Goal: Information Seeking & Learning: Learn about a topic

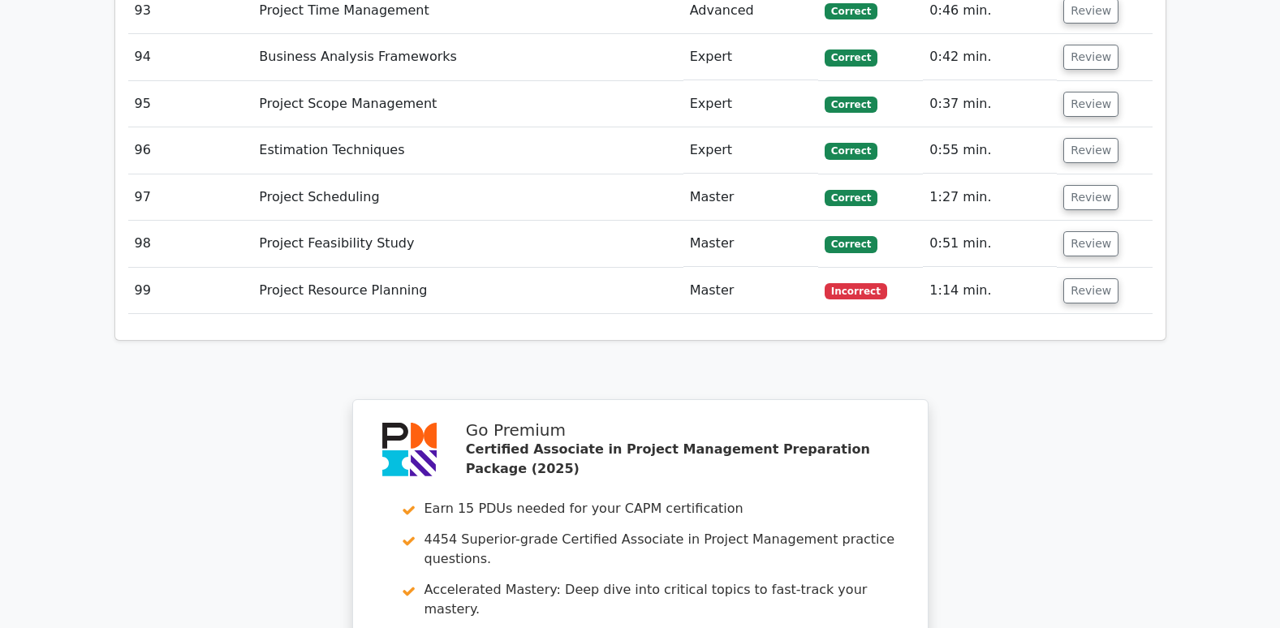
scroll to position [7938, 0]
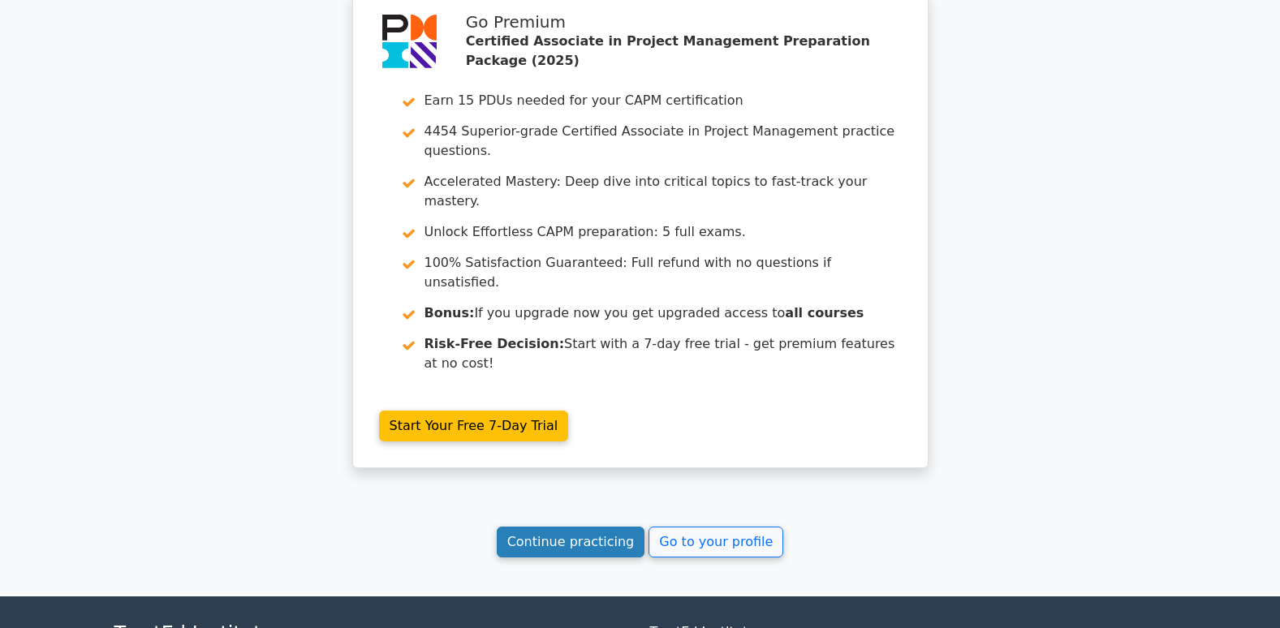
click at [560, 527] on link "Continue practicing" at bounding box center [571, 542] width 149 height 31
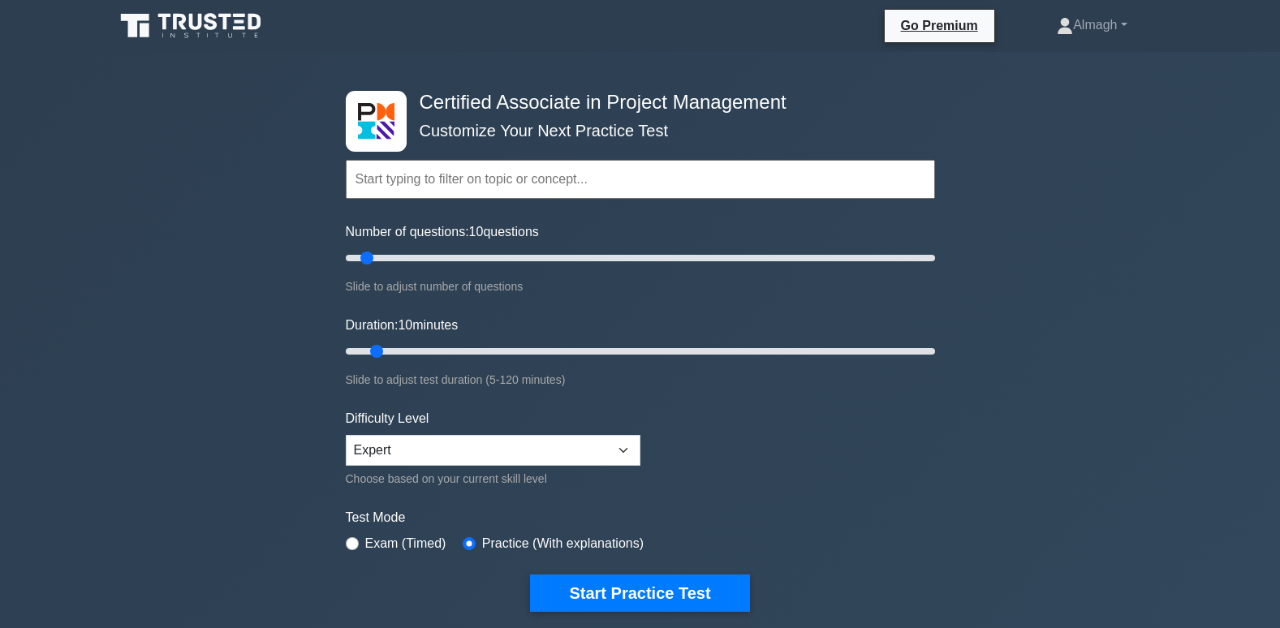
scroll to position [244, 0]
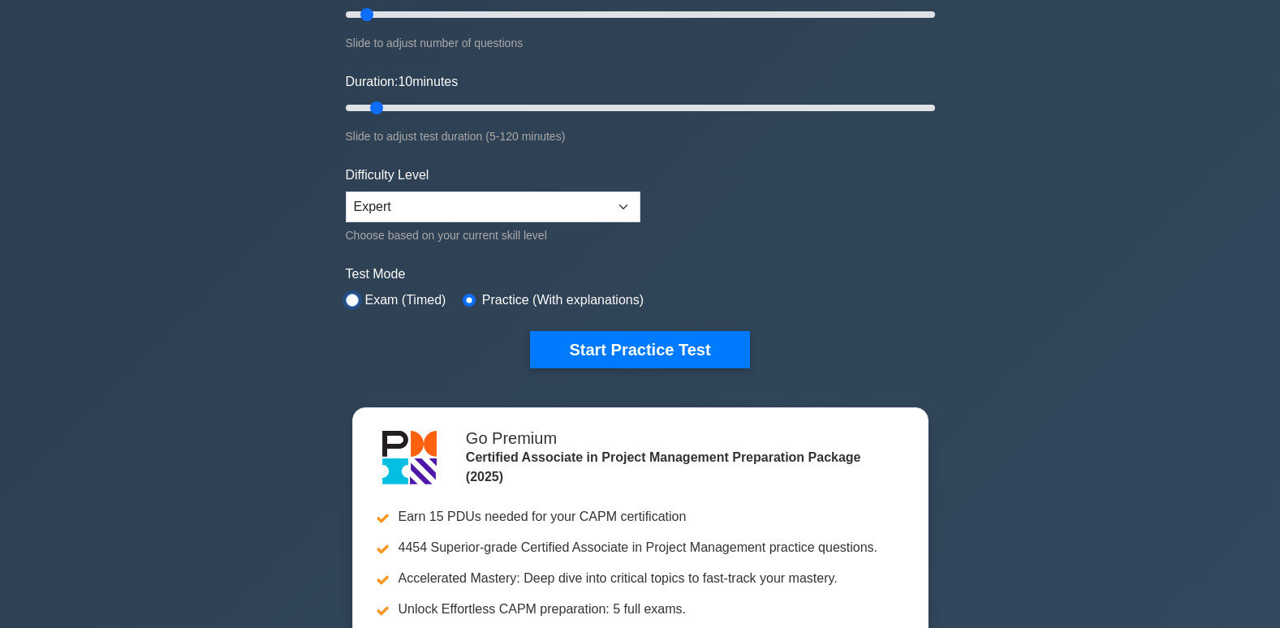
click at [354, 299] on input "radio" at bounding box center [352, 300] width 13 height 13
radio input "true"
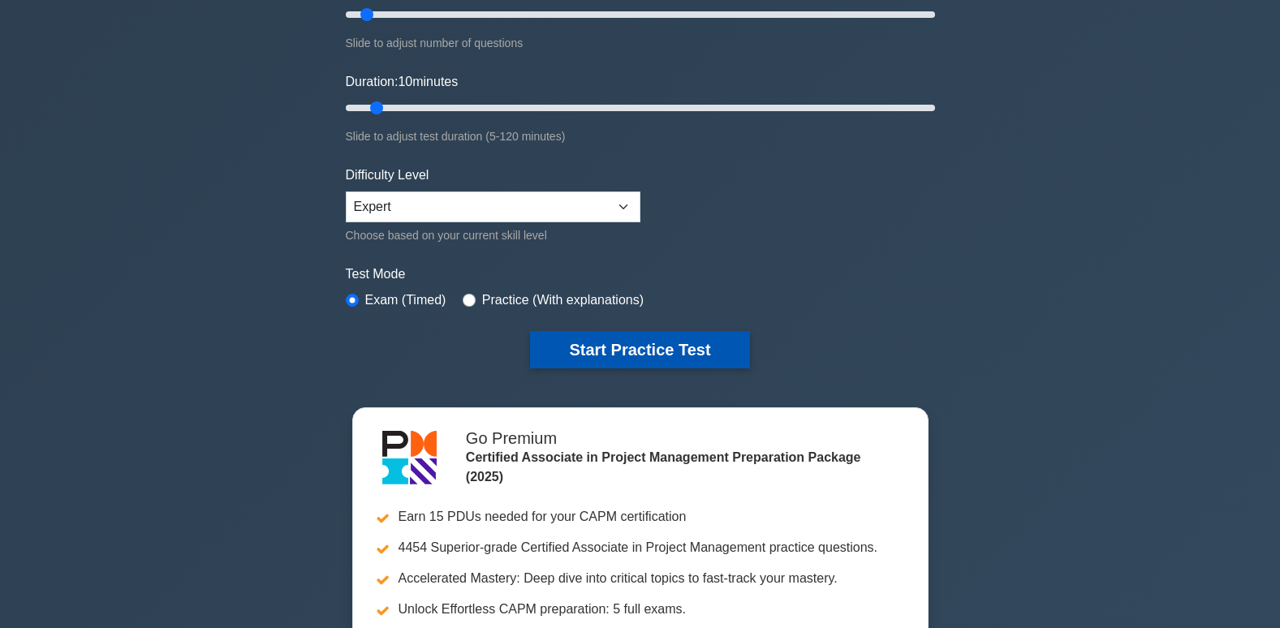
click at [602, 342] on button "Start Practice Test" at bounding box center [639, 349] width 219 height 37
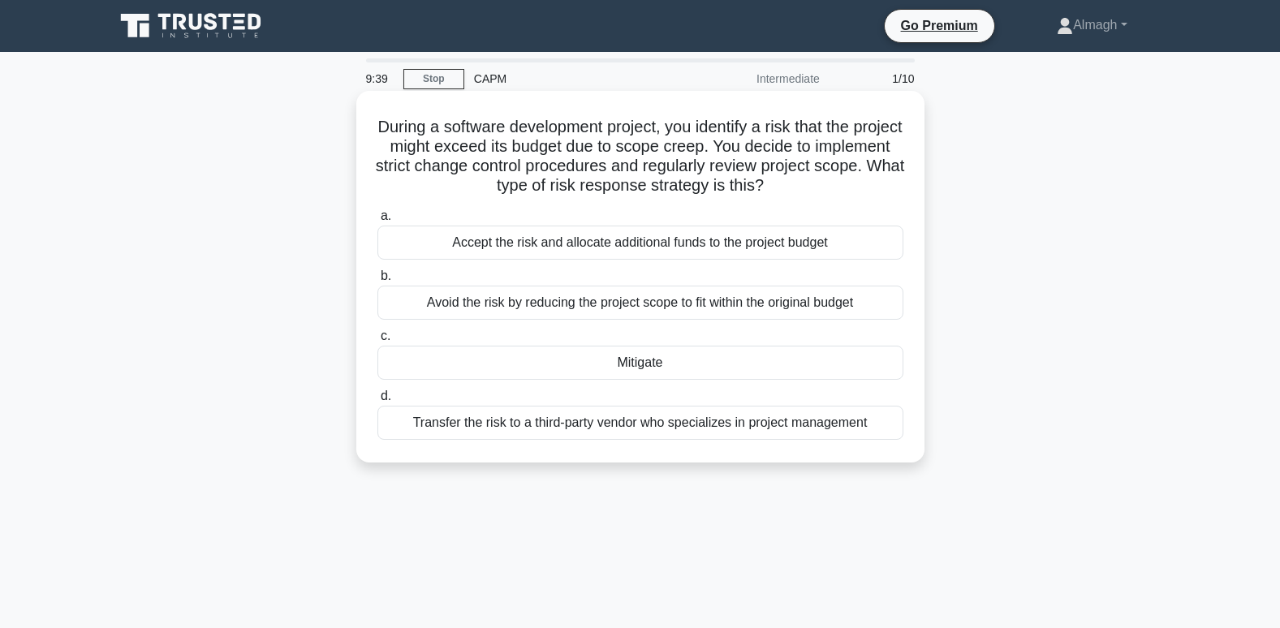
click at [508, 376] on div "Mitigate" at bounding box center [640, 363] width 526 height 34
click at [377, 342] on input "c. Mitigate" at bounding box center [377, 336] width 0 height 11
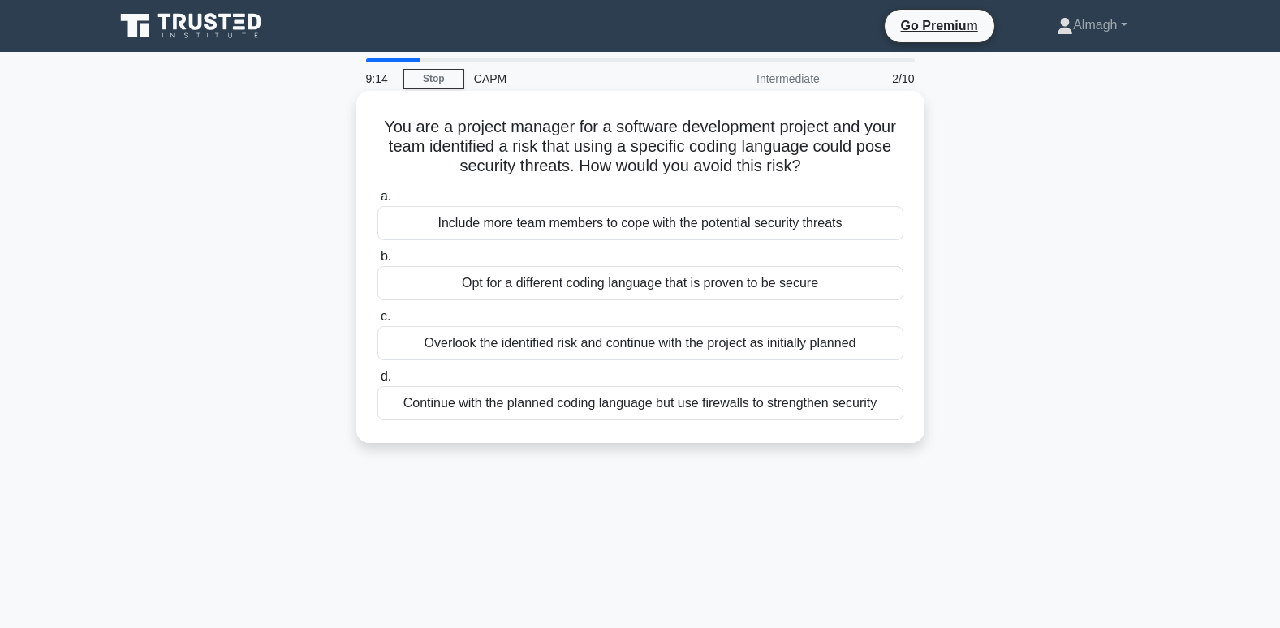
click at [557, 288] on div "Opt for a different coding language that is proven to be secure" at bounding box center [640, 283] width 526 height 34
click at [377, 262] on input "b. Opt for a different coding language that is proven to be secure" at bounding box center [377, 257] width 0 height 11
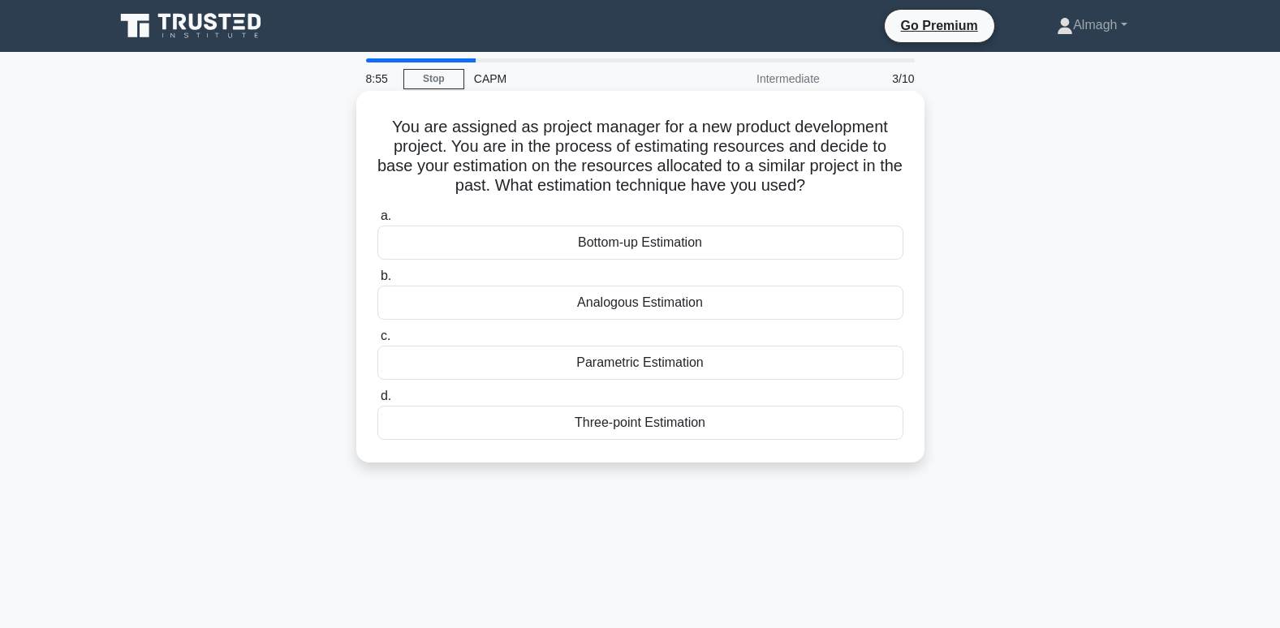
click at [688, 311] on div "Analogous Estimation" at bounding box center [640, 303] width 526 height 34
click at [377, 282] on input "b. Analogous Estimation" at bounding box center [377, 276] width 0 height 11
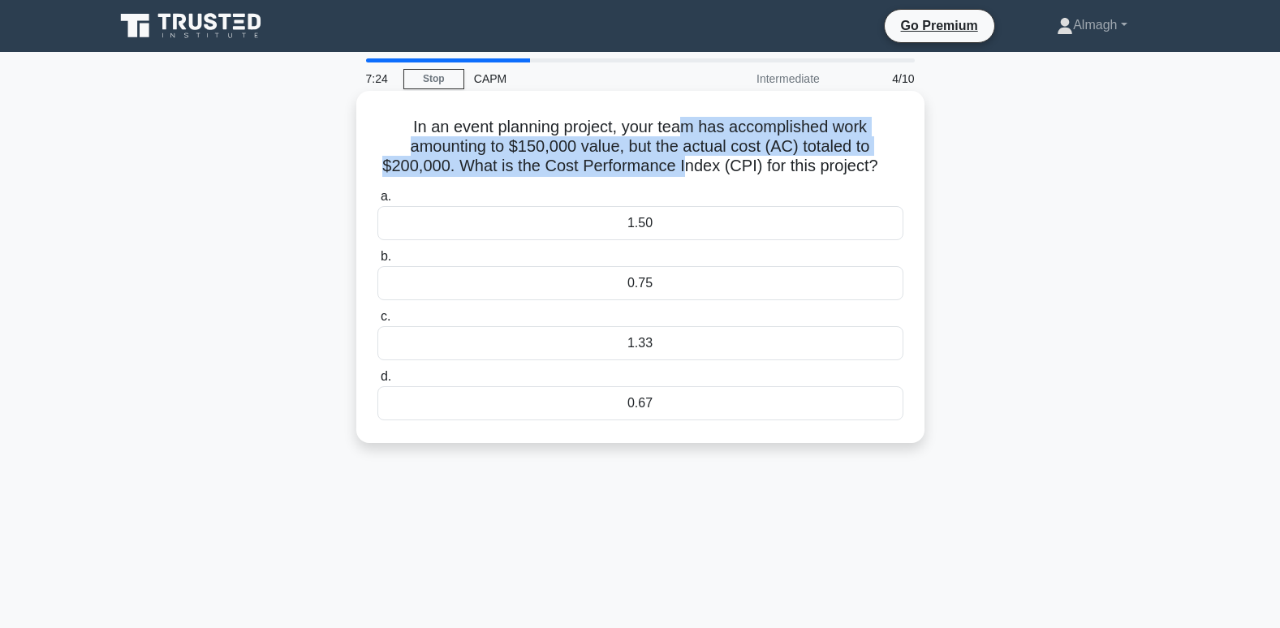
click at [679, 188] on div "In an event planning project, your team has accomplished work amounting to $150…" at bounding box center [640, 266] width 555 height 339
drag, startPoint x: 679, startPoint y: 188, endPoint x: 903, endPoint y: 195, distance: 224.1
click at [903, 195] on label "a. 1.50" at bounding box center [640, 214] width 526 height 54
click at [377, 195] on input "a. 1.50" at bounding box center [377, 197] width 0 height 11
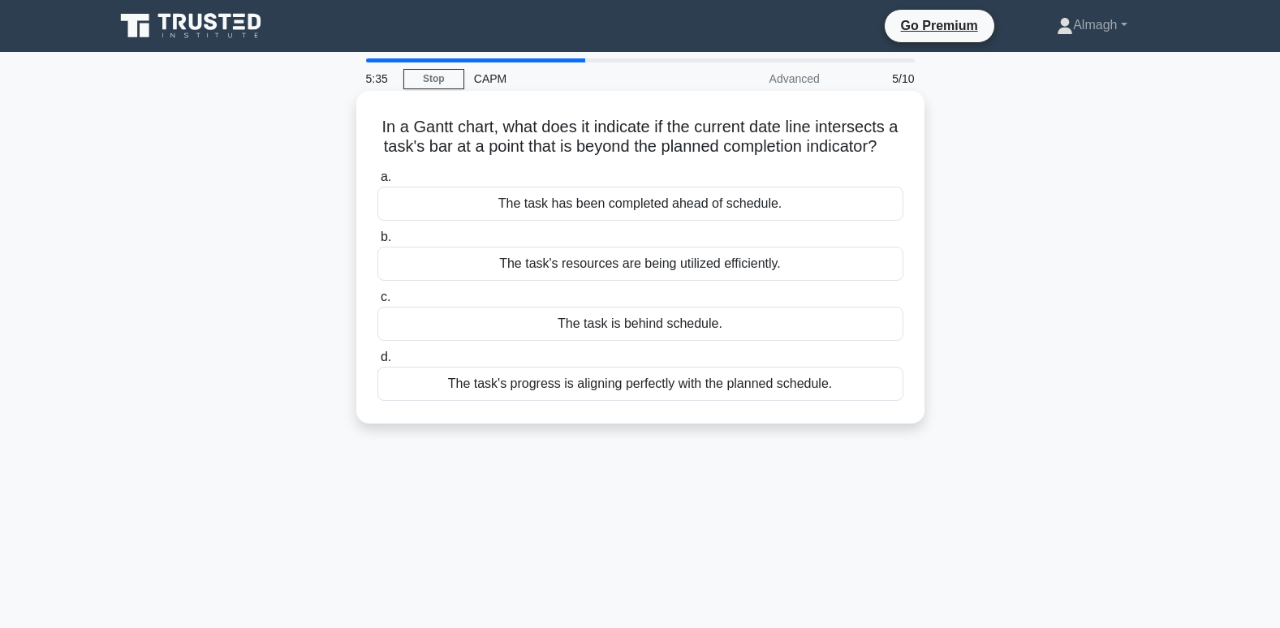
click at [688, 341] on div "The task is behind schedule." at bounding box center [640, 324] width 526 height 34
click at [377, 303] on input "c. The task is behind schedule." at bounding box center [377, 297] width 0 height 11
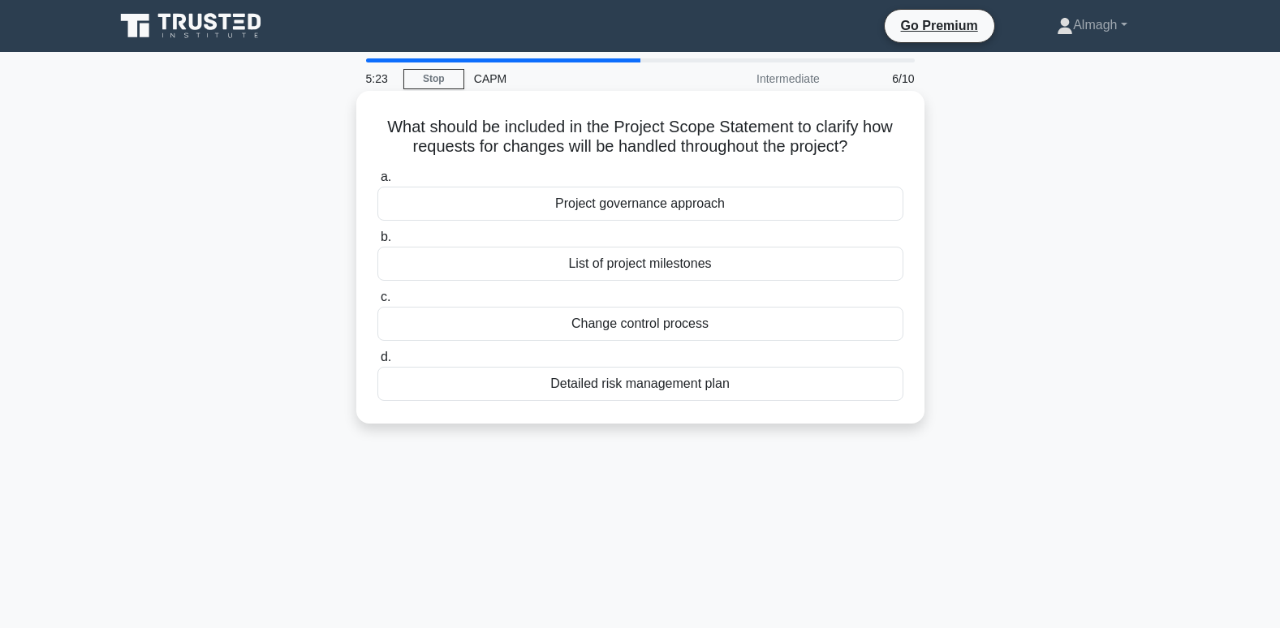
click at [655, 327] on div "Change control process" at bounding box center [640, 324] width 526 height 34
click at [377, 303] on input "c. Change control process" at bounding box center [377, 297] width 0 height 11
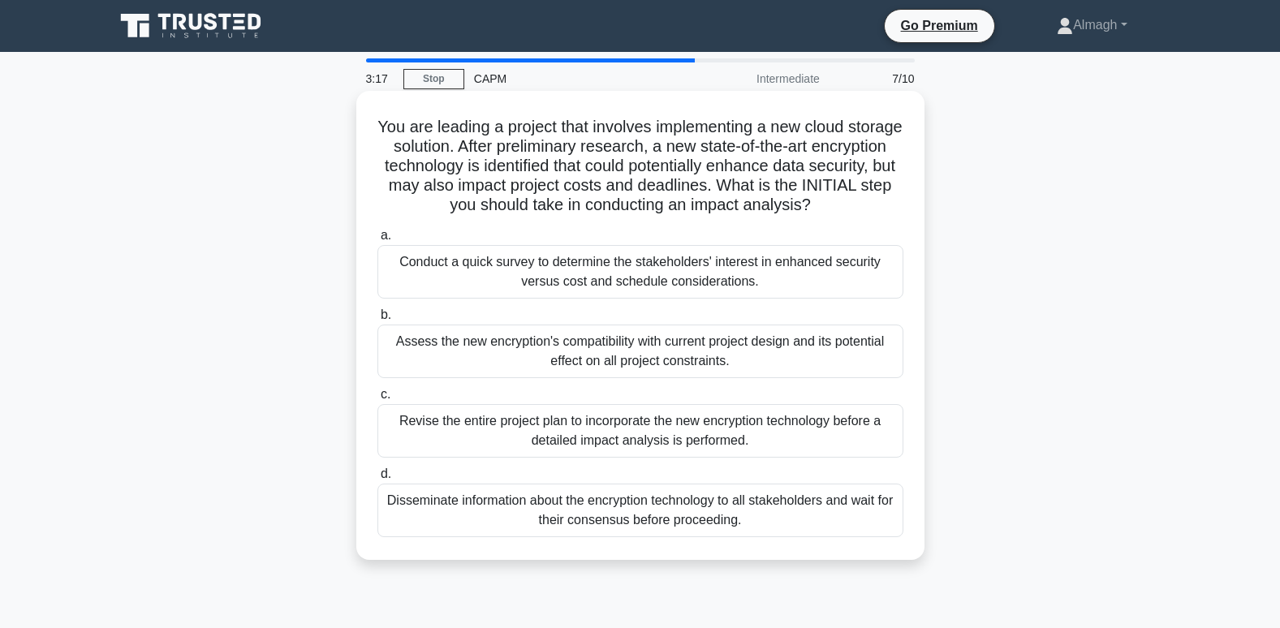
click at [498, 354] on div "Assess the new encryption's compatibility with current project design and its p…" at bounding box center [640, 352] width 526 height 54
click at [377, 321] on input "b. Assess the new encryption's compatibility with current project design and it…" at bounding box center [377, 315] width 0 height 11
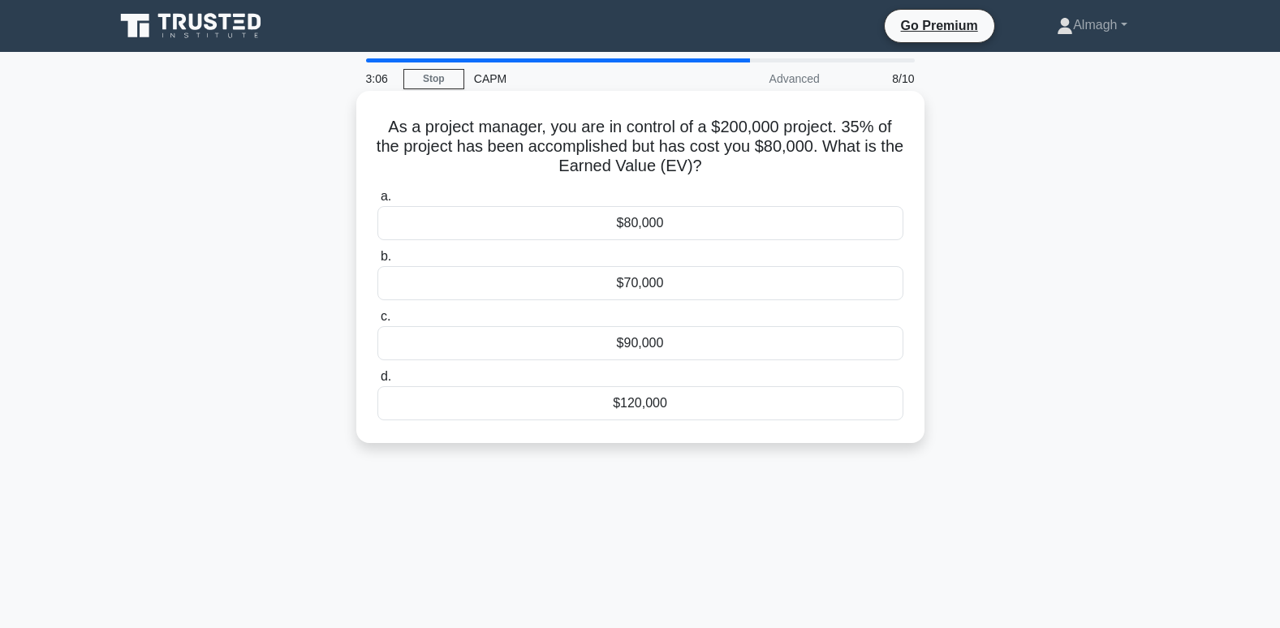
click at [652, 300] on div "$70,000" at bounding box center [640, 283] width 526 height 34
click at [377, 262] on input "b. $70,000" at bounding box center [377, 257] width 0 height 11
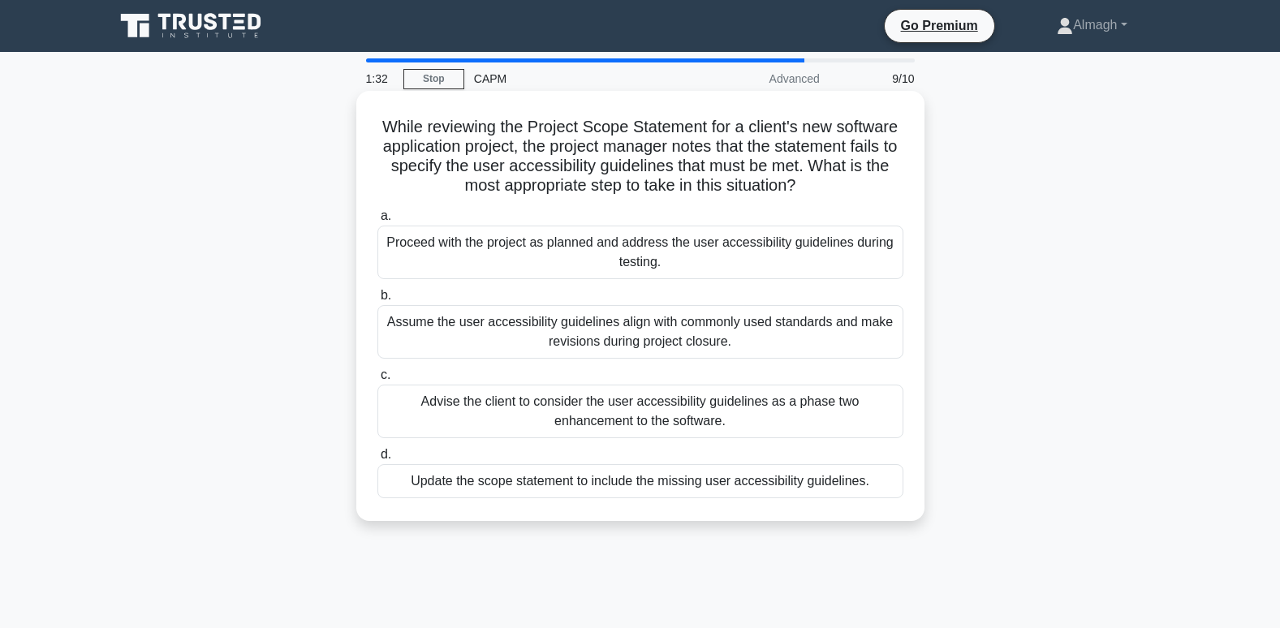
click at [503, 481] on div "Update the scope statement to include the missing user accessibility guidelines." at bounding box center [640, 481] width 526 height 34
click at [377, 460] on input "d. Update the scope statement to include the missing user accessibility guideli…" at bounding box center [377, 455] width 0 height 11
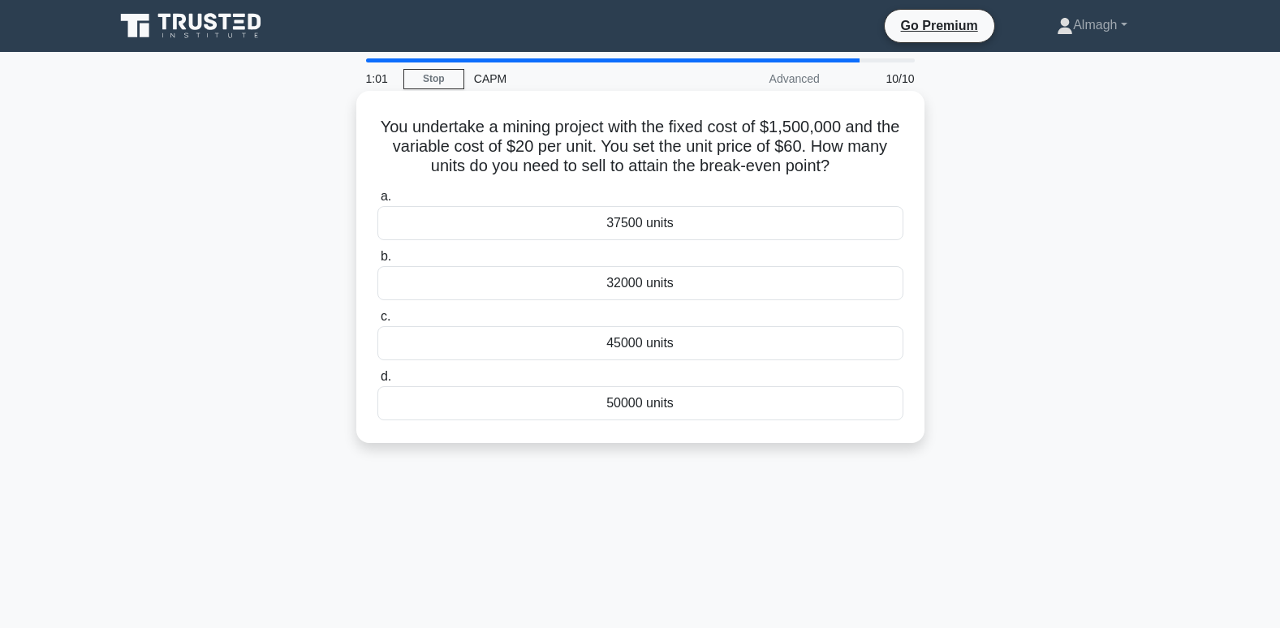
click at [769, 226] on div "37500 units" at bounding box center [640, 223] width 526 height 34
click at [377, 202] on input "a. 37500 units" at bounding box center [377, 197] width 0 height 11
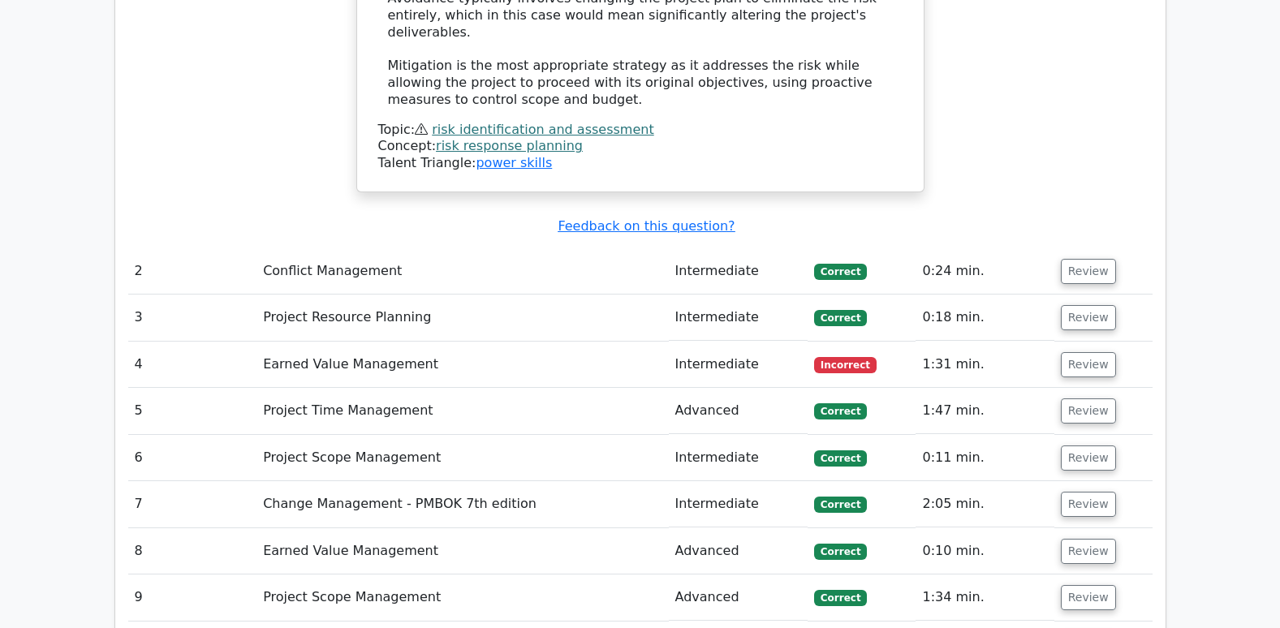
scroll to position [2435, 0]
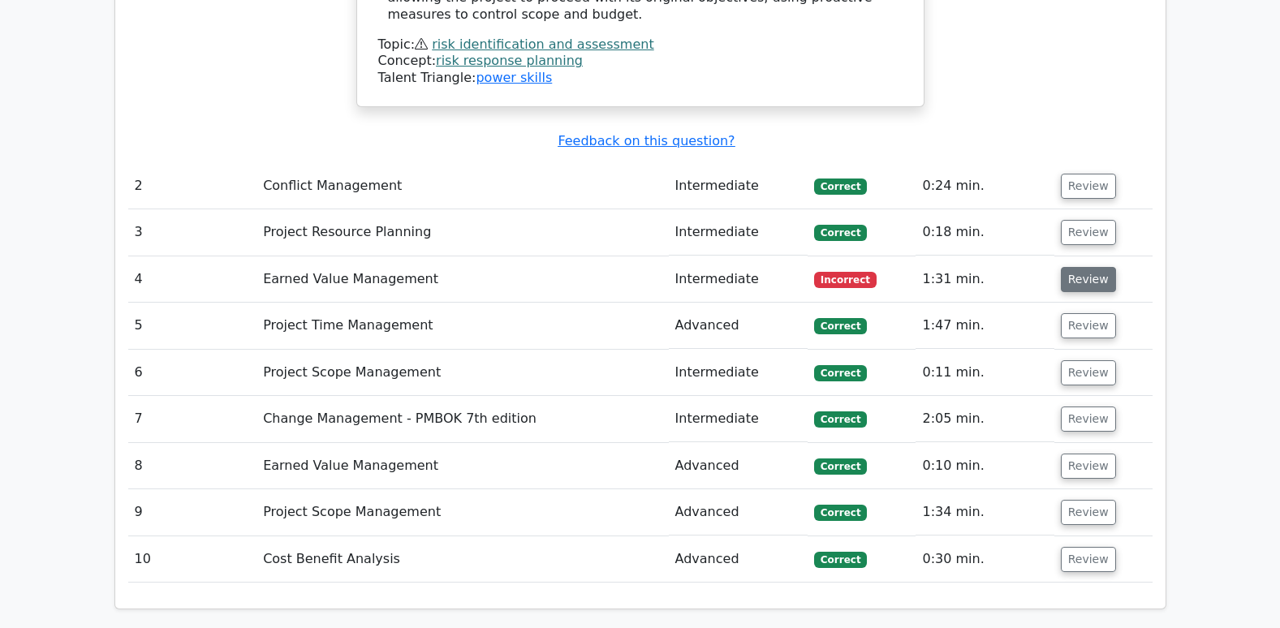
click at [1071, 267] on button "Review" at bounding box center [1088, 279] width 55 height 25
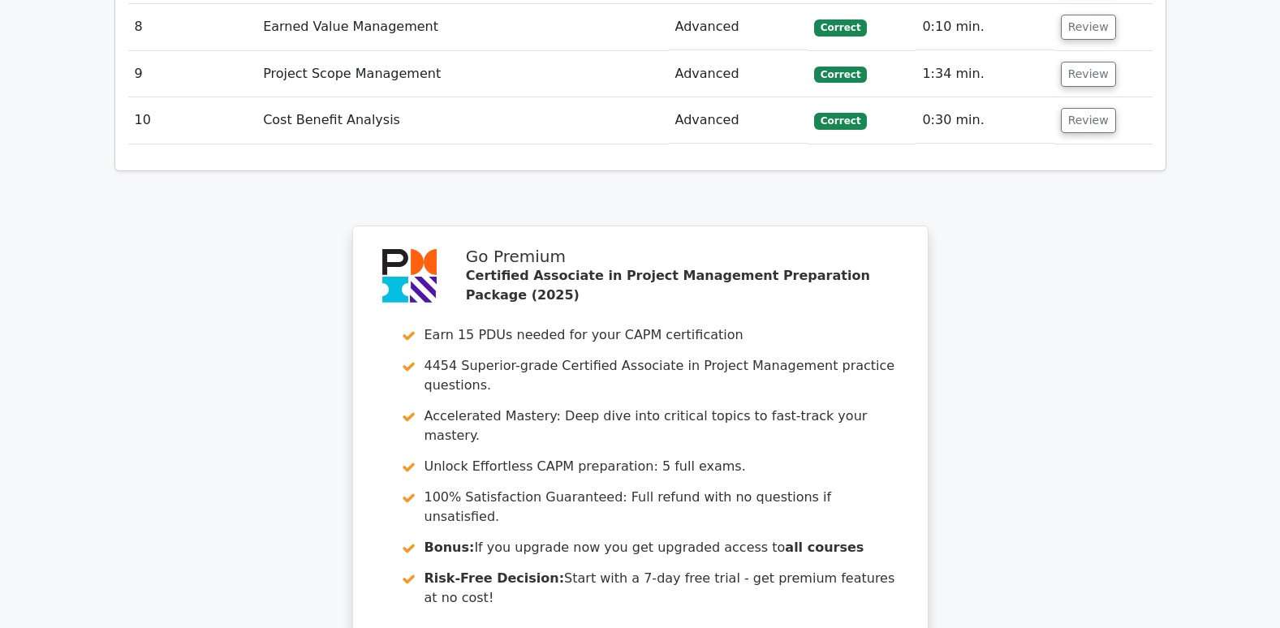
scroll to position [3737, 0]
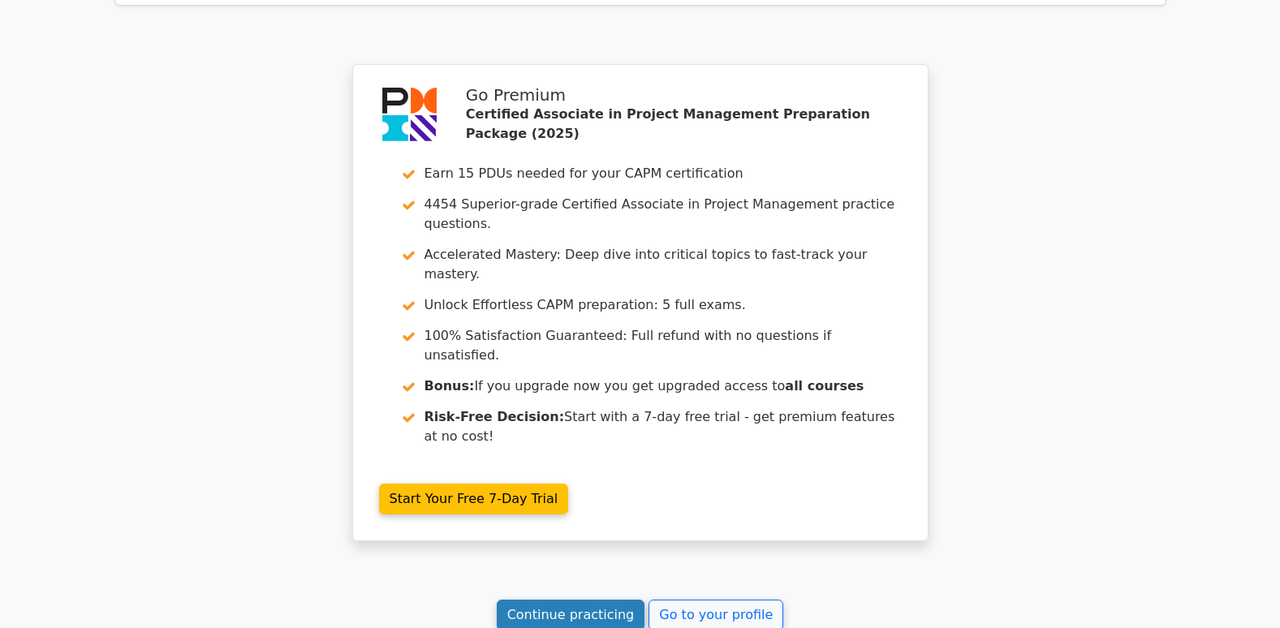
click at [550, 600] on link "Continue practicing" at bounding box center [571, 615] width 149 height 31
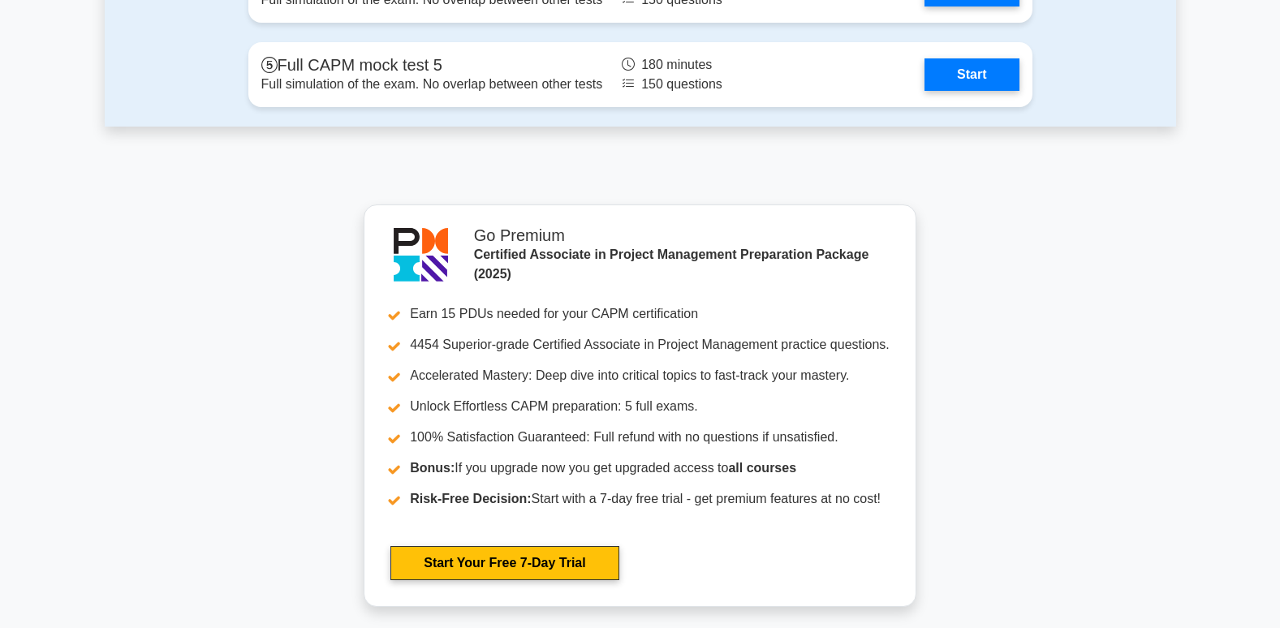
scroll to position [5945, 0]
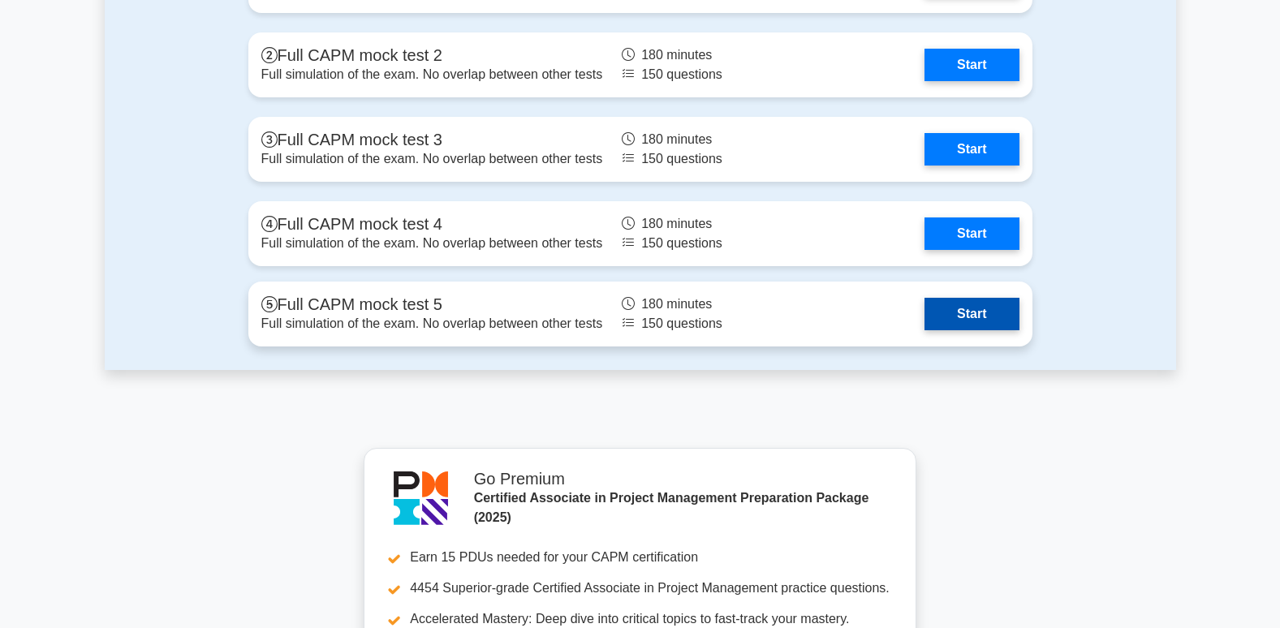
click at [925, 317] on link "Start" at bounding box center [972, 314] width 94 height 32
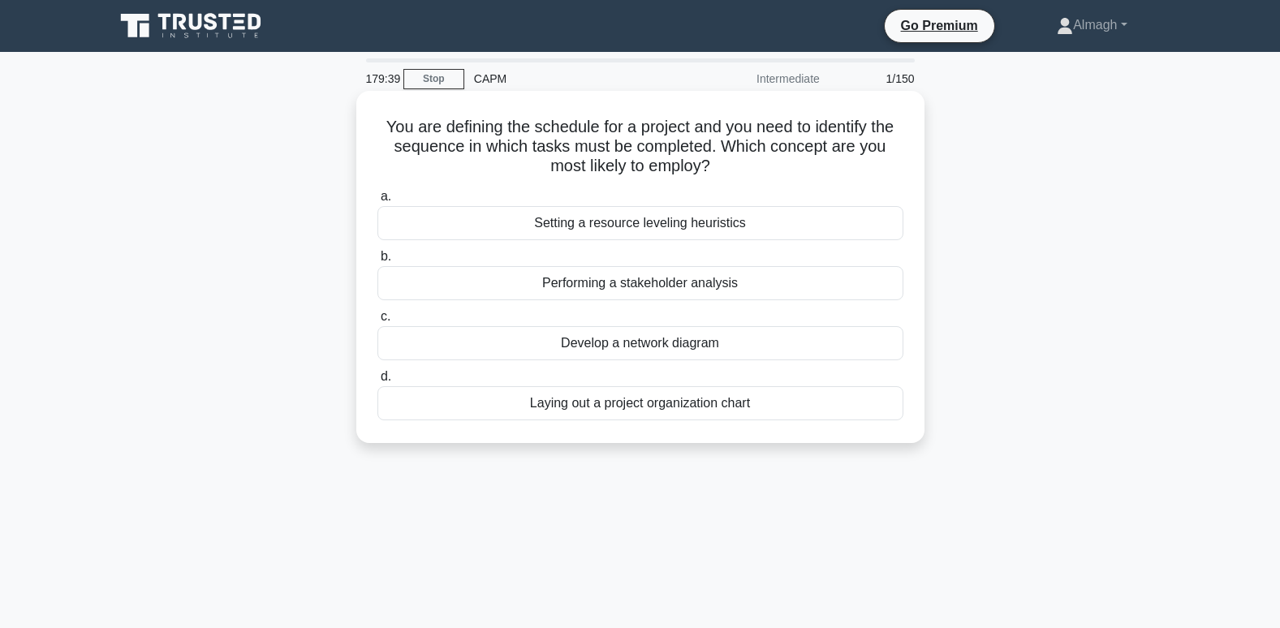
click at [577, 342] on div "Develop a network diagram" at bounding box center [640, 343] width 526 height 34
click at [377, 322] on input "c. Develop a network diagram" at bounding box center [377, 317] width 0 height 11
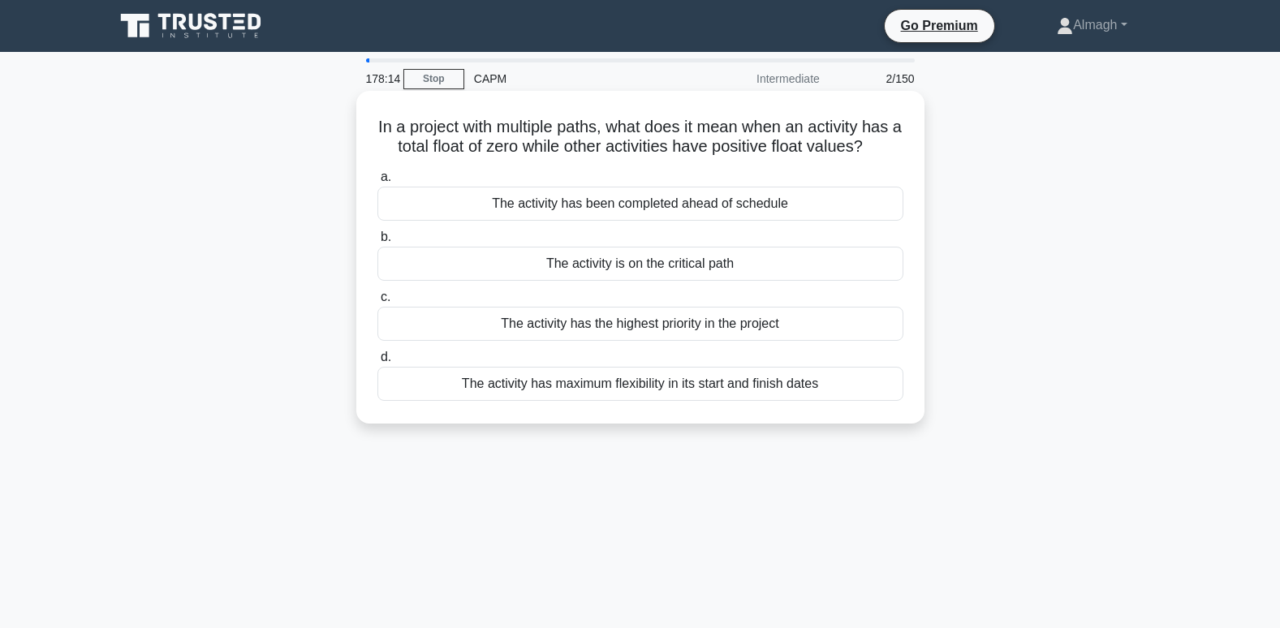
click at [536, 276] on div "The activity is on the critical path" at bounding box center [640, 264] width 526 height 34
click at [377, 243] on input "b. The activity is on the critical path" at bounding box center [377, 237] width 0 height 11
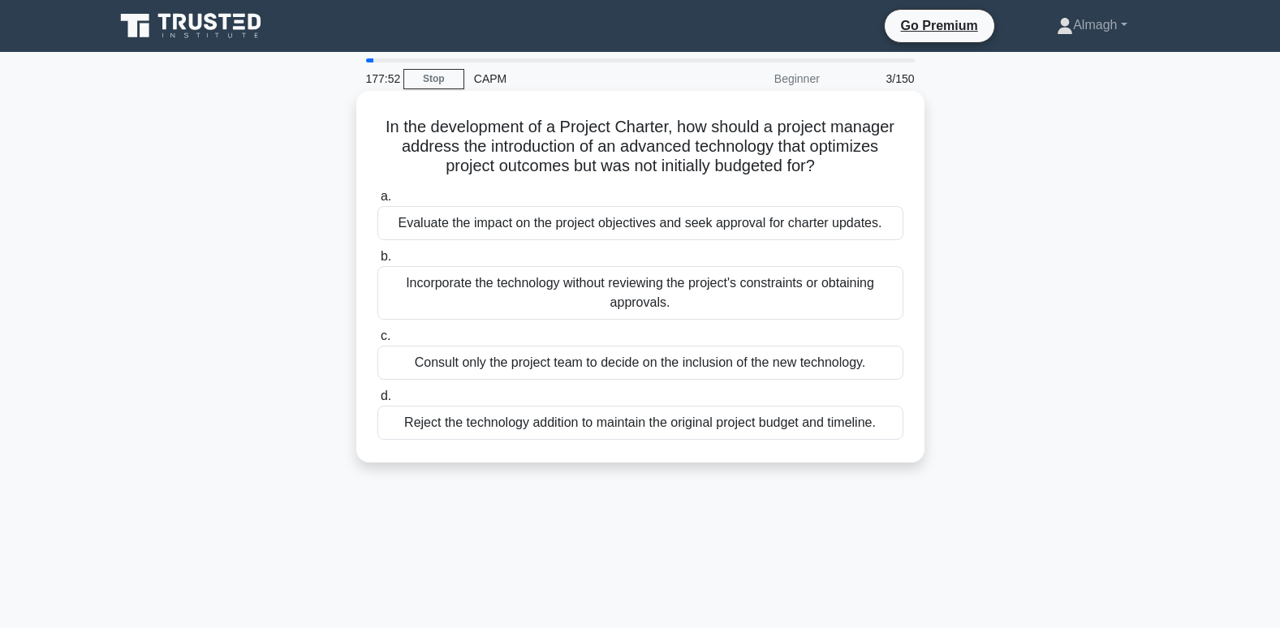
click at [483, 232] on div "Evaluate the impact on the project objectives and seek approval for charter upd…" at bounding box center [640, 223] width 526 height 34
click at [377, 202] on input "a. Evaluate the impact on the project objectives and seek approval for charter …" at bounding box center [377, 197] width 0 height 11
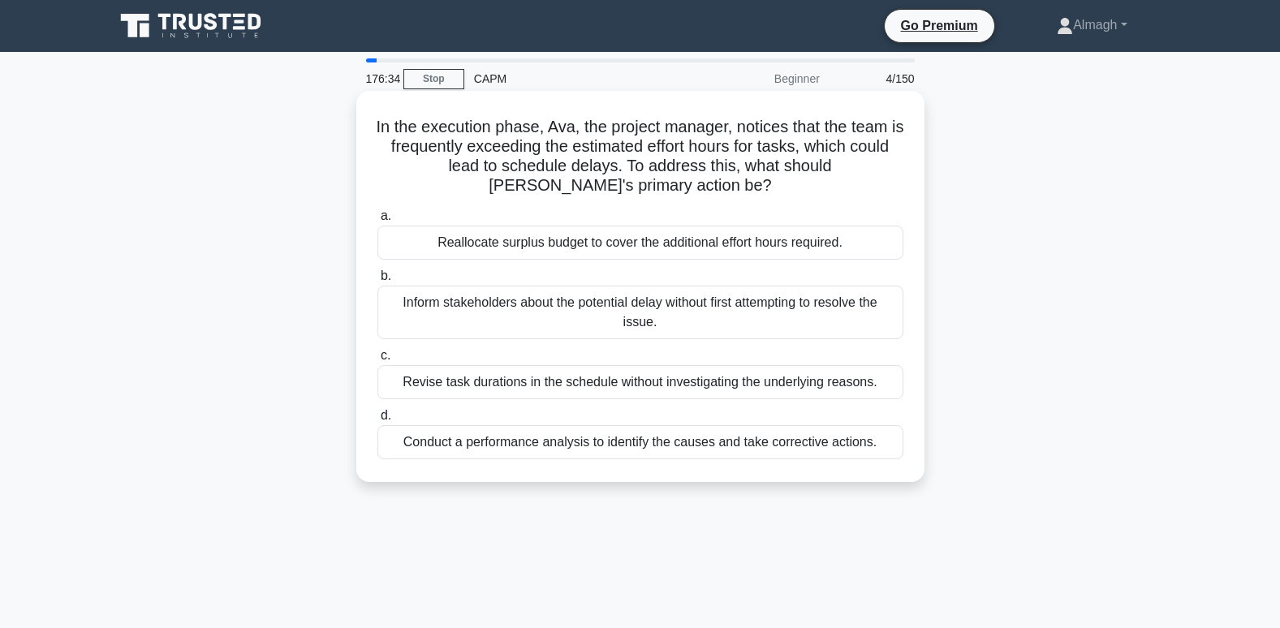
click at [519, 450] on div "Conduct a performance analysis to identify the causes and take corrective actio…" at bounding box center [640, 442] width 526 height 34
click at [377, 421] on input "d. Conduct a performance analysis to identify the causes and take corrective ac…" at bounding box center [377, 416] width 0 height 11
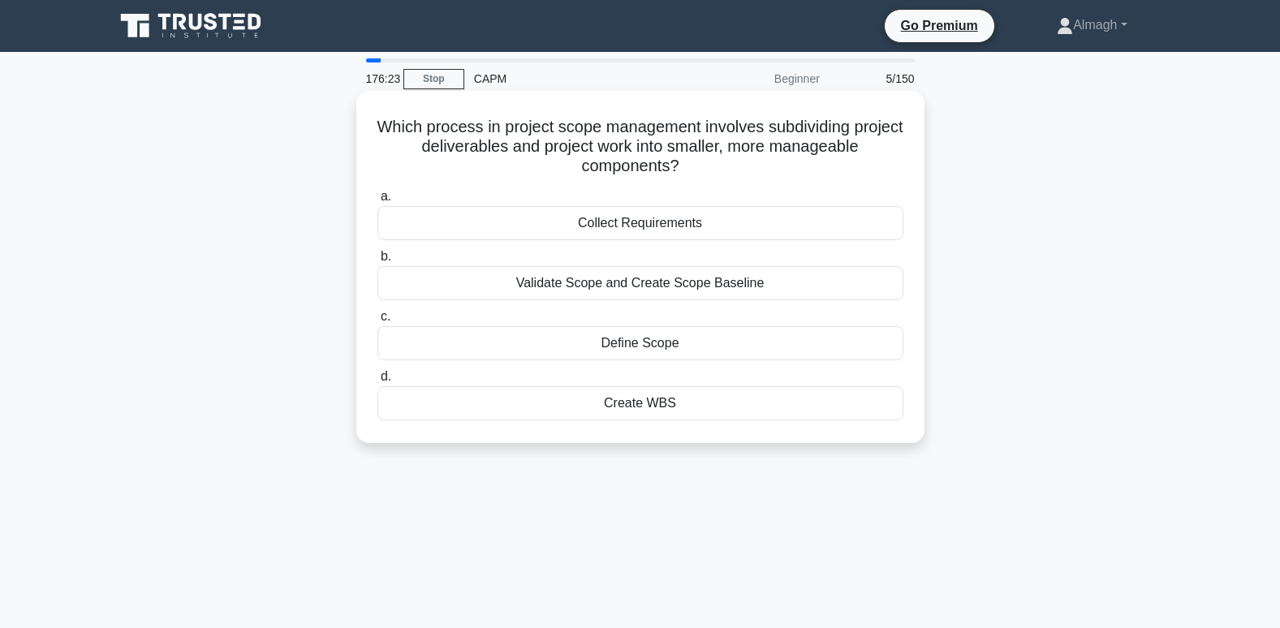
click at [586, 405] on div "Create WBS" at bounding box center [640, 403] width 526 height 34
click at [377, 382] on input "d. Create WBS" at bounding box center [377, 377] width 0 height 11
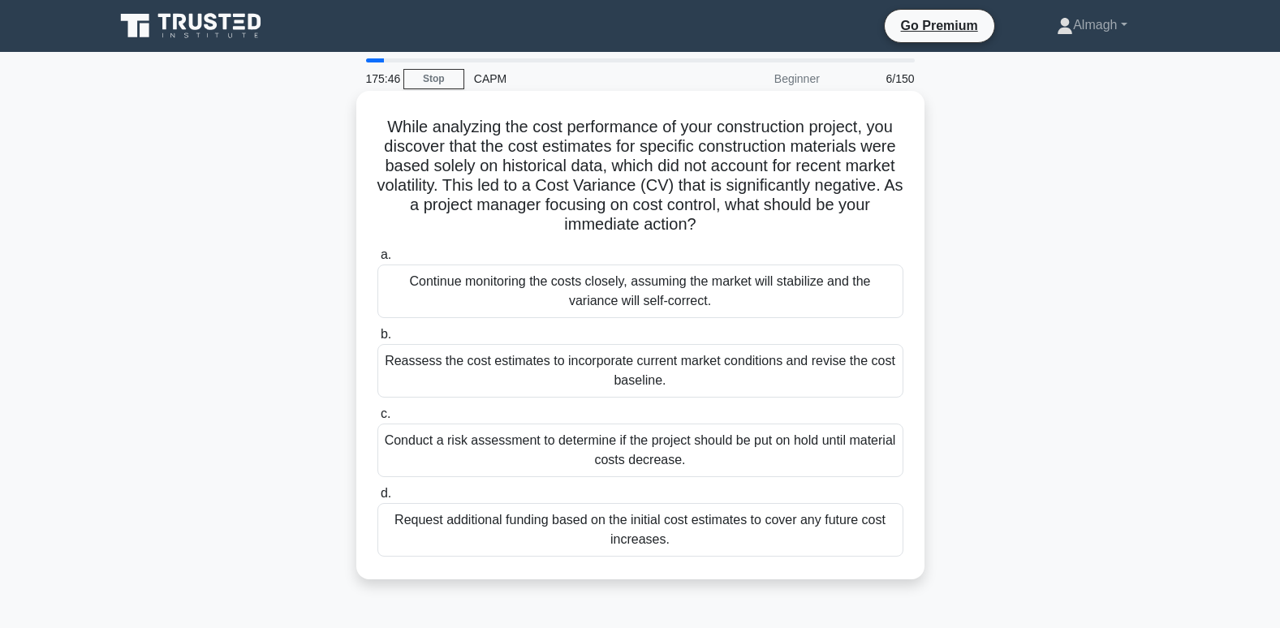
click at [525, 378] on div "Reassess the cost estimates to incorporate current market conditions and revise…" at bounding box center [640, 371] width 526 height 54
click at [377, 340] on input "b. Reassess the cost estimates to incorporate current market conditions and rev…" at bounding box center [377, 335] width 0 height 11
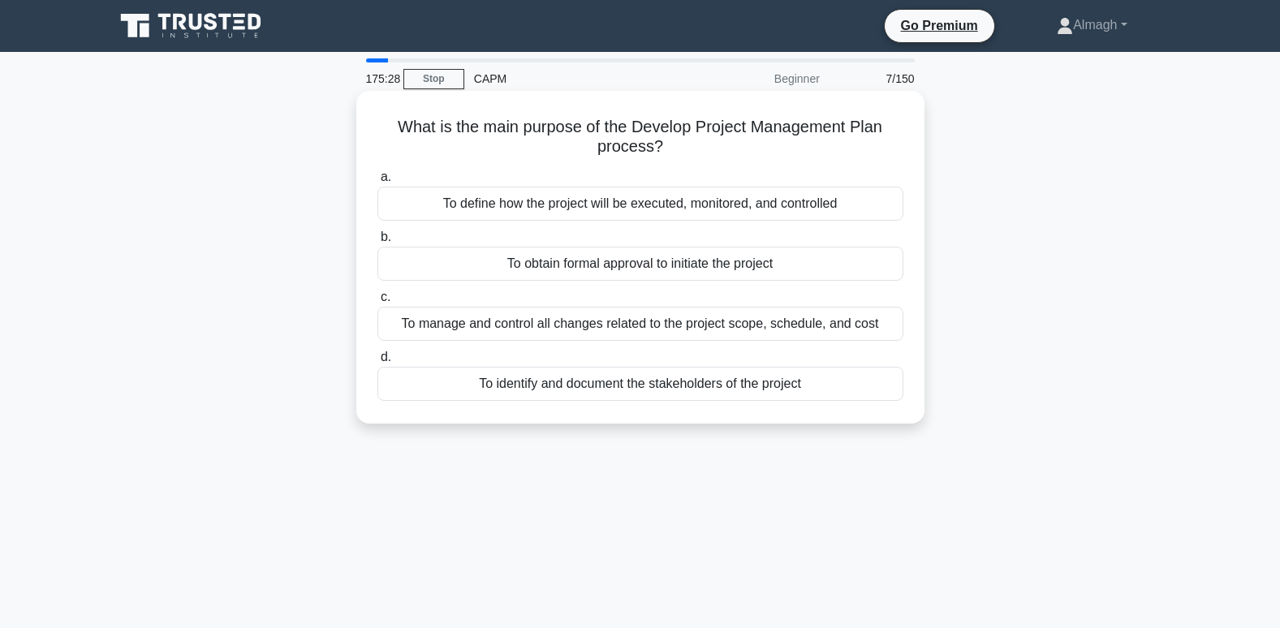
click at [643, 205] on div "To define how the project will be executed, monitored, and controlled" at bounding box center [640, 204] width 526 height 34
click at [377, 183] on input "a. To define how the project will be executed, monitored, and controlled" at bounding box center [377, 177] width 0 height 11
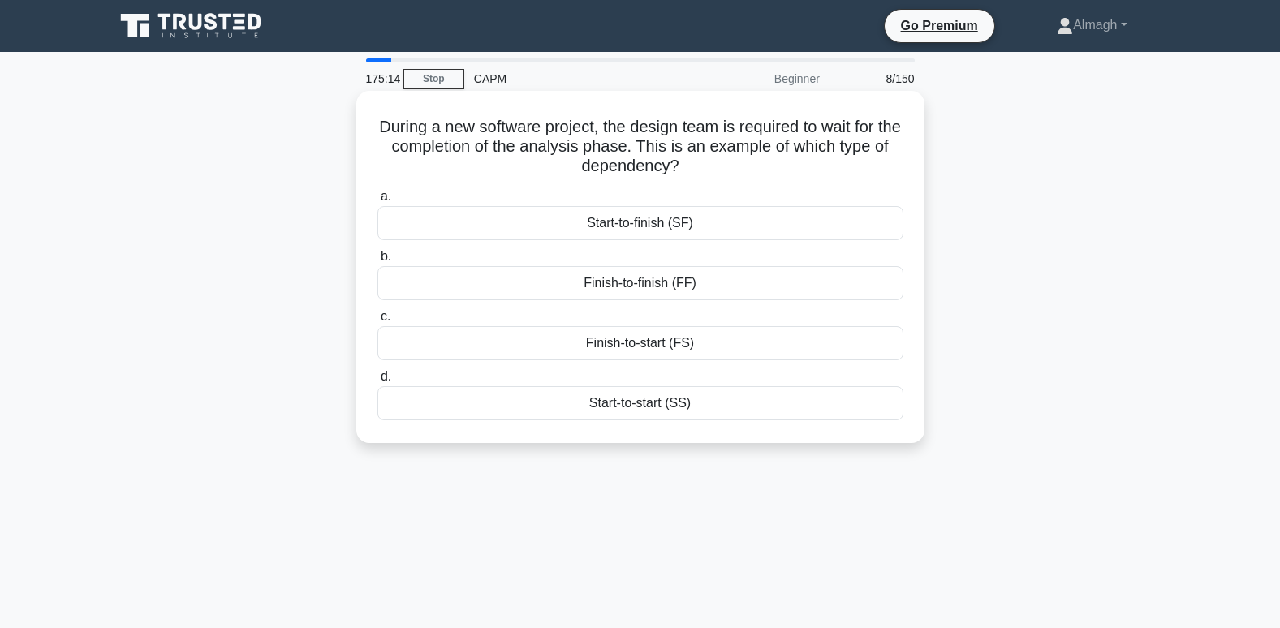
click at [605, 347] on div "Finish-to-start (FS)" at bounding box center [640, 343] width 526 height 34
click at [377, 322] on input "c. Finish-to-start (FS)" at bounding box center [377, 317] width 0 height 11
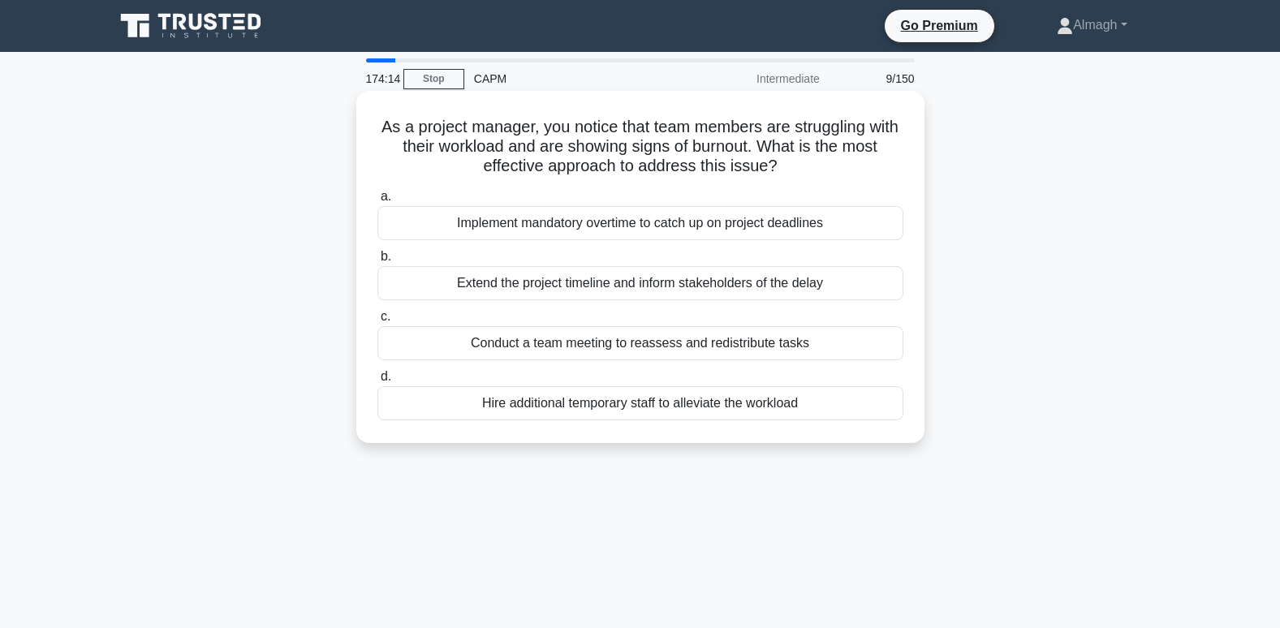
click at [598, 415] on div "Hire additional temporary staff to alleviate the workload" at bounding box center [640, 403] width 526 height 34
click at [377, 382] on input "d. Hire additional temporary staff to alleviate the workload" at bounding box center [377, 377] width 0 height 11
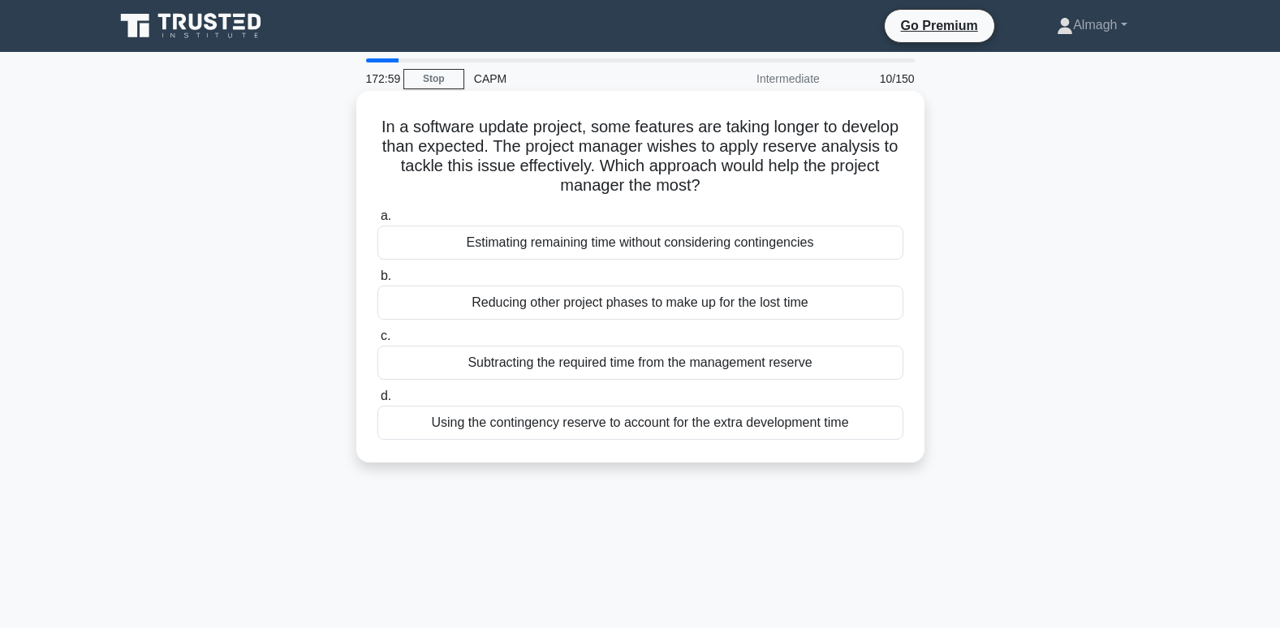
drag, startPoint x: 605, startPoint y: 432, endPoint x: 532, endPoint y: 437, distance: 73.2
click at [532, 437] on div "Using the contingency reserve to account for the extra development time" at bounding box center [640, 423] width 526 height 34
drag, startPoint x: 532, startPoint y: 437, endPoint x: 498, endPoint y: 431, distance: 34.6
click at [498, 431] on div "Using the contingency reserve to account for the extra development time" at bounding box center [640, 423] width 526 height 34
click at [377, 402] on input "d. Using the contingency reserve to account for the extra development time" at bounding box center [377, 396] width 0 height 11
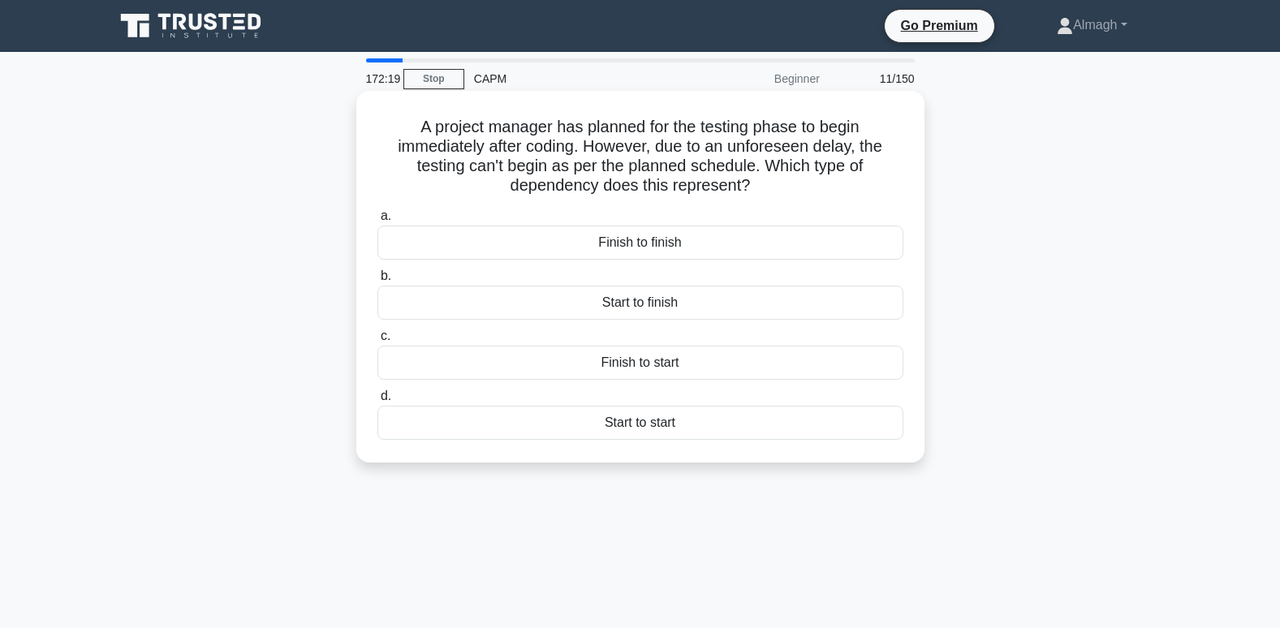
click at [618, 369] on div "Finish to start" at bounding box center [640, 363] width 526 height 34
click at [377, 342] on input "c. Finish to start" at bounding box center [377, 336] width 0 height 11
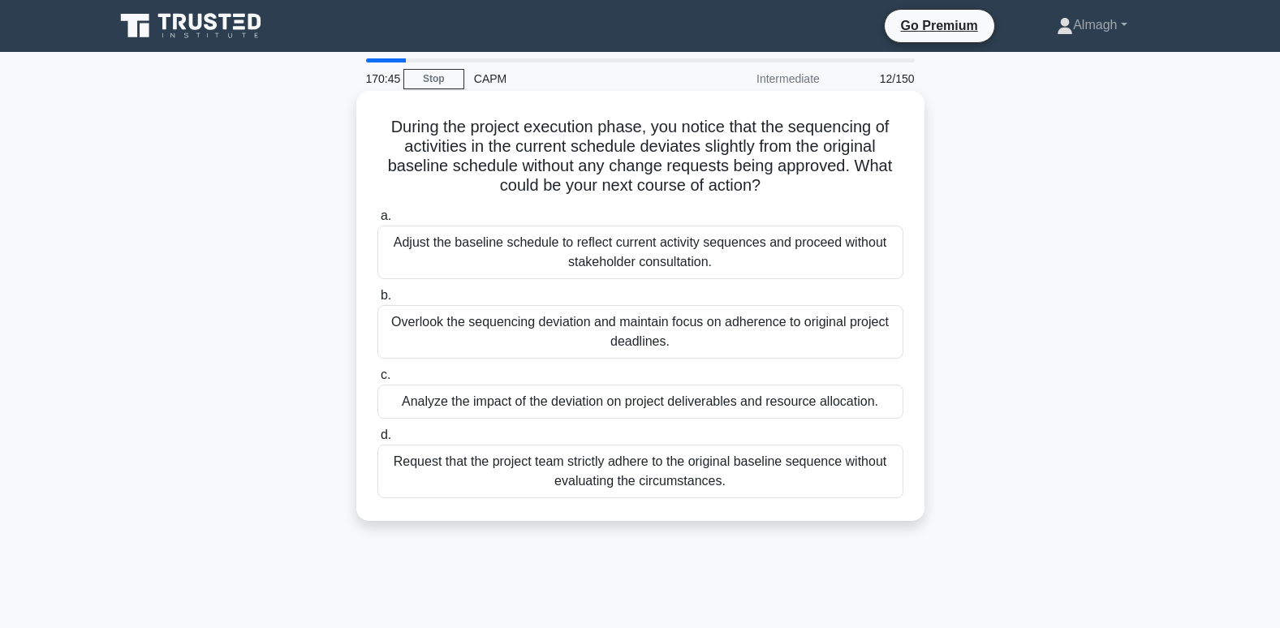
click at [463, 414] on div "Analyze the impact of the deviation on project deliverables and resource alloca…" at bounding box center [640, 402] width 526 height 34
click at [377, 381] on input "c. Analyze the impact of the deviation on project deliverables and resource all…" at bounding box center [377, 375] width 0 height 11
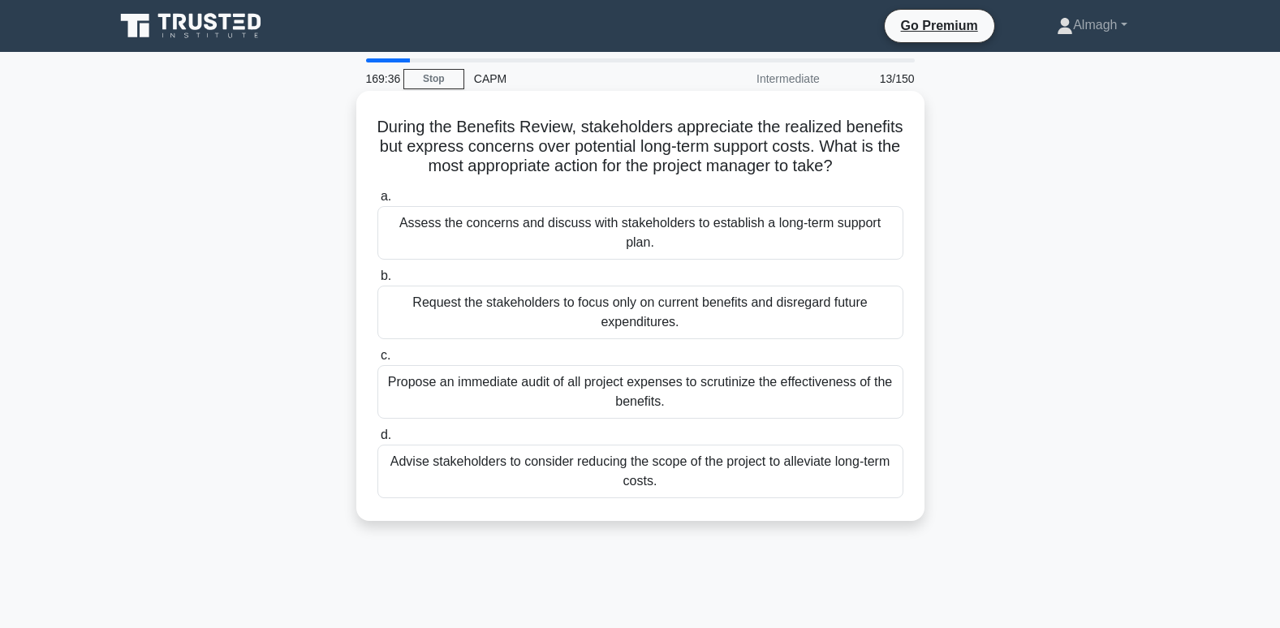
click at [597, 399] on div "Propose an immediate audit of all project expenses to scrutinize the effectiven…" at bounding box center [640, 392] width 526 height 54
click at [377, 361] on input "c. Propose an immediate audit of all project expenses to scrutinize the effecti…" at bounding box center [377, 356] width 0 height 11
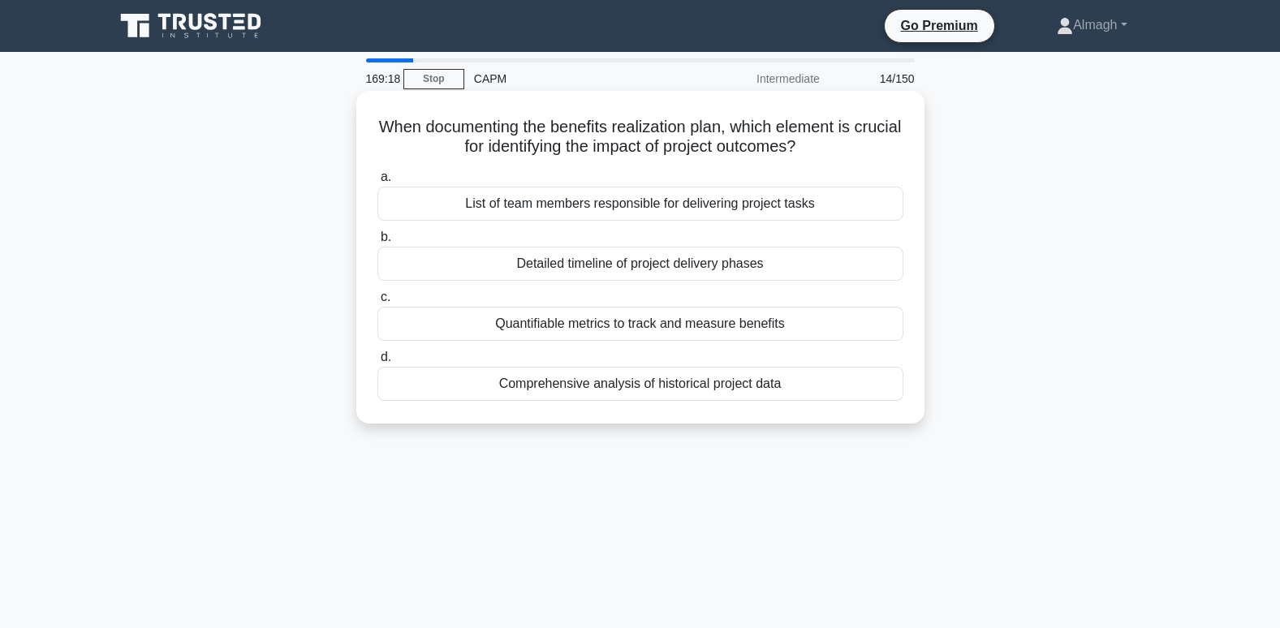
click at [782, 209] on div "List of team members responsible for delivering project tasks" at bounding box center [640, 204] width 526 height 34
click at [377, 183] on input "a. List of team members responsible for delivering project tasks" at bounding box center [377, 177] width 0 height 11
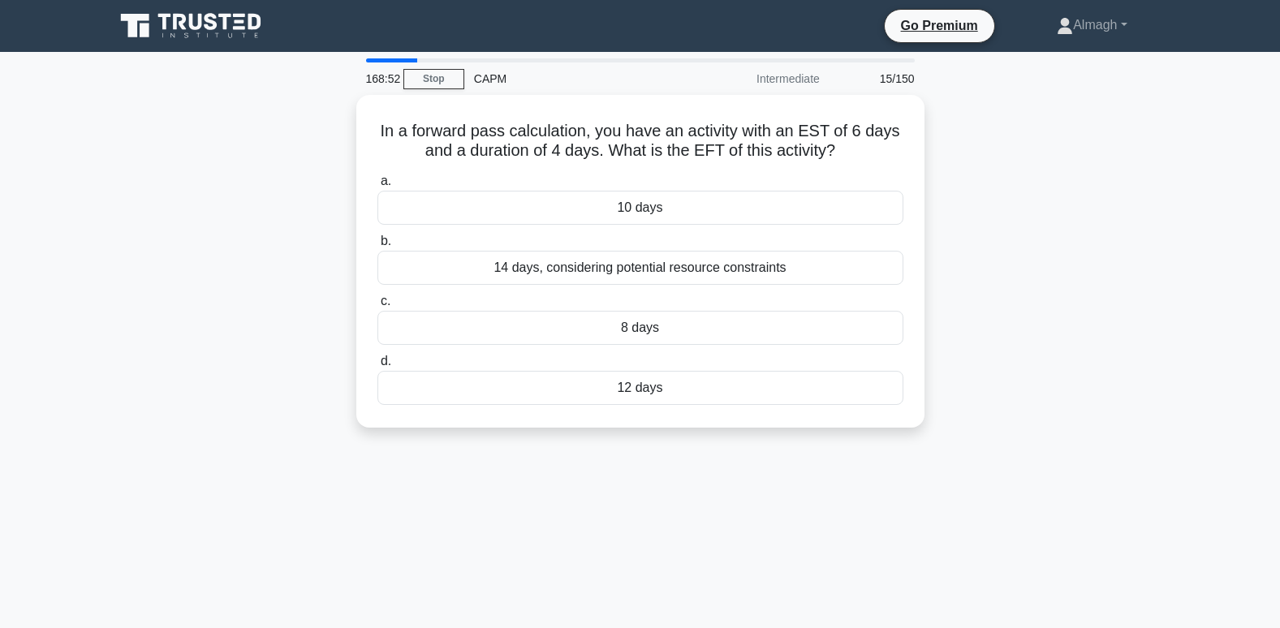
click at [782, 209] on div "10 days" at bounding box center [640, 208] width 526 height 34
click at [377, 187] on input "a. 10 days" at bounding box center [377, 181] width 0 height 11
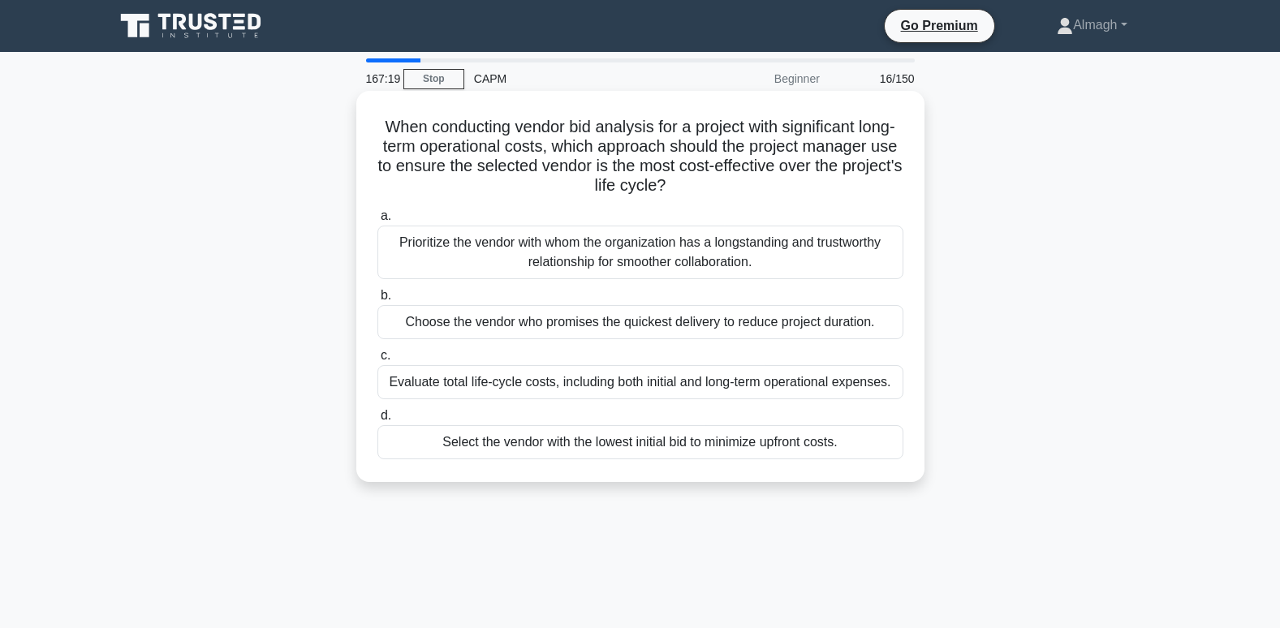
scroll to position [81, 0]
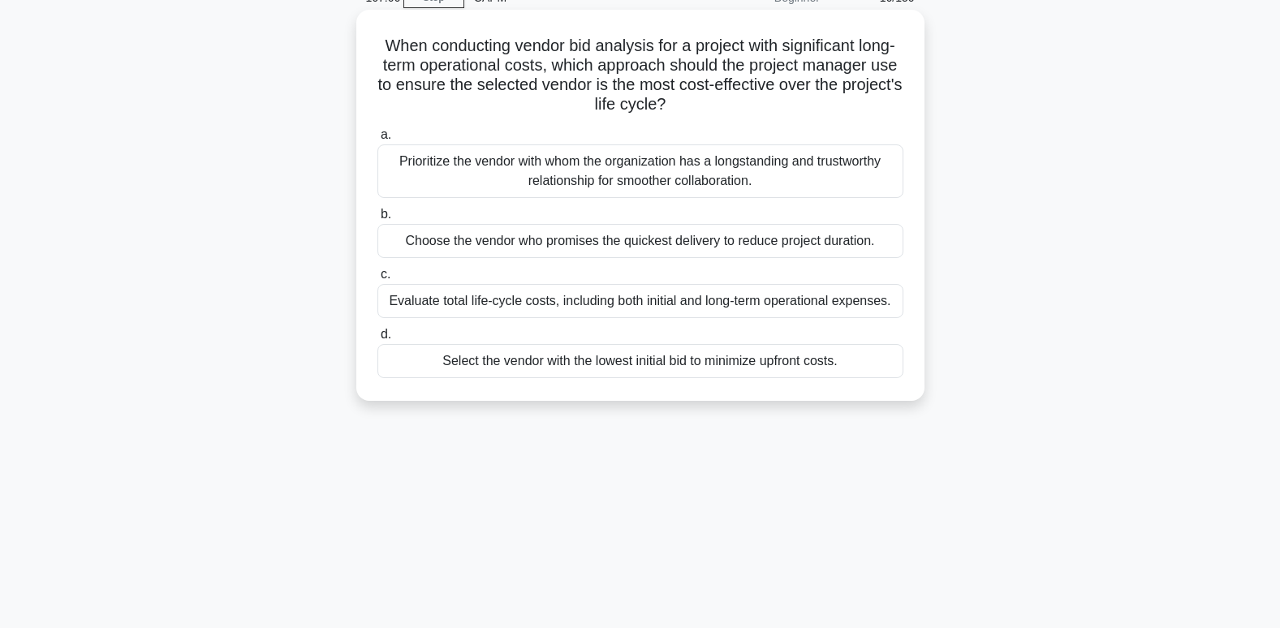
click at [597, 308] on div "Evaluate total life-cycle costs, including both initial and long-term operation…" at bounding box center [640, 301] width 526 height 34
click at [377, 280] on input "c. Evaluate total life-cycle costs, including both initial and long-term operat…" at bounding box center [377, 274] width 0 height 11
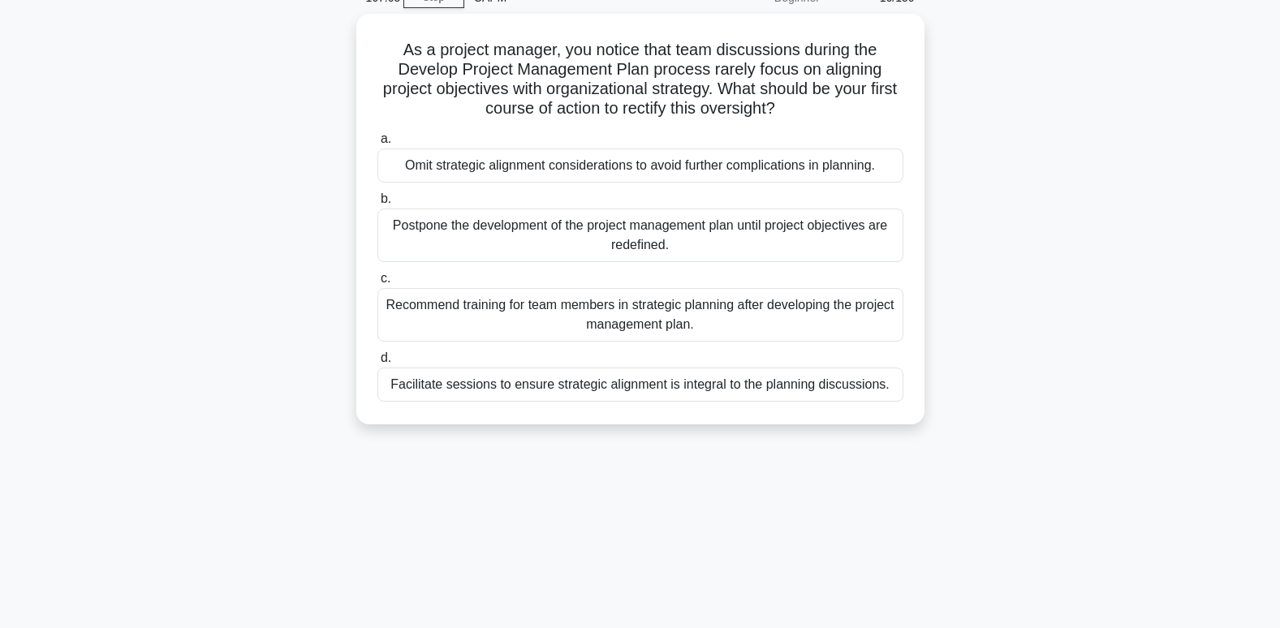
scroll to position [0, 0]
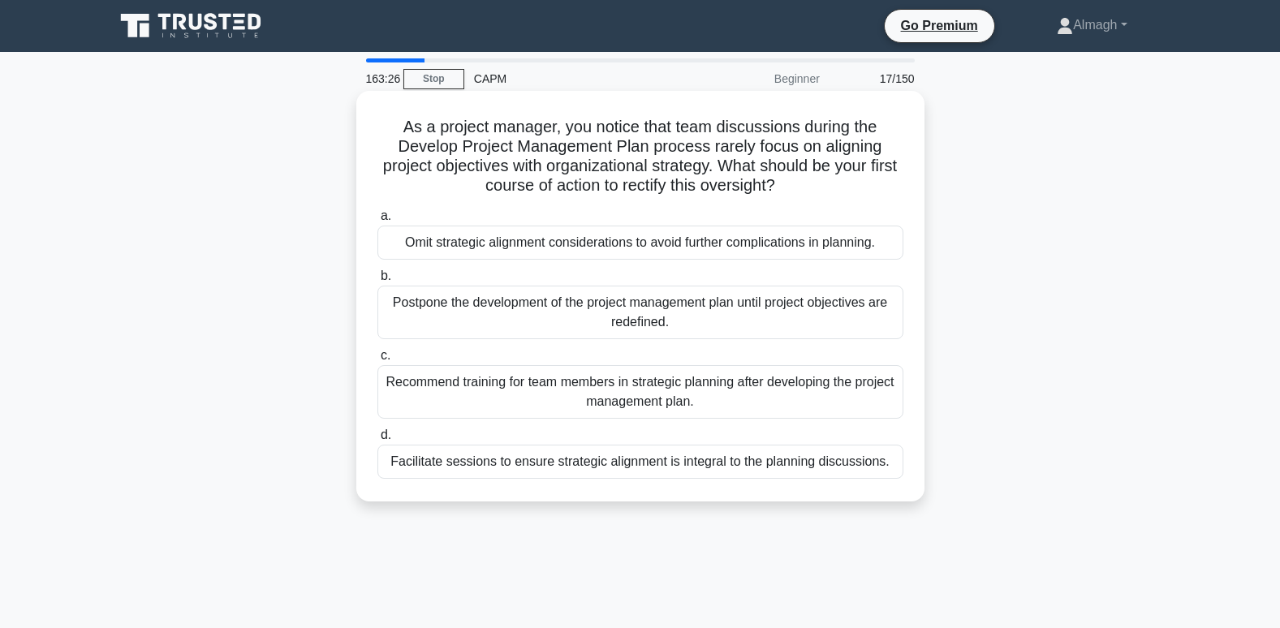
click at [502, 461] on div "Facilitate sessions to ensure strategic alignment is integral to the planning d…" at bounding box center [640, 462] width 526 height 34
click at [377, 441] on input "d. Facilitate sessions to ensure strategic alignment is integral to the plannin…" at bounding box center [377, 435] width 0 height 11
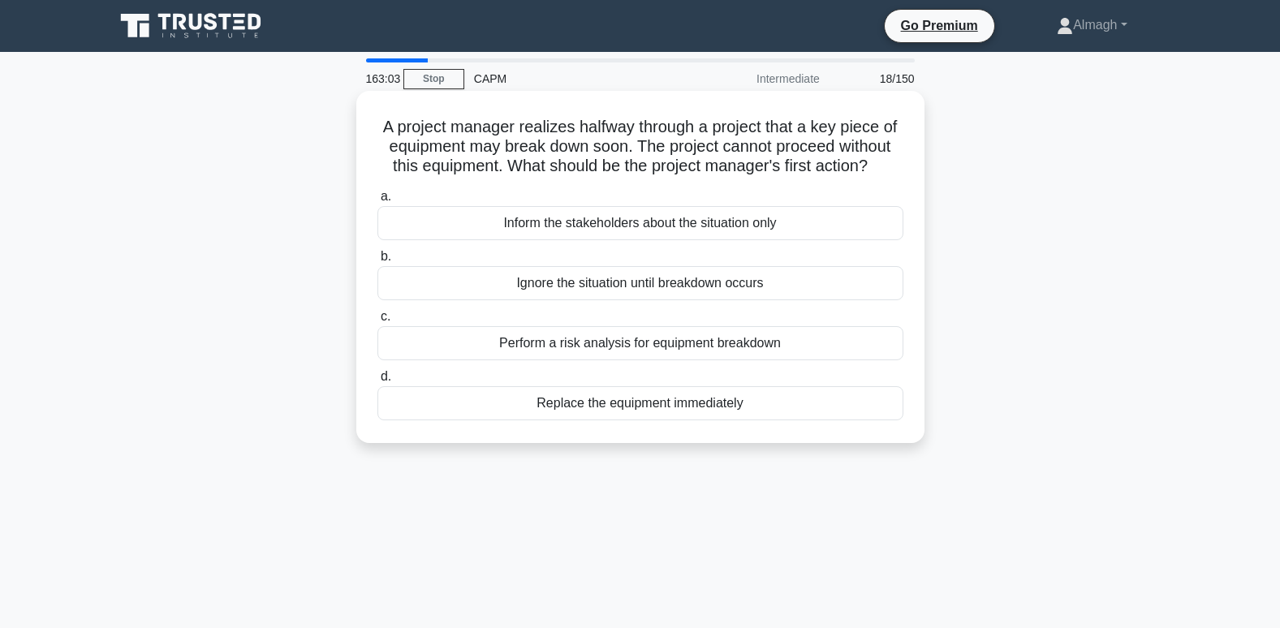
click at [575, 420] on div "Replace the equipment immediately" at bounding box center [640, 403] width 526 height 34
click at [377, 382] on input "d. Replace the equipment immediately" at bounding box center [377, 377] width 0 height 11
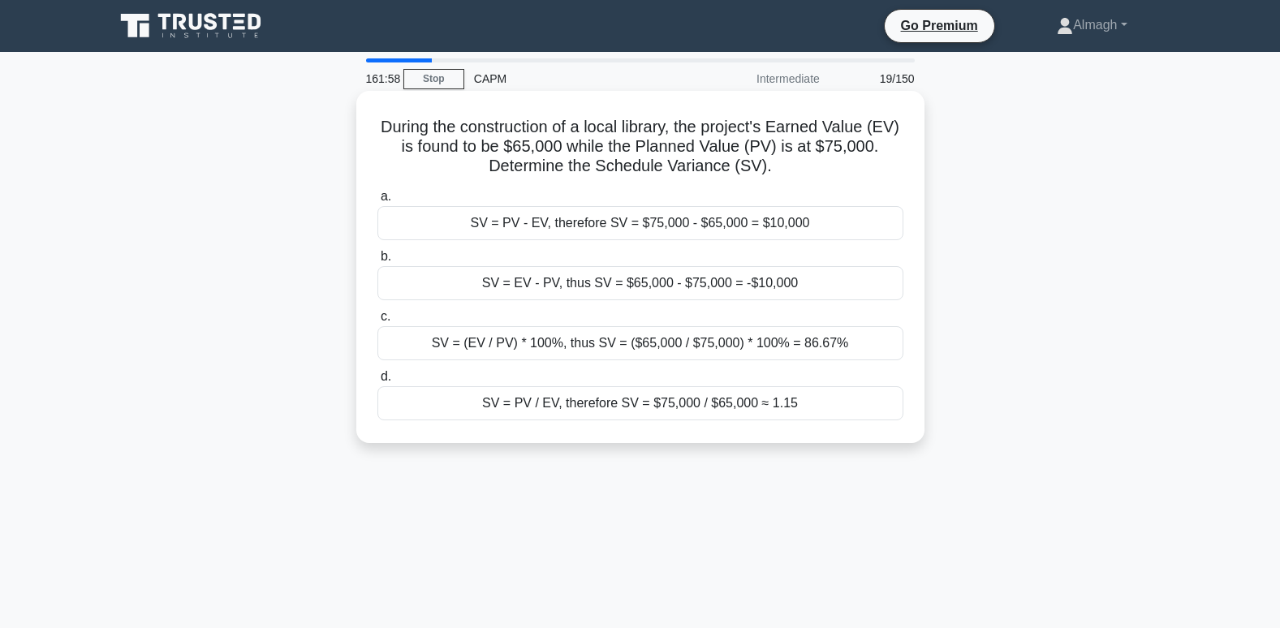
click at [502, 303] on div "a. SV = PV - EV, therefore SV = $75,000 - $65,000 = $10,000 b. SV = EV - PV, th…" at bounding box center [640, 303] width 545 height 240
click at [519, 276] on div "SV = EV - PV, thus SV = $65,000 - $75,000 = -$10,000" at bounding box center [640, 283] width 526 height 34
click at [377, 262] on input "b. SV = EV - PV, thus SV = $65,000 - $75,000 = -$10,000" at bounding box center [377, 257] width 0 height 11
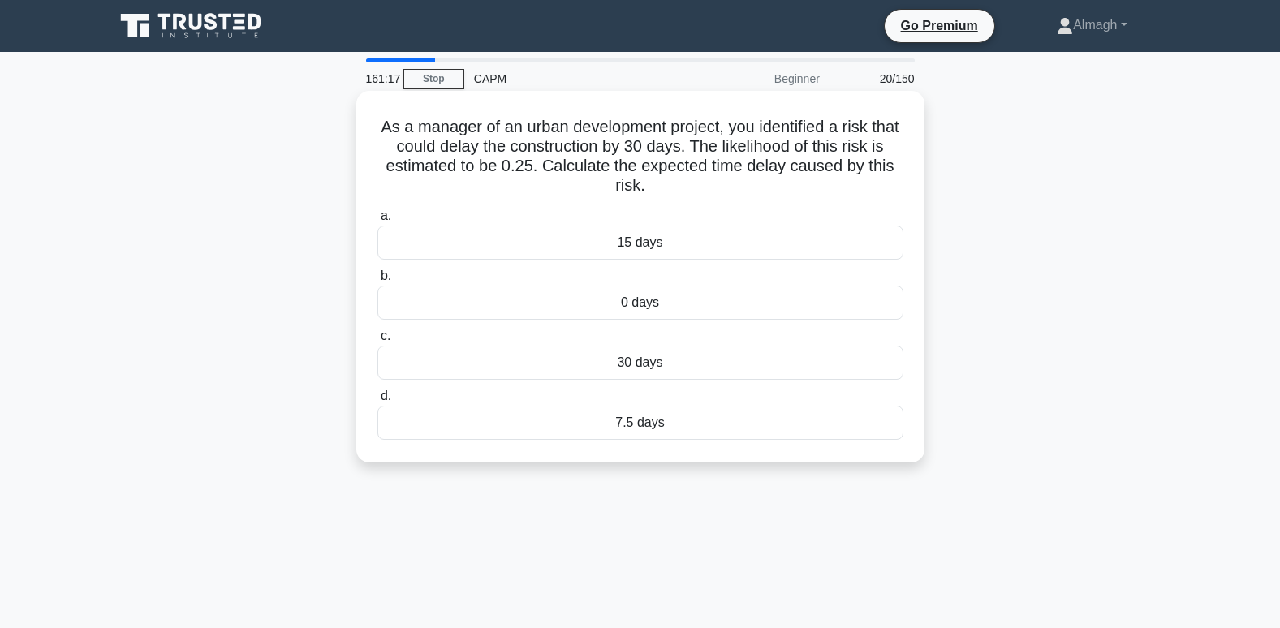
click at [640, 413] on div "7.5 days" at bounding box center [640, 423] width 526 height 34
click at [377, 402] on input "d. 7.5 days" at bounding box center [377, 396] width 0 height 11
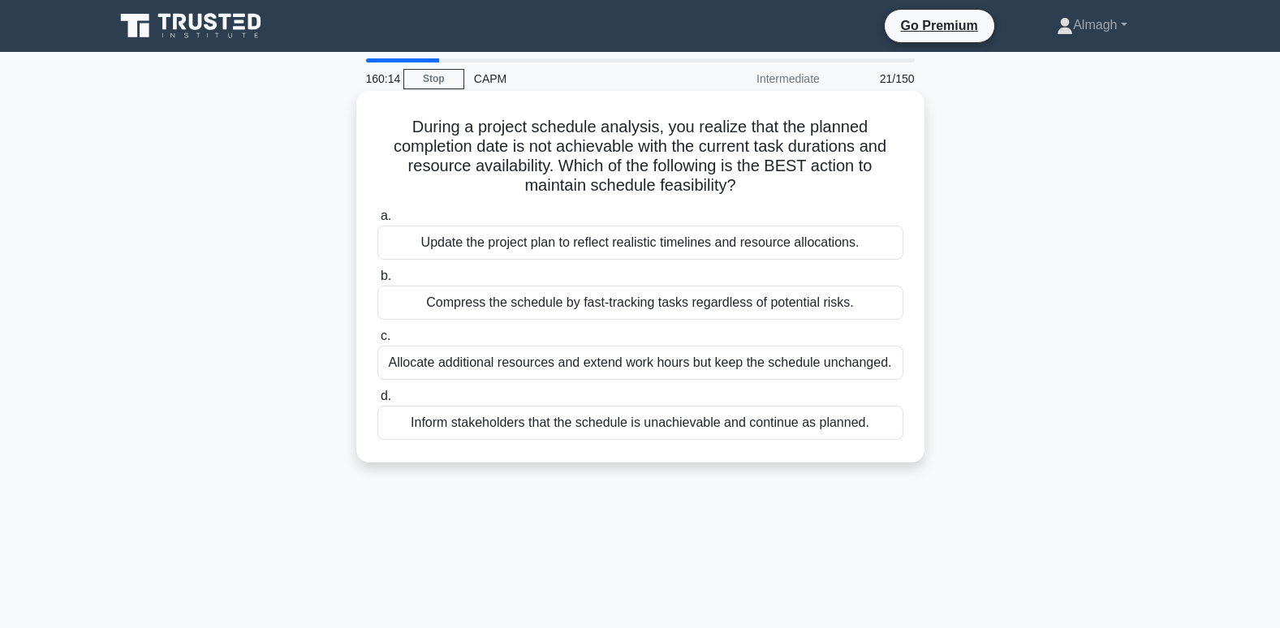
click at [627, 363] on div "Allocate additional resources and extend work hours but keep the schedule uncha…" at bounding box center [640, 363] width 526 height 34
click at [377, 342] on input "c. Allocate additional resources and extend work hours but keep the schedule un…" at bounding box center [377, 336] width 0 height 11
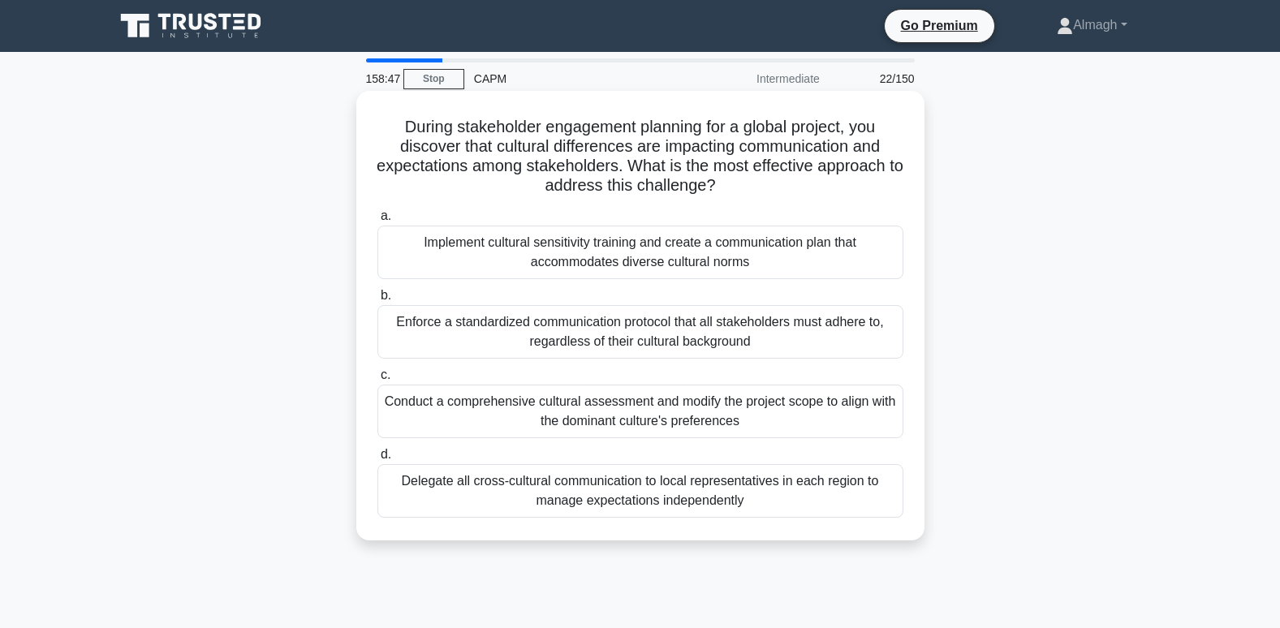
click at [486, 274] on div "Implement cultural sensitivity training and create a communication plan that ac…" at bounding box center [640, 253] width 526 height 54
click at [377, 222] on input "a. Implement cultural sensitivity training and create a communication plan that…" at bounding box center [377, 216] width 0 height 11
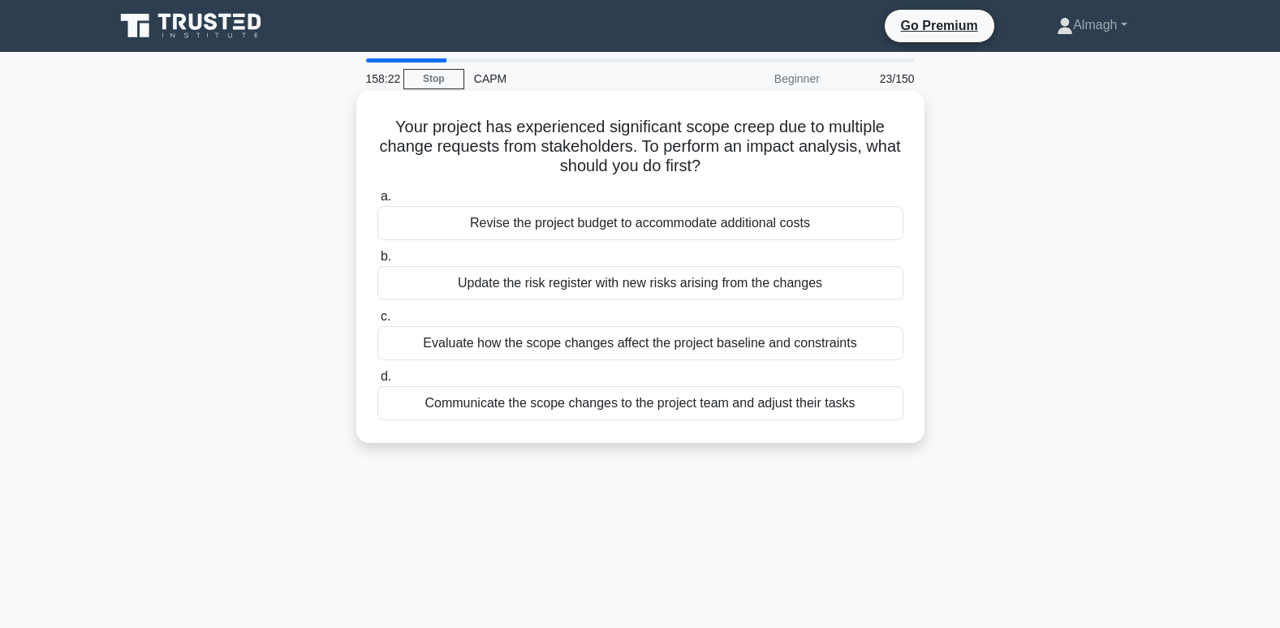
click at [599, 341] on div "Evaluate how the scope changes affect the project baseline and constraints" at bounding box center [640, 343] width 526 height 34
click at [377, 322] on input "c. Evaluate how the scope changes affect the project baseline and constraints" at bounding box center [377, 317] width 0 height 11
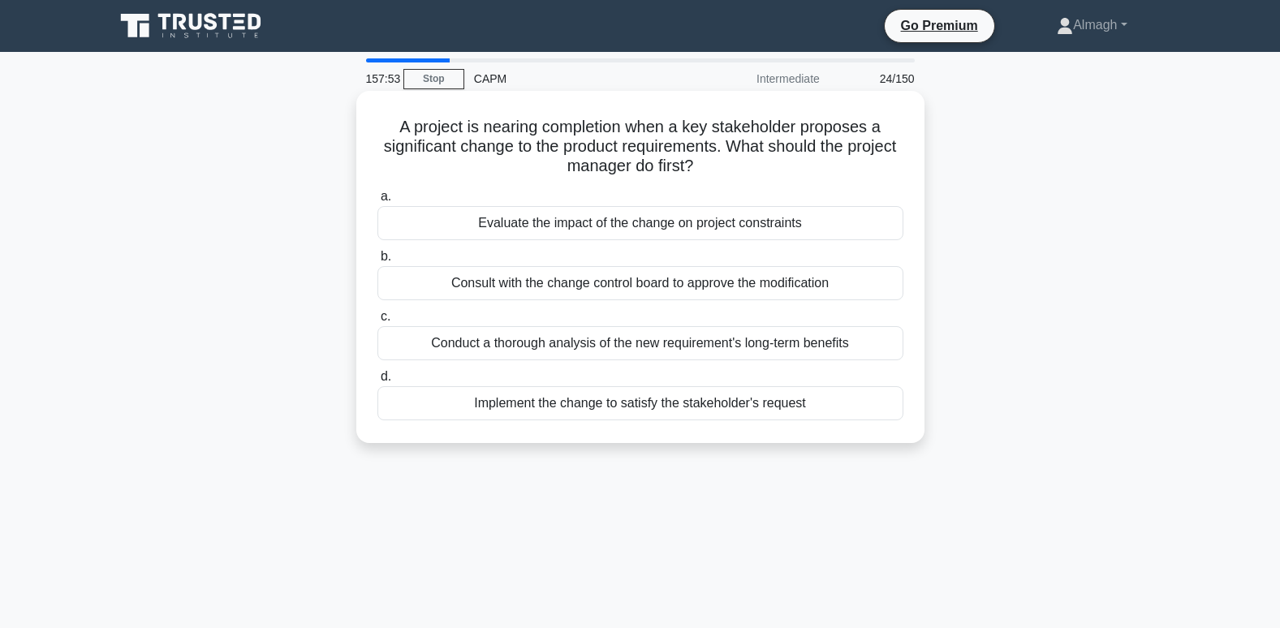
click at [576, 348] on div "Conduct a thorough analysis of the new requirement's long-term benefits" at bounding box center [640, 343] width 526 height 34
click at [377, 322] on input "c. Conduct a thorough analysis of the new requirement's long-term benefits" at bounding box center [377, 317] width 0 height 11
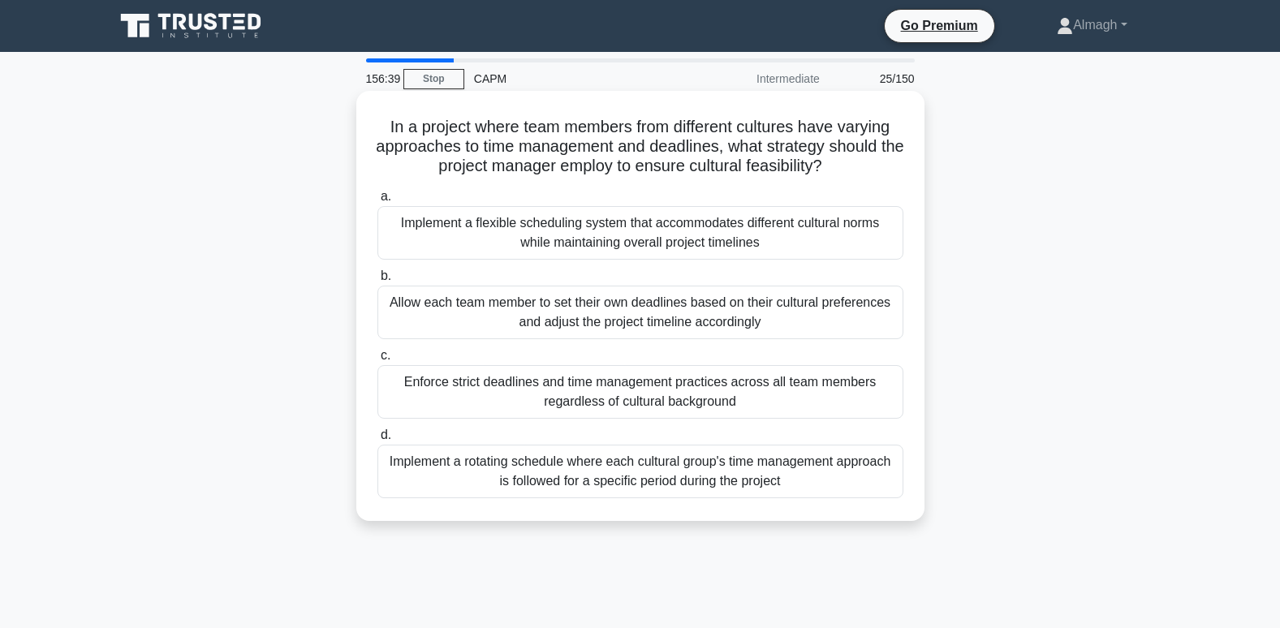
click at [578, 234] on div "Implement a flexible scheduling system that accommodates different cultural nor…" at bounding box center [640, 233] width 526 height 54
click at [377, 202] on input "a. Implement a flexible scheduling system that accommodates different cultural …" at bounding box center [377, 197] width 0 height 11
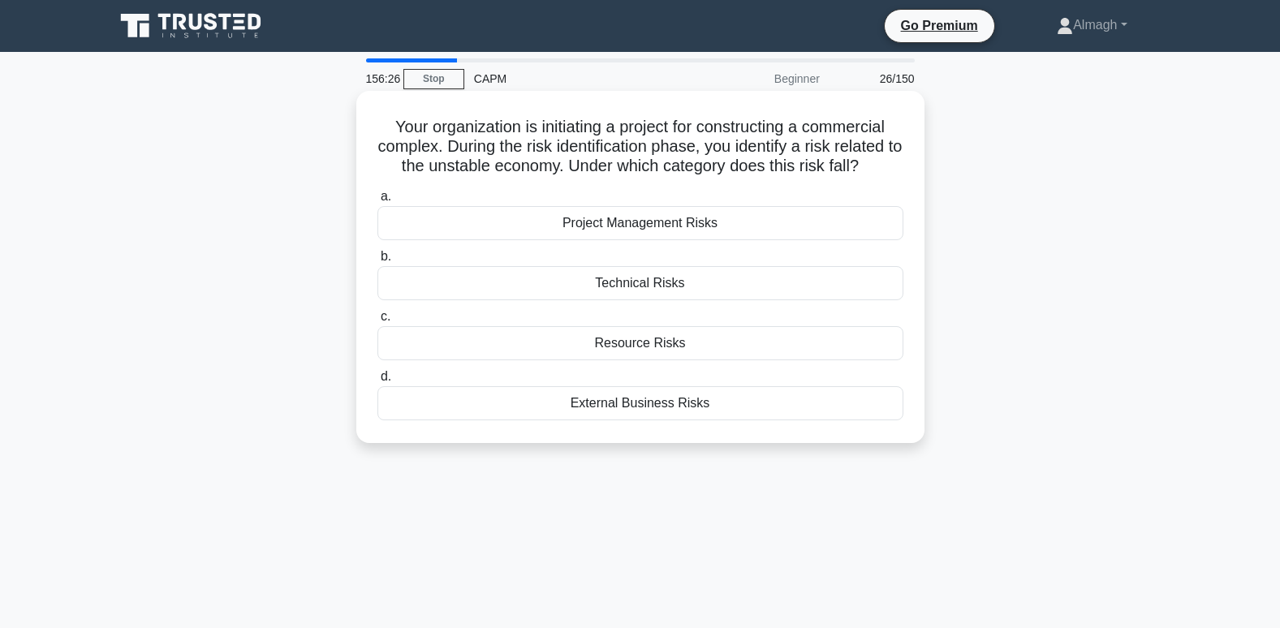
click at [644, 411] on div "External Business Risks" at bounding box center [640, 403] width 526 height 34
click at [377, 382] on input "d. External Business Risks" at bounding box center [377, 377] width 0 height 11
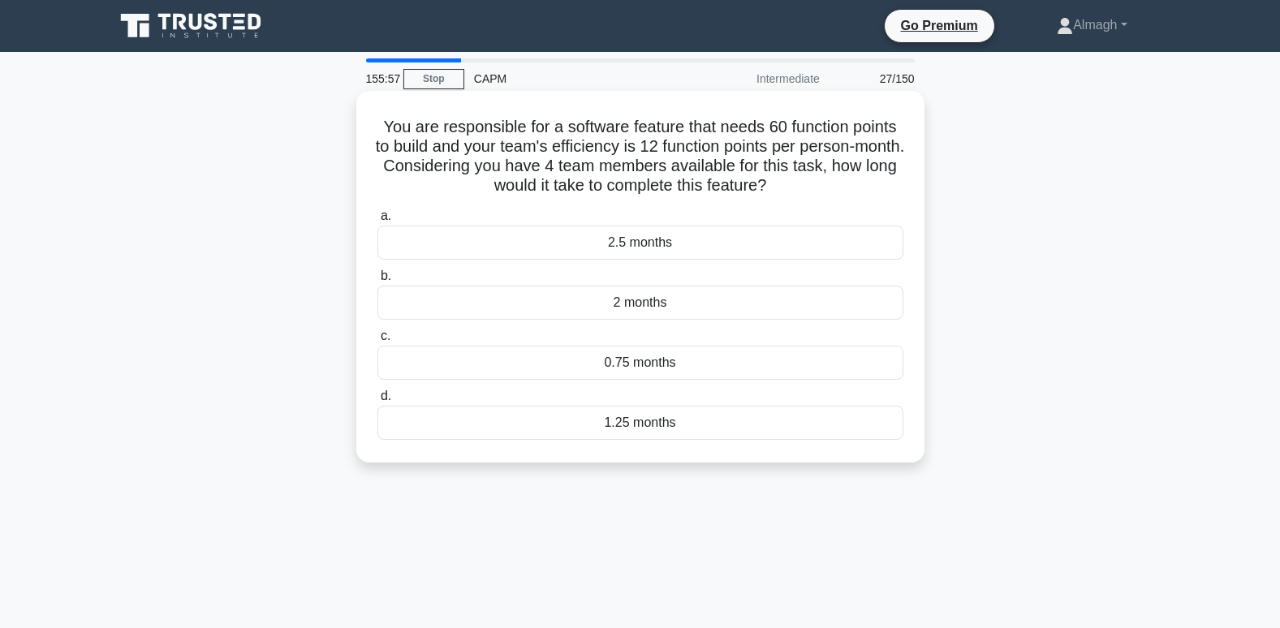
click at [645, 410] on div "1.25 months" at bounding box center [640, 423] width 526 height 34
click at [377, 402] on input "d. 1.25 months" at bounding box center [377, 396] width 0 height 11
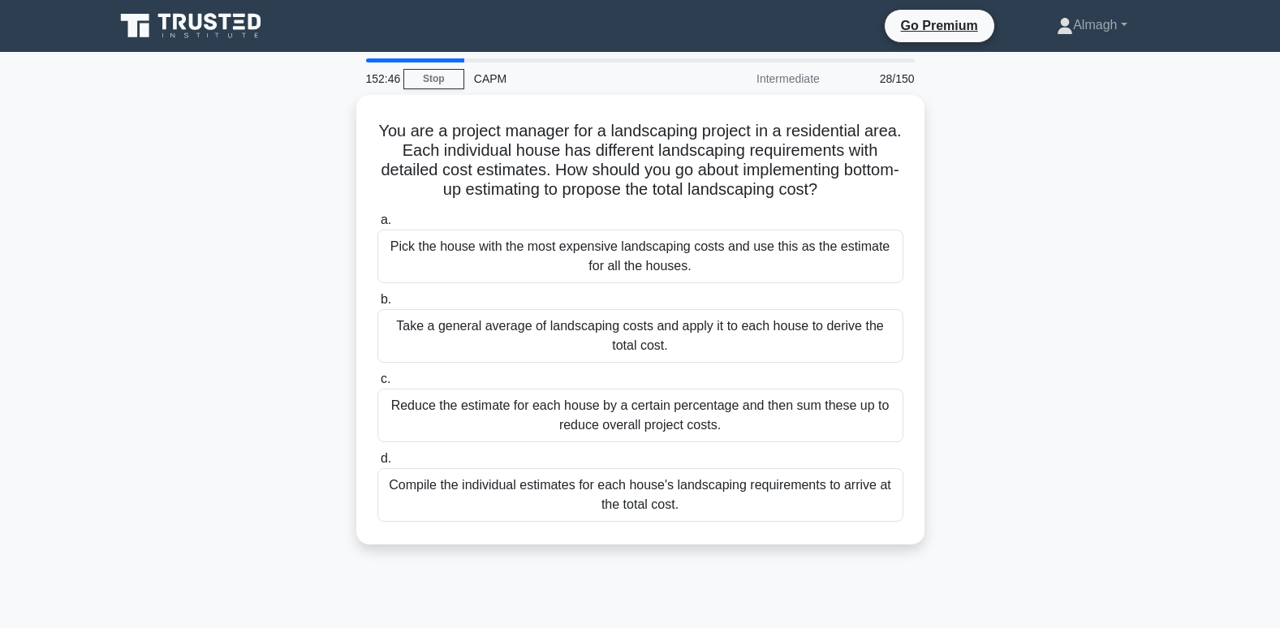
scroll to position [81, 0]
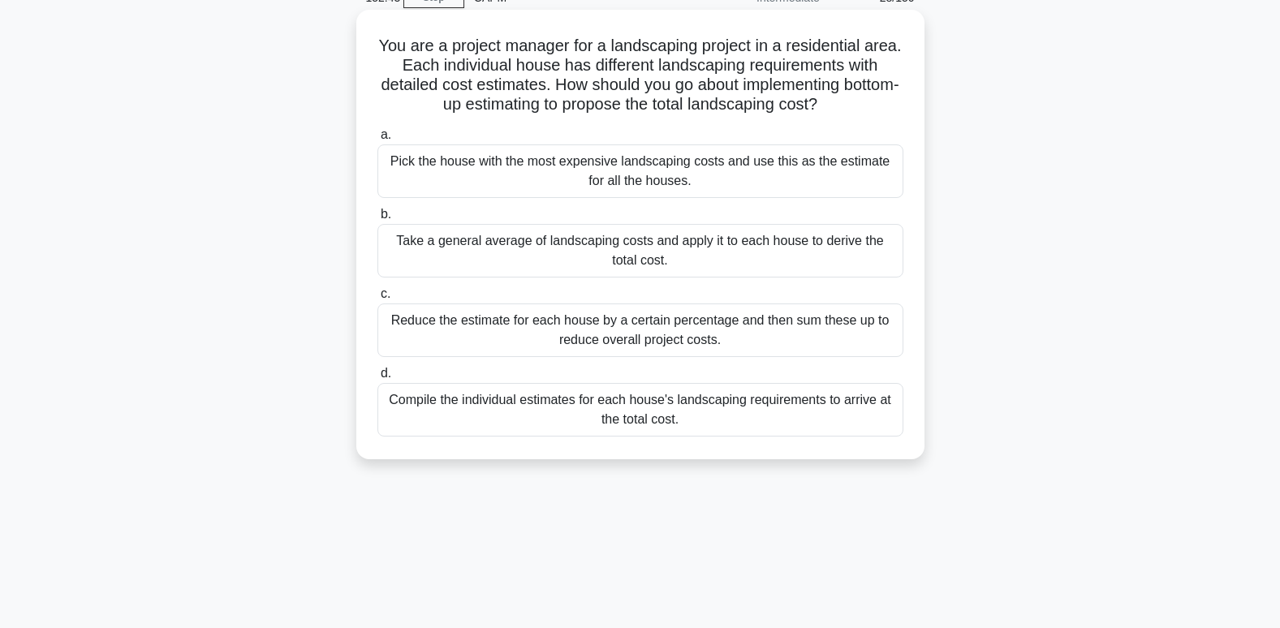
click at [491, 403] on div "Compile the individual estimates for each house's landscaping requirements to a…" at bounding box center [640, 410] width 526 height 54
click at [377, 379] on input "d. Compile the individual estimates for each house's landscaping requirements t…" at bounding box center [377, 374] width 0 height 11
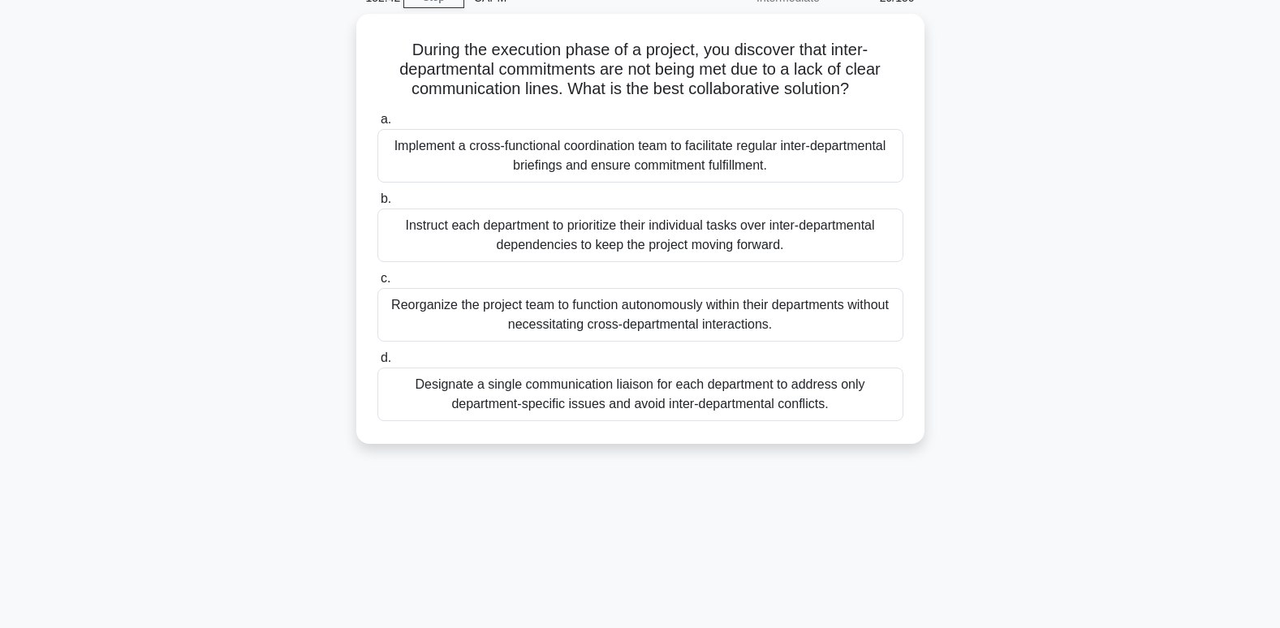
scroll to position [0, 0]
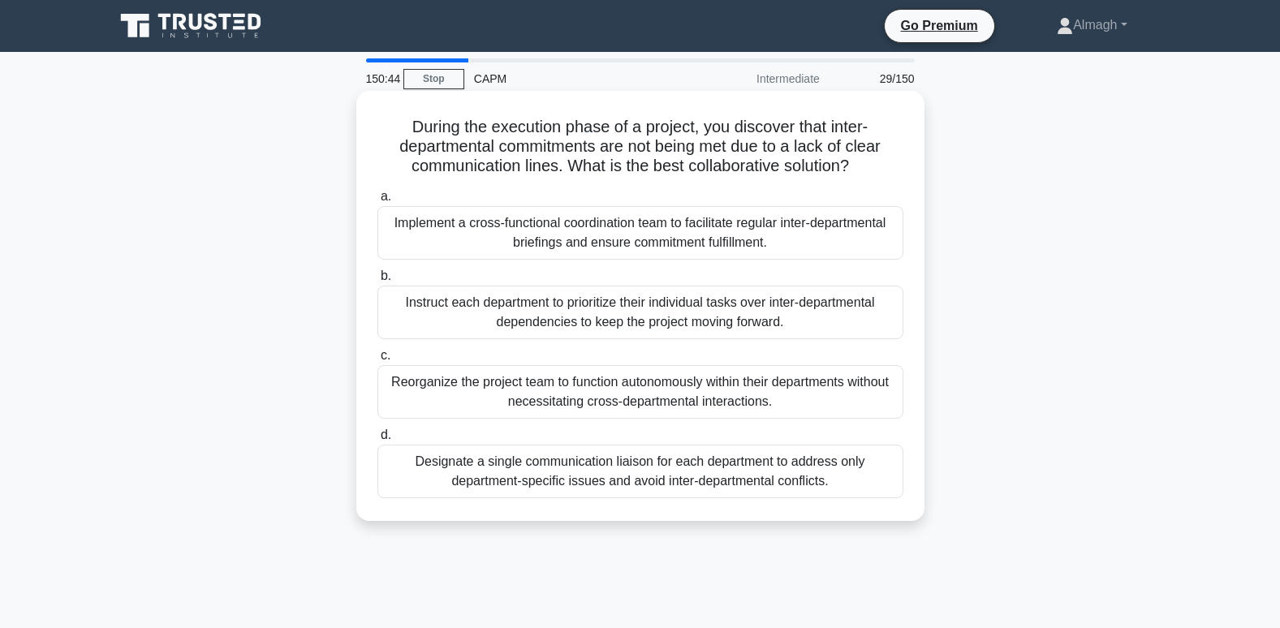
click at [632, 236] on div "Implement a cross-functional coordination team to facilitate regular inter-depa…" at bounding box center [640, 233] width 526 height 54
click at [377, 202] on input "a. Implement a cross-functional coordination team to facilitate regular inter-d…" at bounding box center [377, 197] width 0 height 11
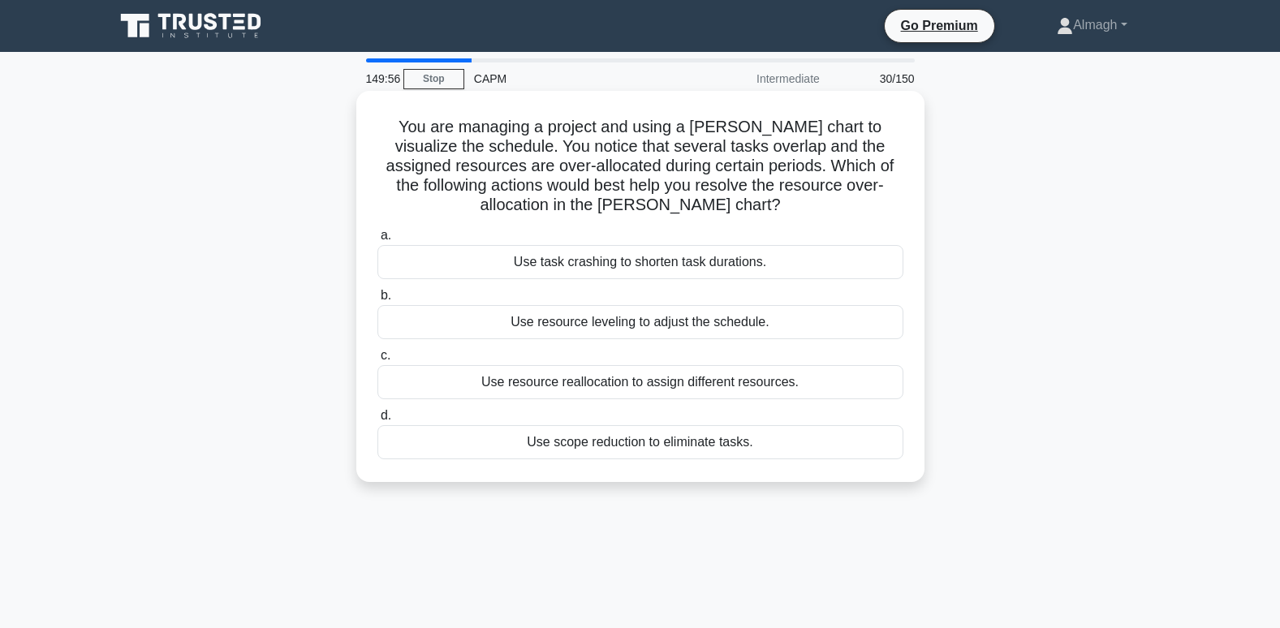
scroll to position [81, 0]
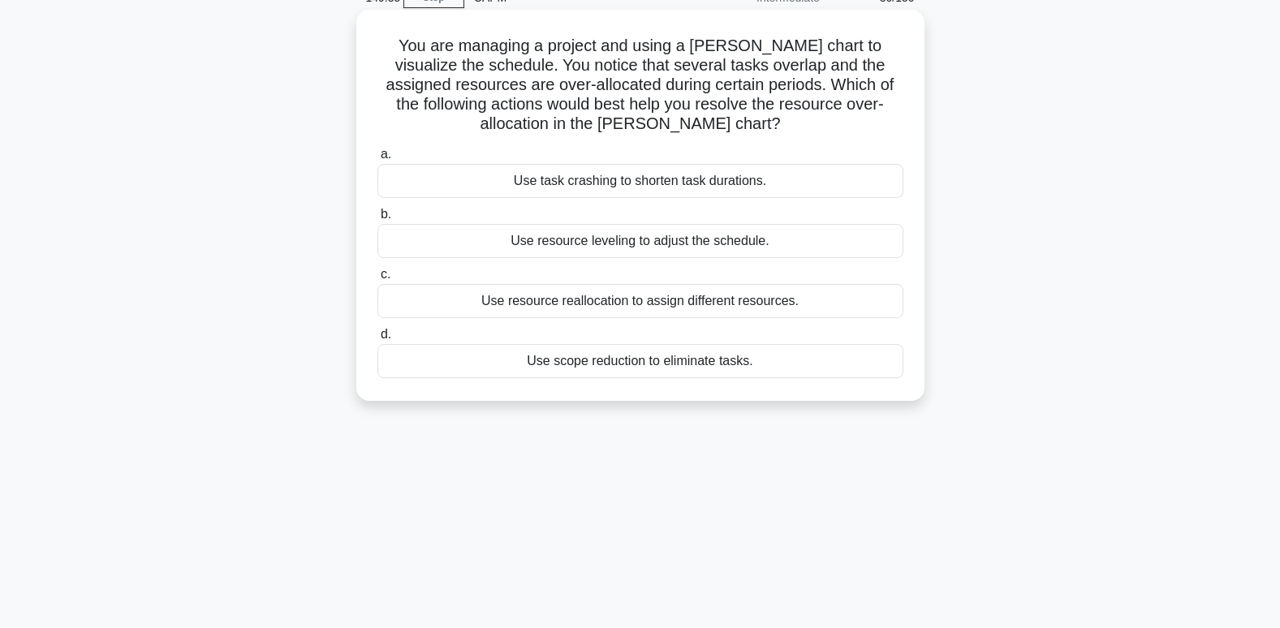
click at [695, 247] on div "Use resource leveling to adjust the schedule." at bounding box center [640, 241] width 526 height 34
click at [377, 220] on input "b. Use resource leveling to adjust the schedule." at bounding box center [377, 214] width 0 height 11
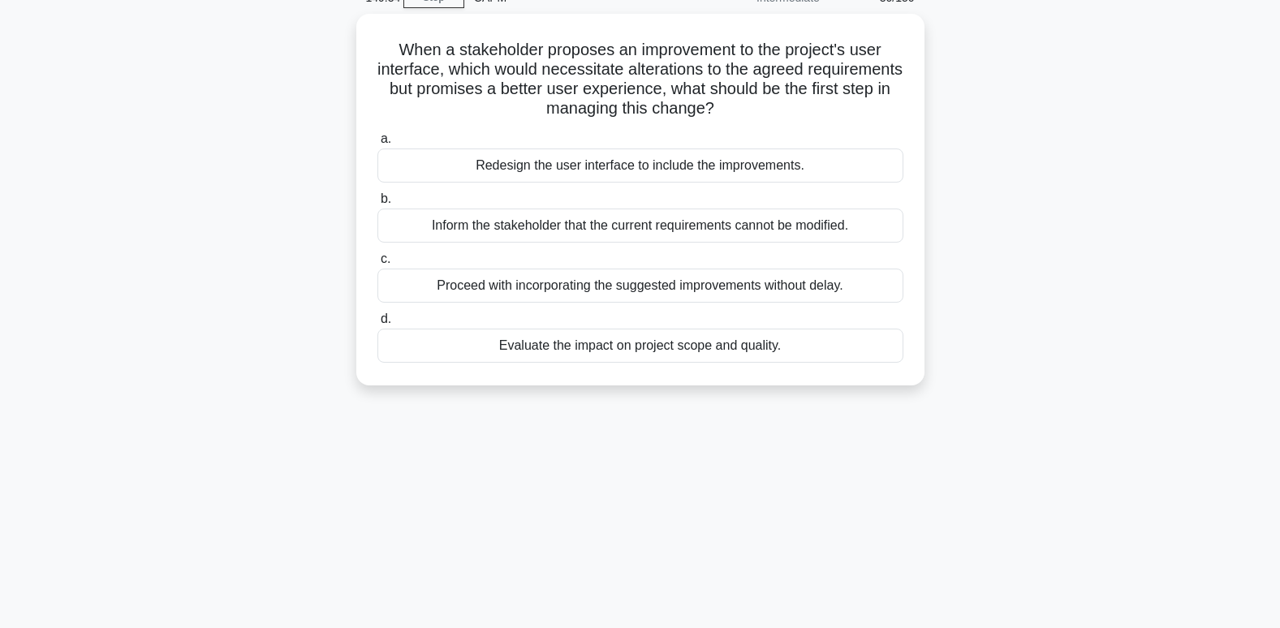
scroll to position [0, 0]
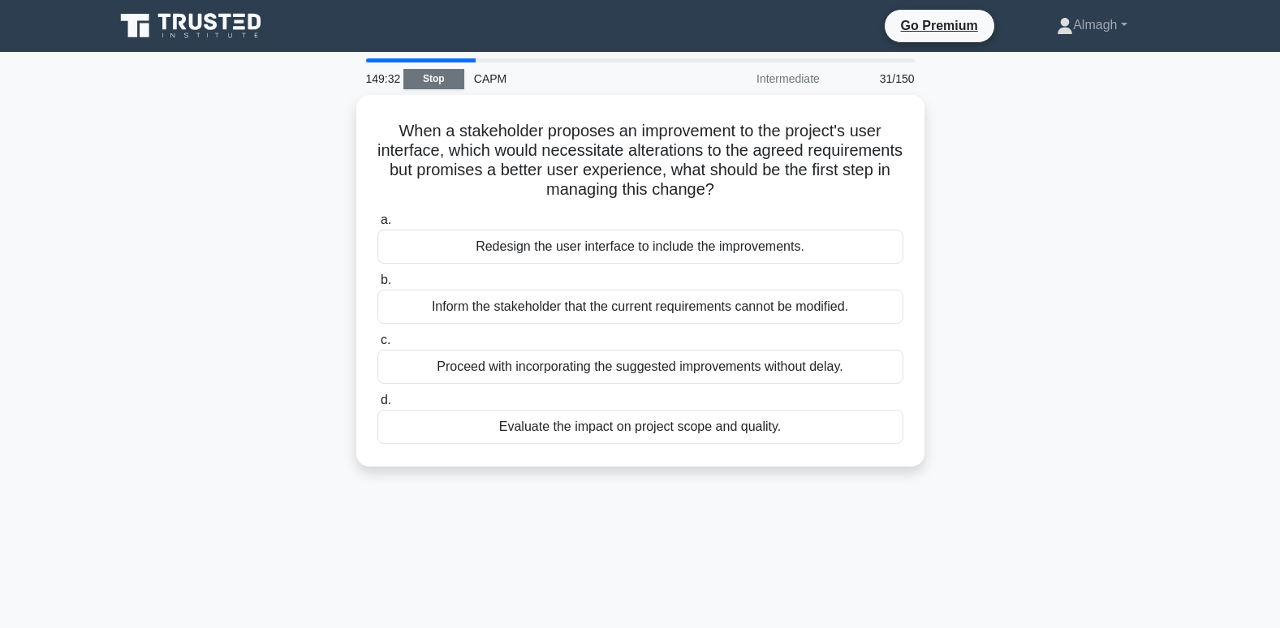
click at [433, 75] on link "Stop" at bounding box center [433, 79] width 61 height 20
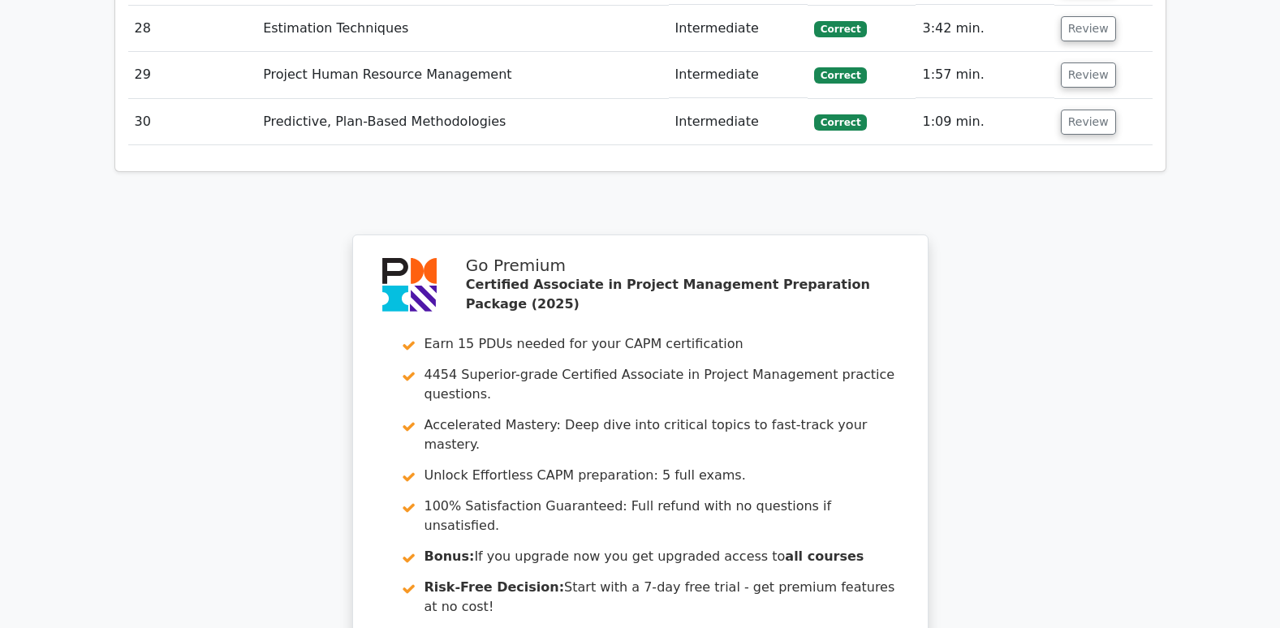
scroll to position [4239, 0]
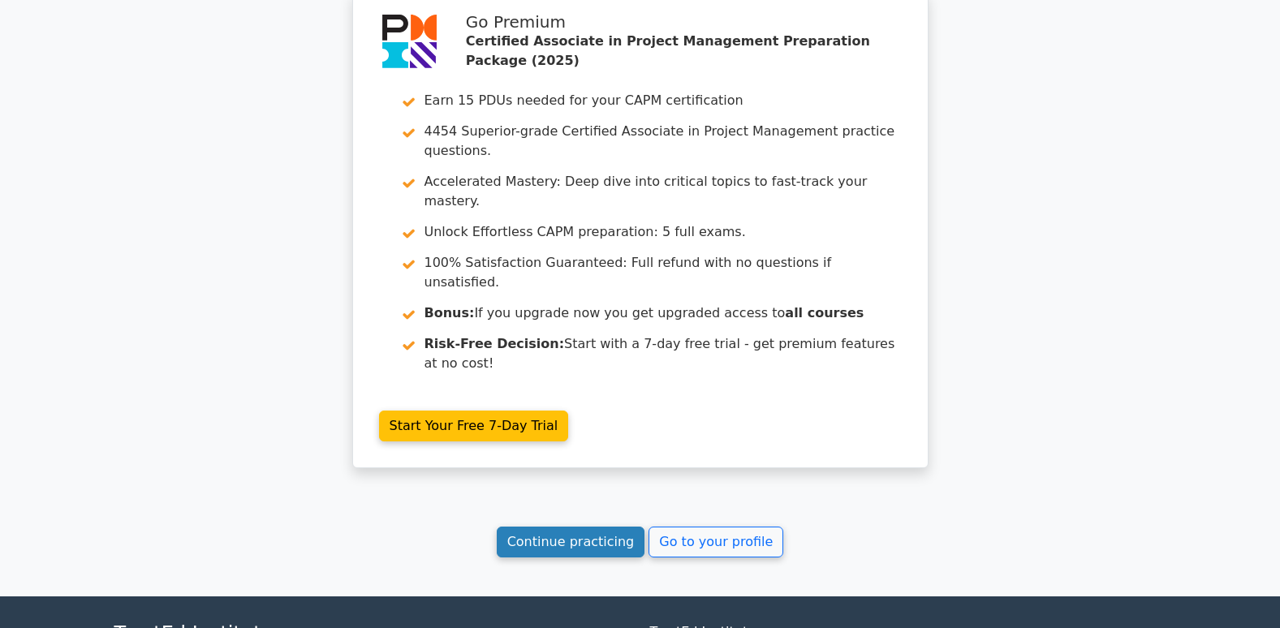
click at [566, 527] on link "Continue practicing" at bounding box center [571, 542] width 149 height 31
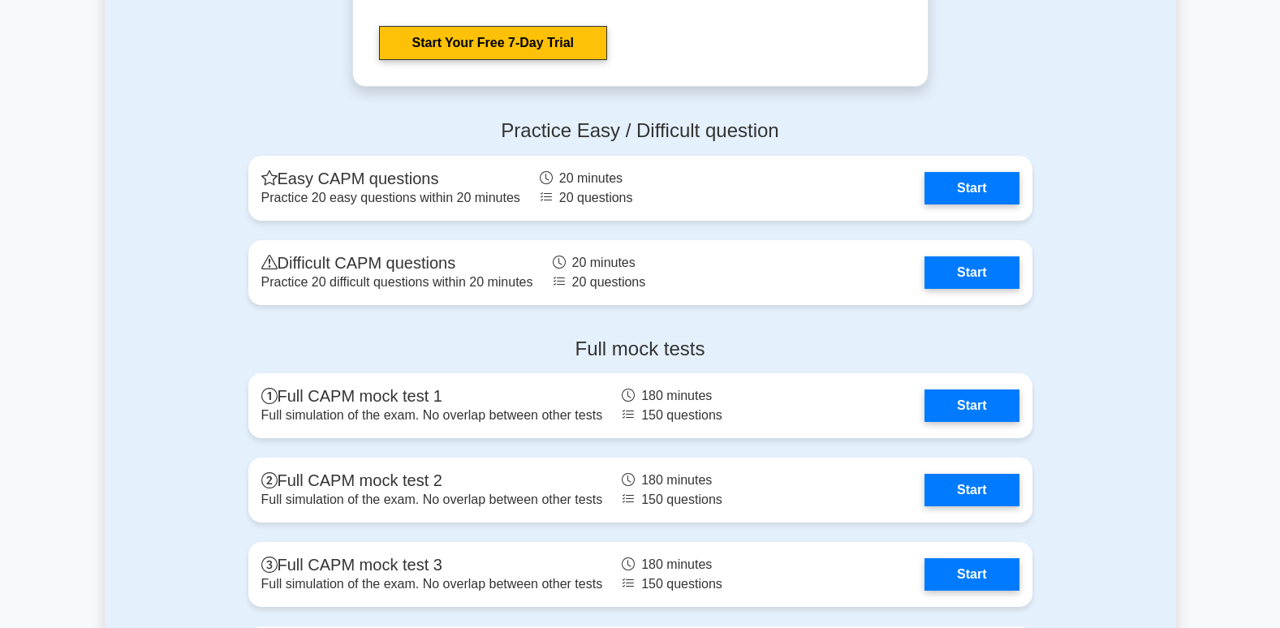
scroll to position [6088, 0]
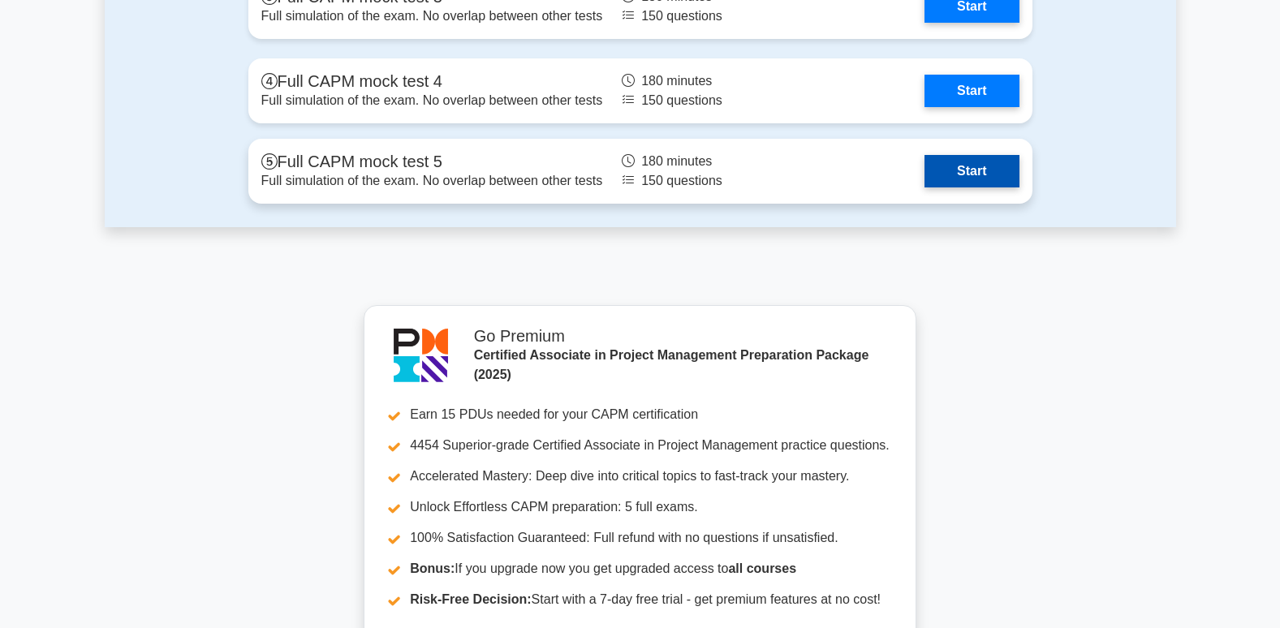
click at [959, 163] on link "Start" at bounding box center [972, 171] width 94 height 32
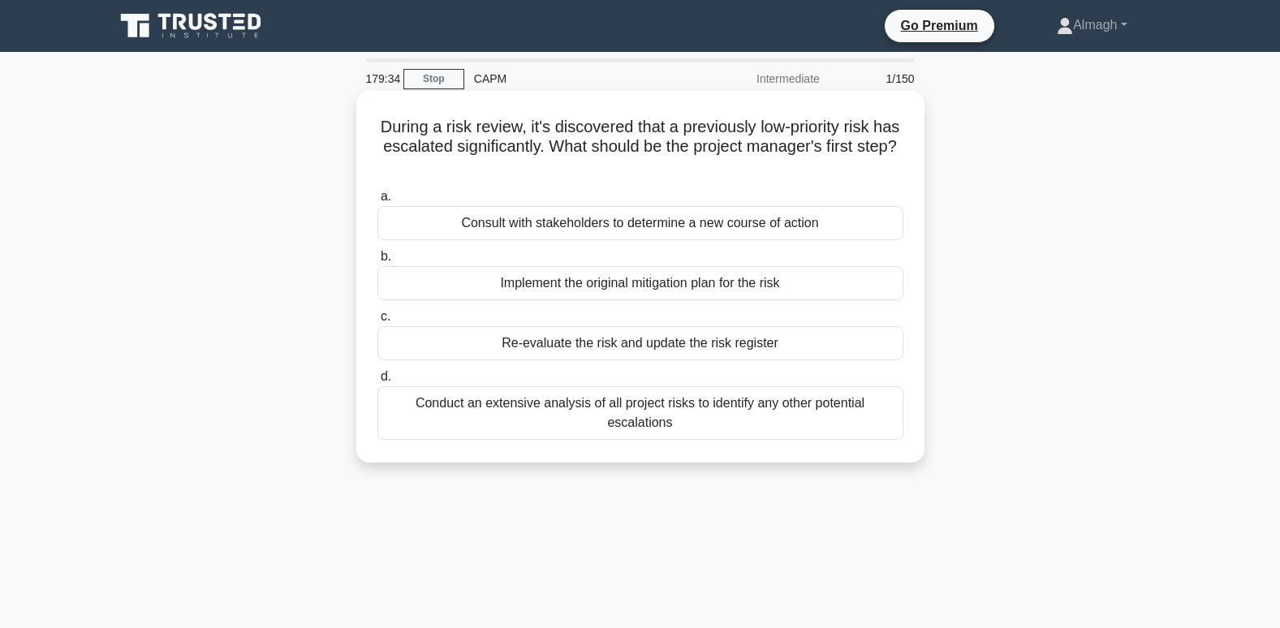
click at [503, 340] on div "Re-evaluate the risk and update the risk register" at bounding box center [640, 343] width 526 height 34
click at [377, 322] on input "c. Re-evaluate the risk and update the risk register" at bounding box center [377, 317] width 0 height 11
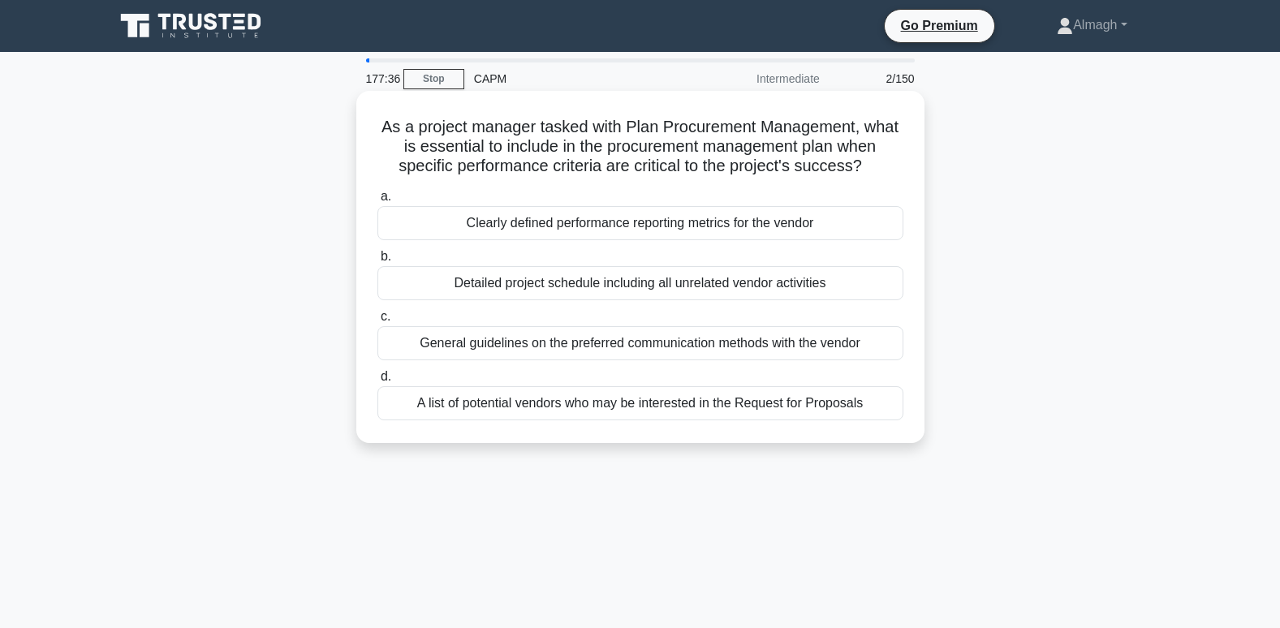
click at [503, 231] on div "Clearly defined performance reporting metrics for the vendor" at bounding box center [640, 223] width 526 height 34
click at [377, 202] on input "a. Clearly defined performance reporting metrics for the vendor" at bounding box center [377, 197] width 0 height 11
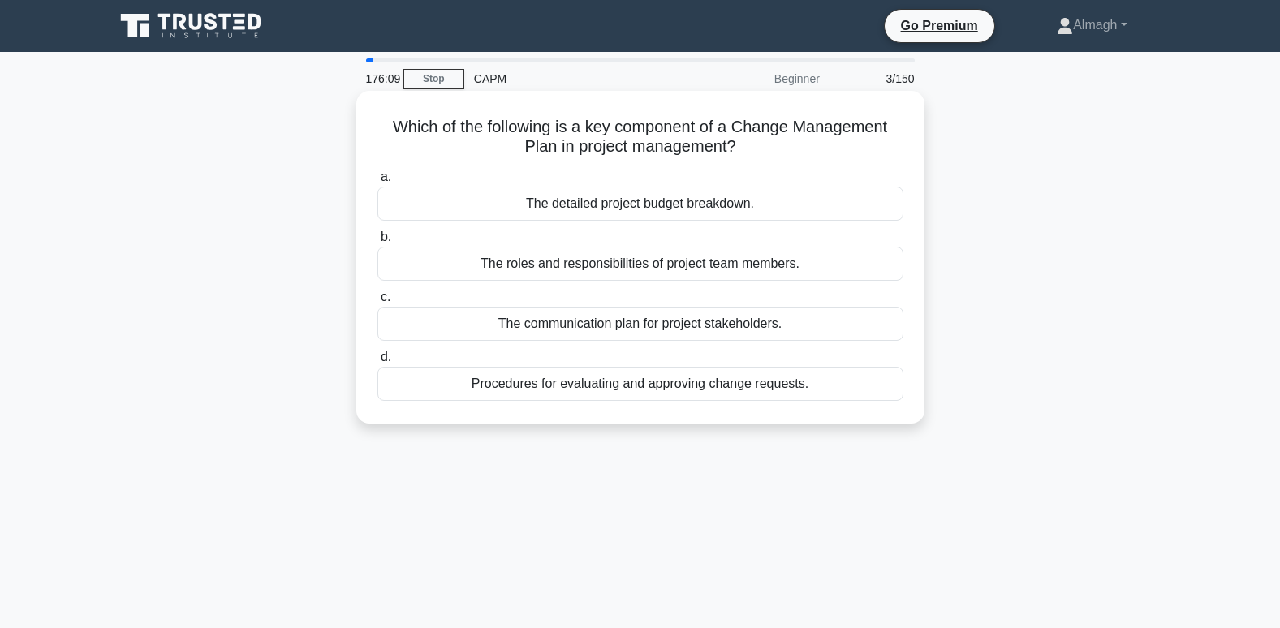
click at [610, 389] on div "Procedures for evaluating and approving change requests." at bounding box center [640, 384] width 526 height 34
click at [377, 363] on input "d. Procedures for evaluating and approving change requests." at bounding box center [377, 357] width 0 height 11
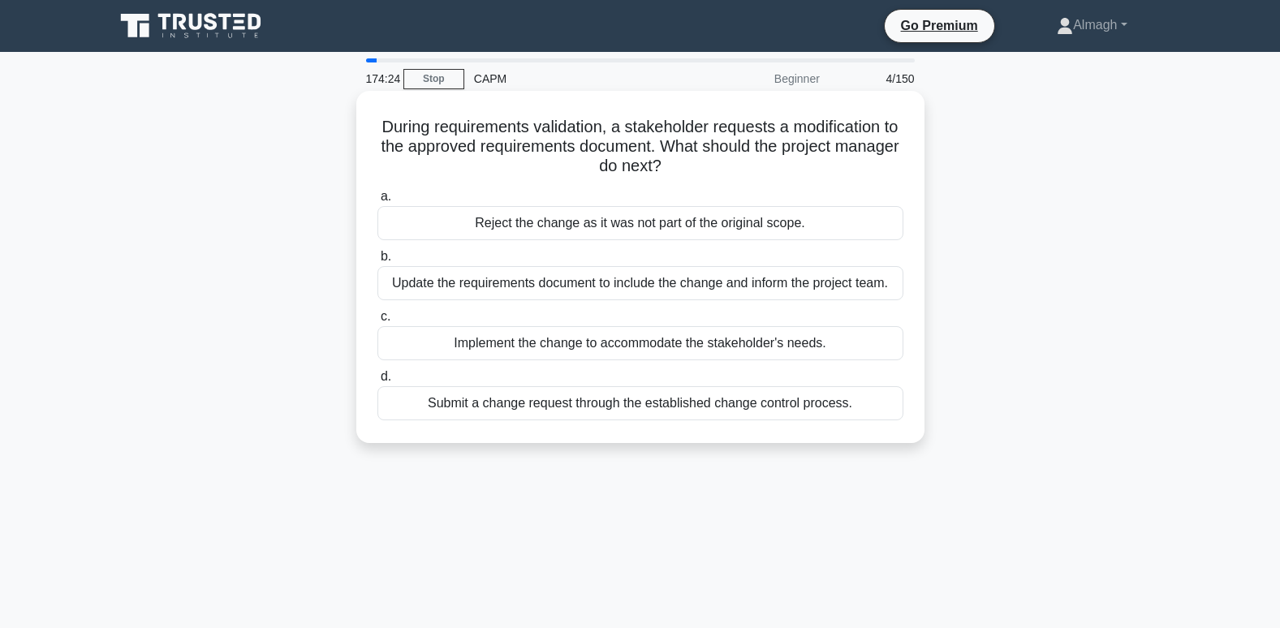
click at [531, 401] on div "Submit a change request through the established change control process." at bounding box center [640, 403] width 526 height 34
click at [377, 382] on input "d. Submit a change request through the established change control process." at bounding box center [377, 377] width 0 height 11
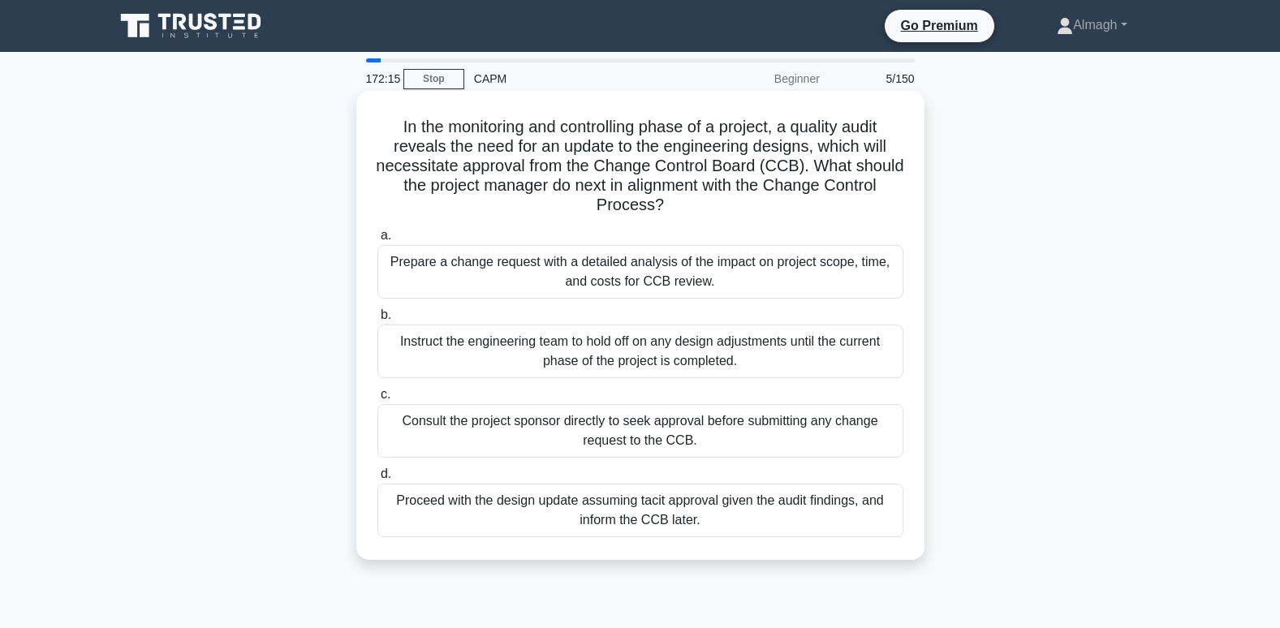
click at [834, 281] on div "Prepare a change request with a detailed analysis of the impact on project scop…" at bounding box center [640, 272] width 526 height 54
click at [377, 241] on input "a. Prepare a change request with a detailed analysis of the impact on project s…" at bounding box center [377, 236] width 0 height 11
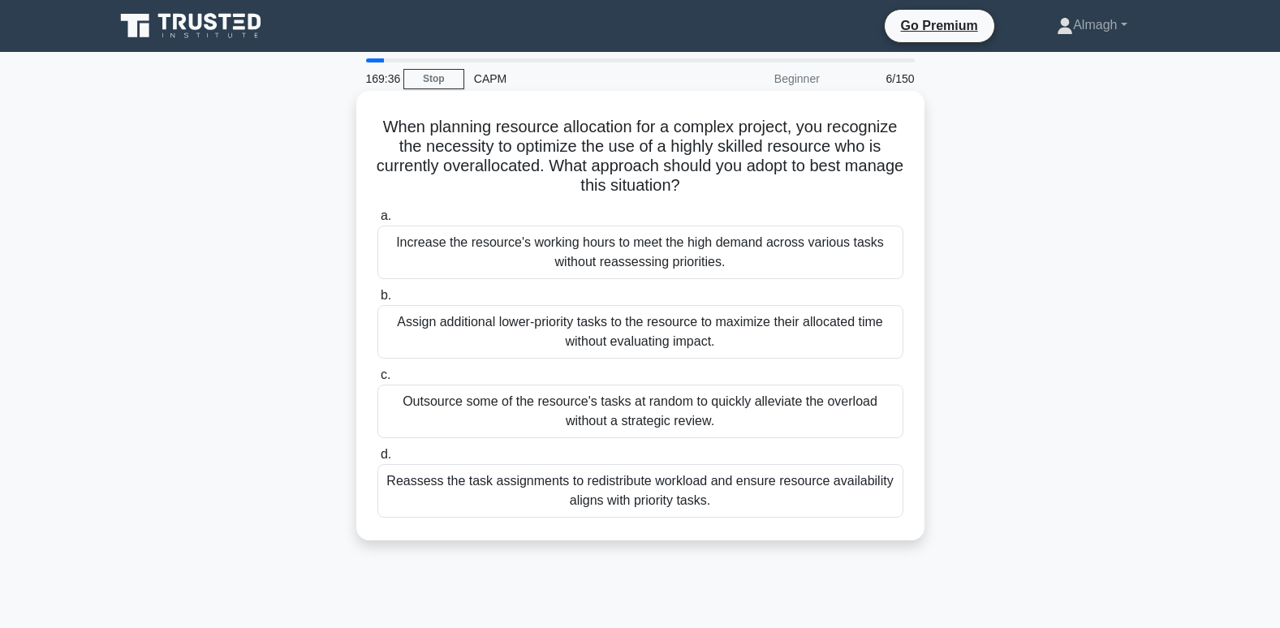
click at [442, 501] on div "Reassess the task assignments to redistribute workload and ensure resource avai…" at bounding box center [640, 491] width 526 height 54
click at [377, 460] on input "d. Reassess the task assignments to redistribute workload and ensure resource a…" at bounding box center [377, 455] width 0 height 11
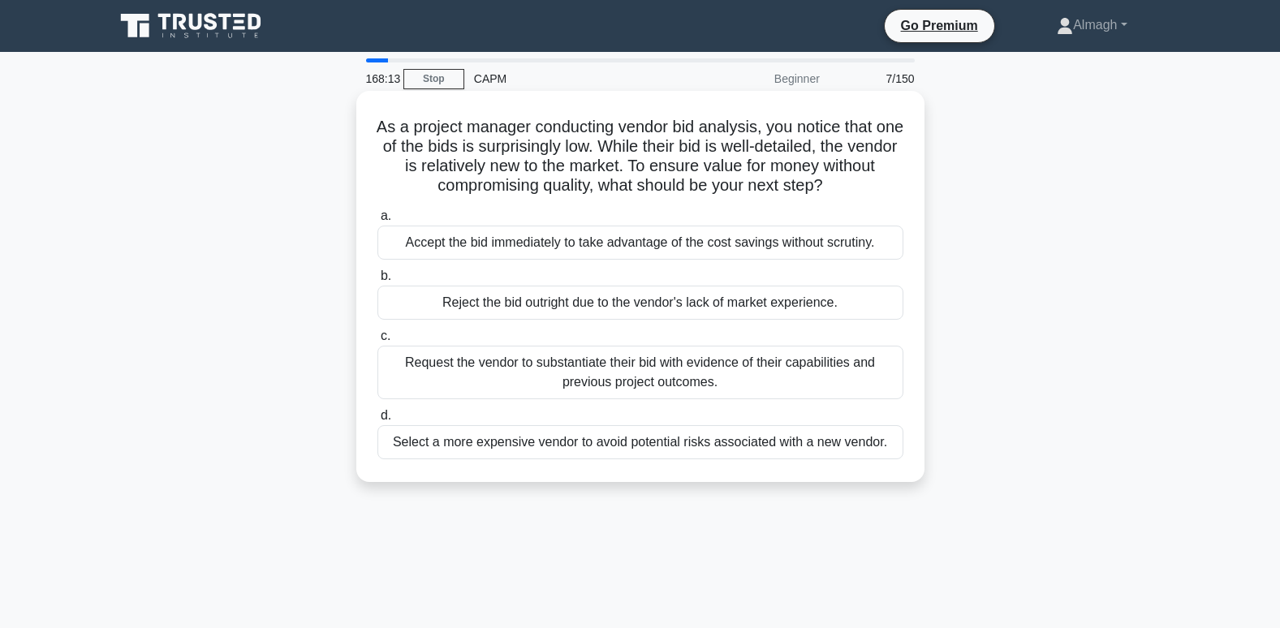
click at [716, 388] on div "Request the vendor to substantiate their bid with evidence of their capabilitie…" at bounding box center [640, 373] width 526 height 54
click at [377, 342] on input "c. Request the vendor to substantiate their bid with evidence of their capabili…" at bounding box center [377, 336] width 0 height 11
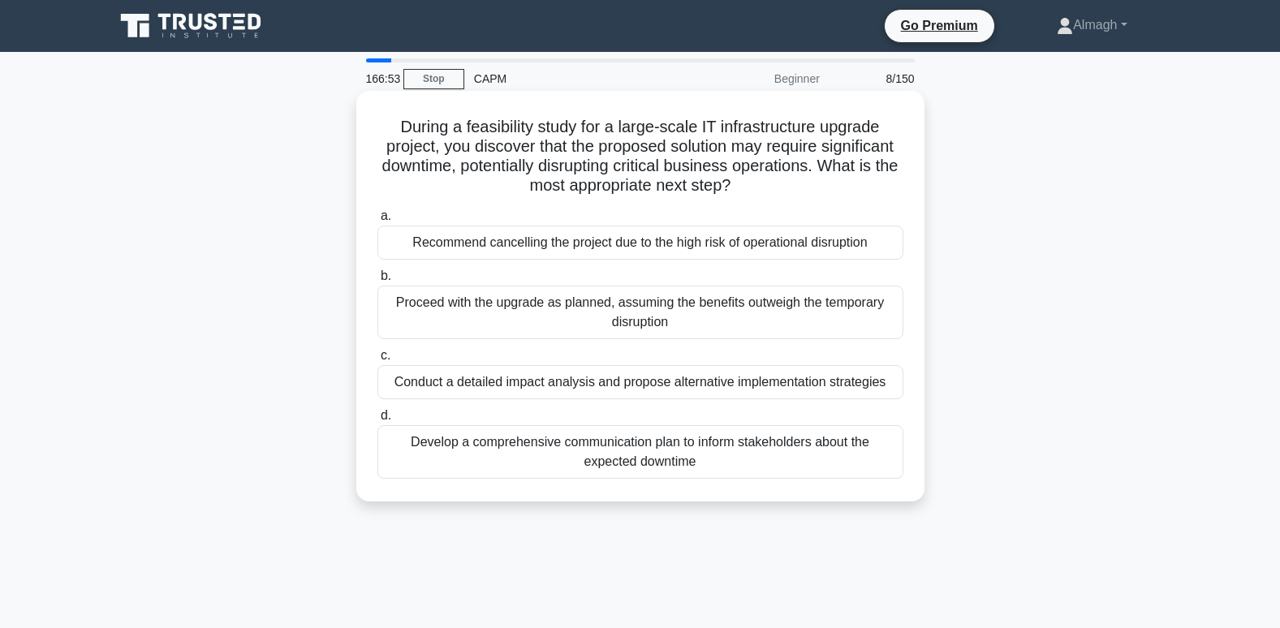
click at [492, 389] on div "Conduct a detailed impact analysis and propose alternative implementation strat…" at bounding box center [640, 382] width 526 height 34
click at [377, 361] on input "c. Conduct a detailed impact analysis and propose alternative implementation st…" at bounding box center [377, 356] width 0 height 11
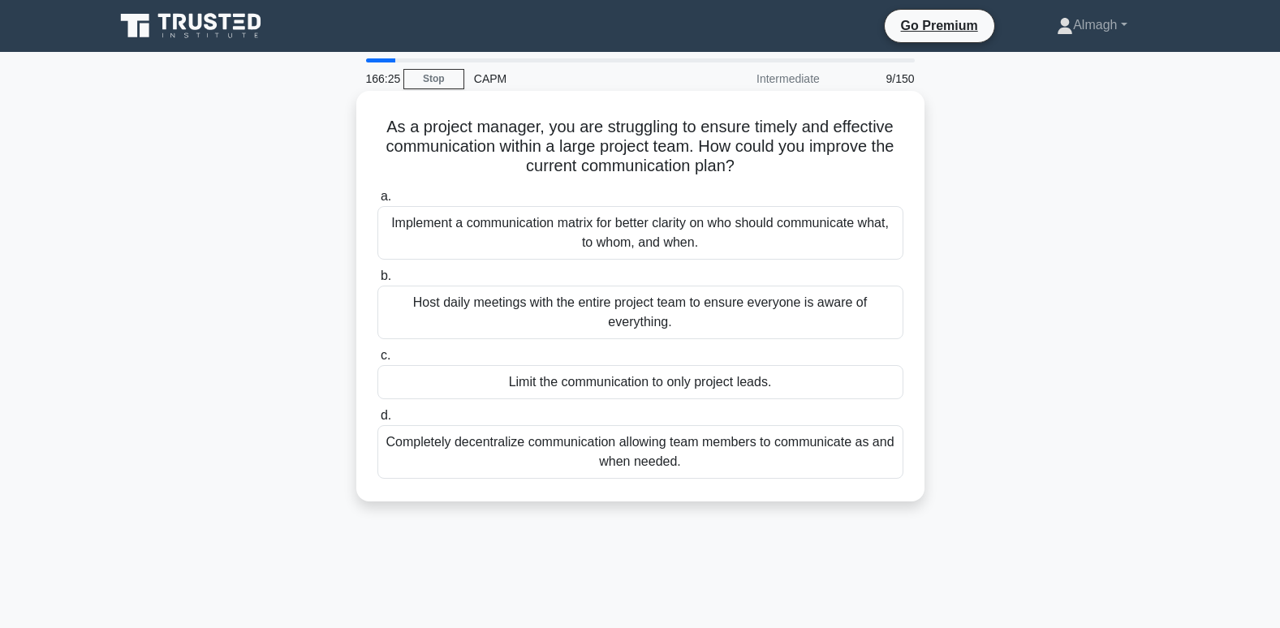
click at [631, 249] on div "Implement a communication matrix for better clarity on who should communicate w…" at bounding box center [640, 233] width 526 height 54
click at [377, 202] on input "a. Implement a communication matrix for better clarity on who should communicat…" at bounding box center [377, 197] width 0 height 11
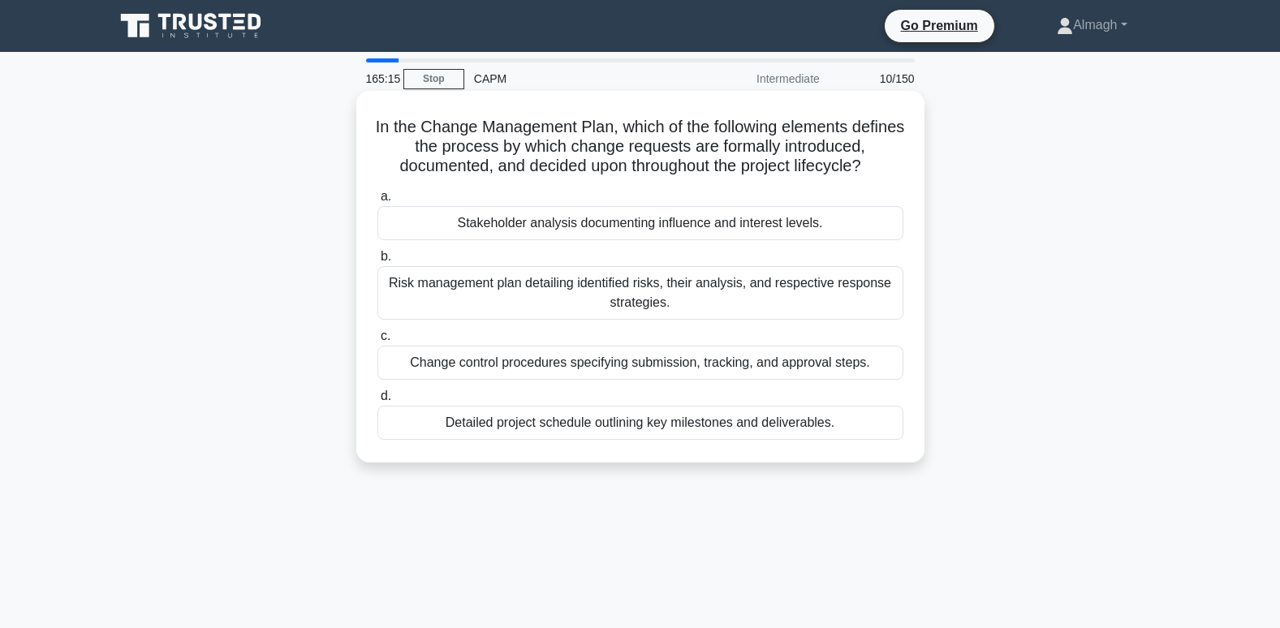
click at [519, 356] on div "Change control procedures specifying submission, tracking, and approval steps." at bounding box center [640, 363] width 526 height 34
click at [377, 342] on input "c. Change control procedures specifying submission, tracking, and approval step…" at bounding box center [377, 336] width 0 height 11
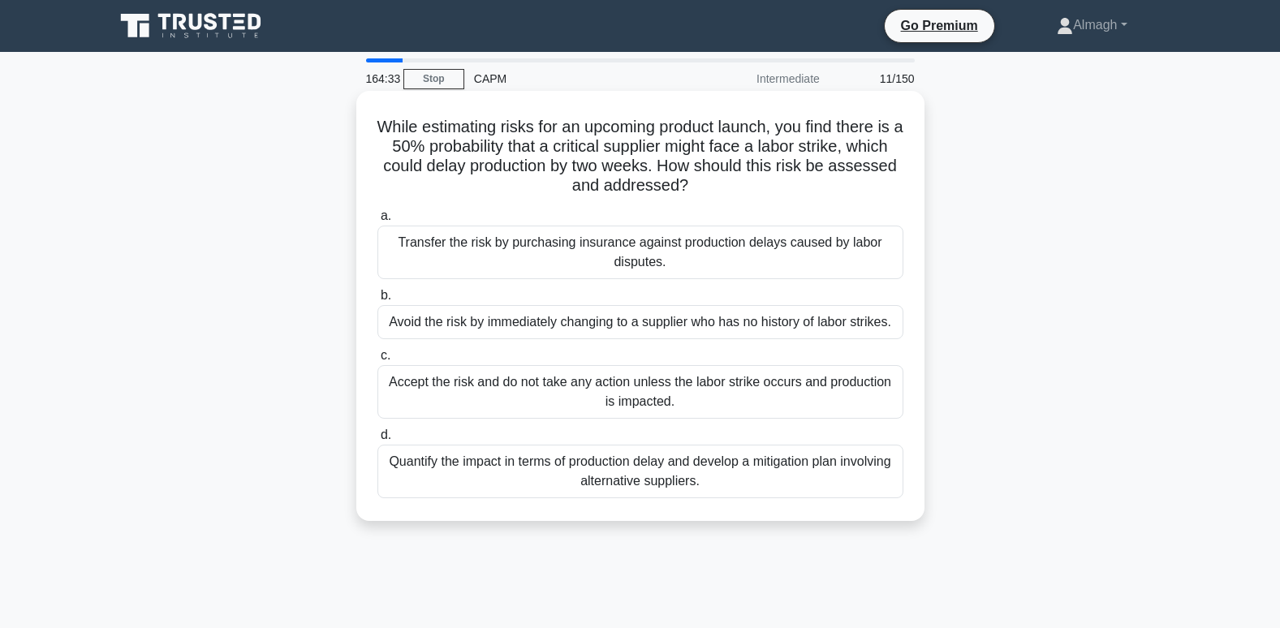
click at [551, 473] on div "Quantify the impact in terms of production delay and develop a mitigation plan …" at bounding box center [640, 472] width 526 height 54
click at [377, 441] on input "d. Quantify the impact in terms of production delay and develop a mitigation pl…" at bounding box center [377, 435] width 0 height 11
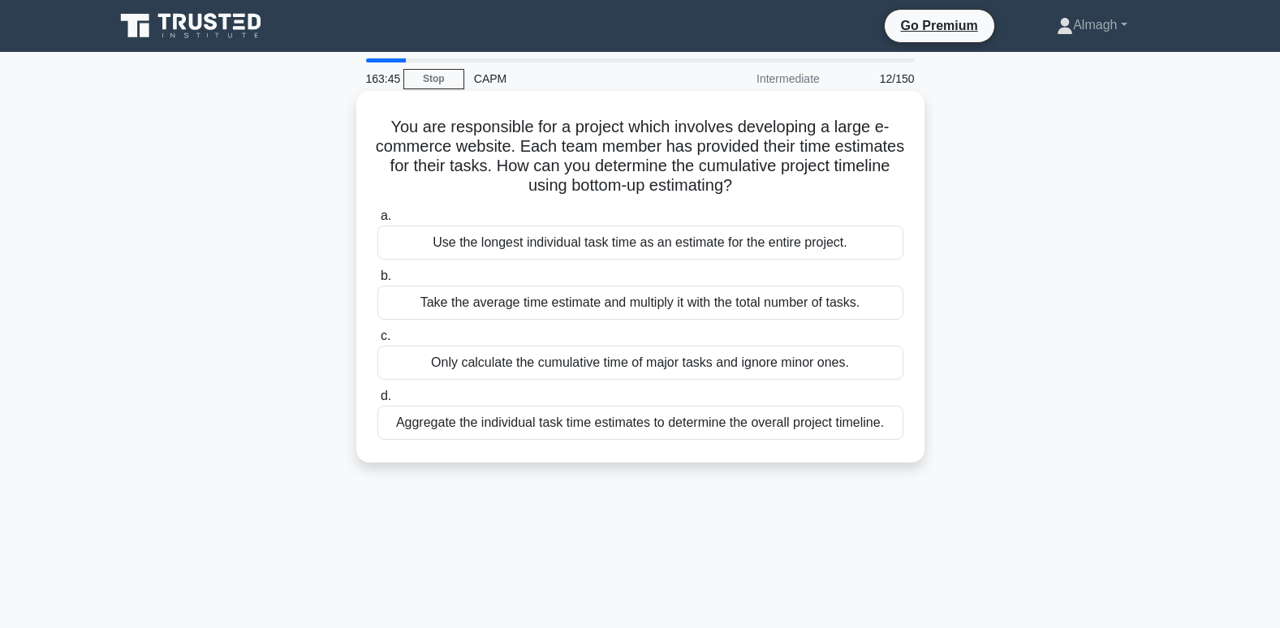
click at [502, 418] on div "Aggregate the individual task time estimates to determine the overall project t…" at bounding box center [640, 423] width 526 height 34
click at [377, 402] on input "d. Aggregate the individual task time estimates to determine the overall projec…" at bounding box center [377, 396] width 0 height 11
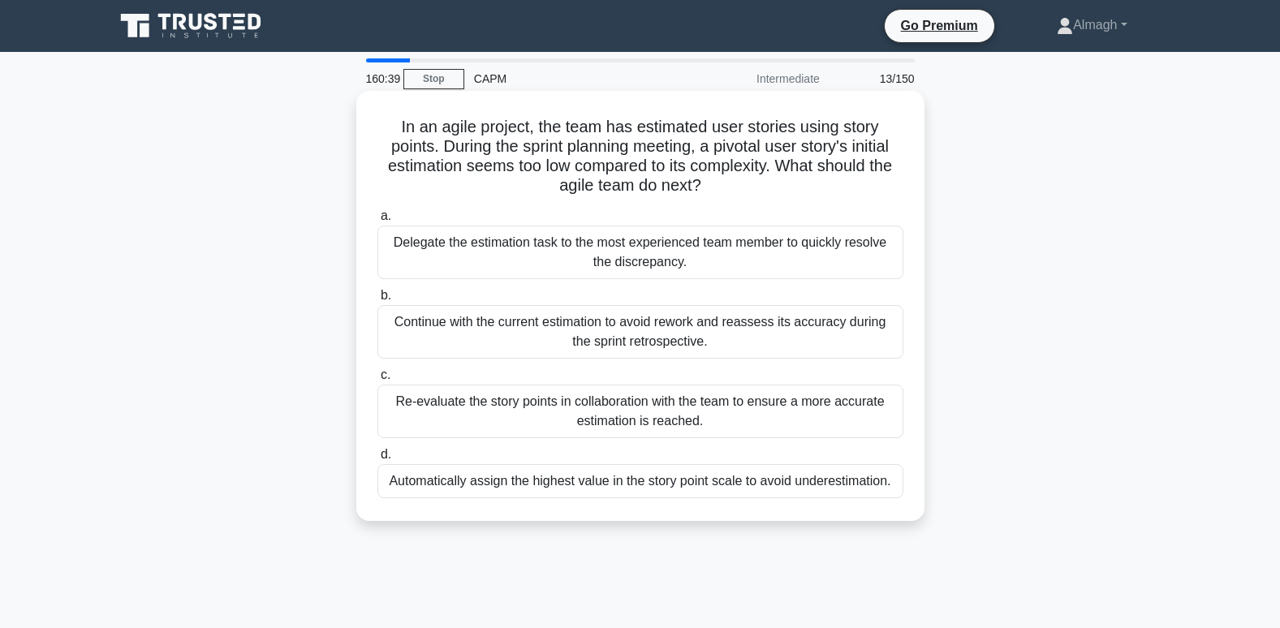
click at [477, 409] on div "Re-evaluate the story points in collaboration with the team to ensure a more ac…" at bounding box center [640, 412] width 526 height 54
click at [377, 381] on input "c. Re-evaluate the story points in collaboration with the team to ensure a more…" at bounding box center [377, 375] width 0 height 11
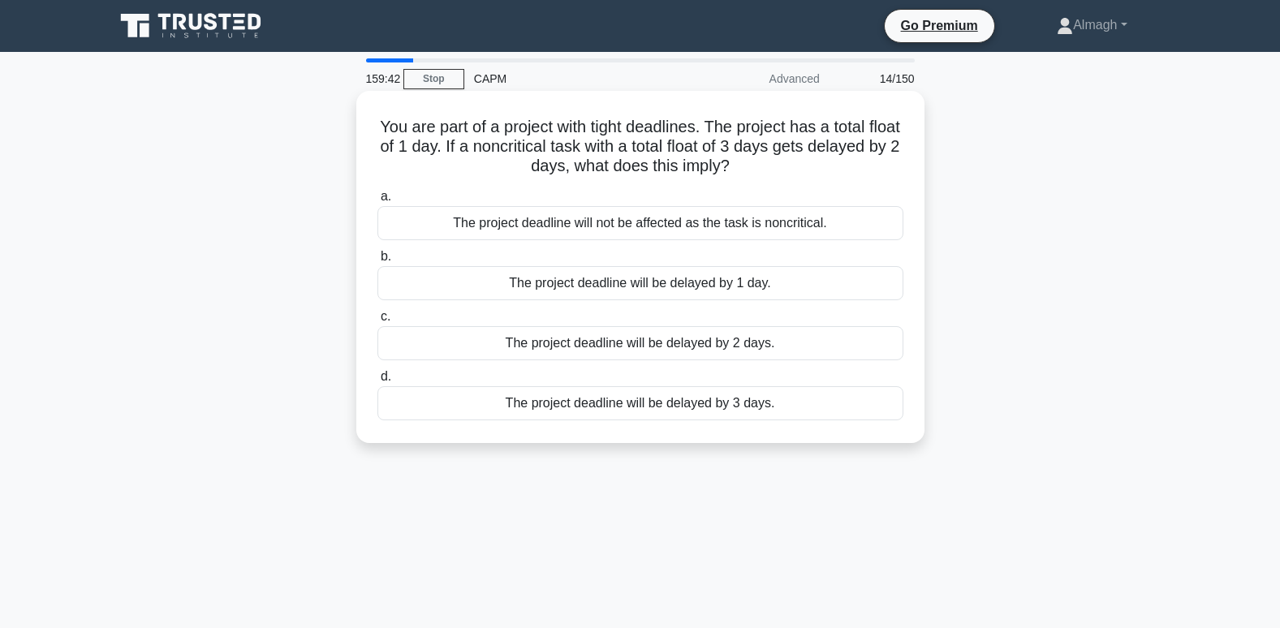
click at [619, 226] on div "The project deadline will not be affected as the task is noncritical." at bounding box center [640, 223] width 526 height 34
click at [377, 202] on input "a. The project deadline will not be affected as the task is noncritical." at bounding box center [377, 197] width 0 height 11
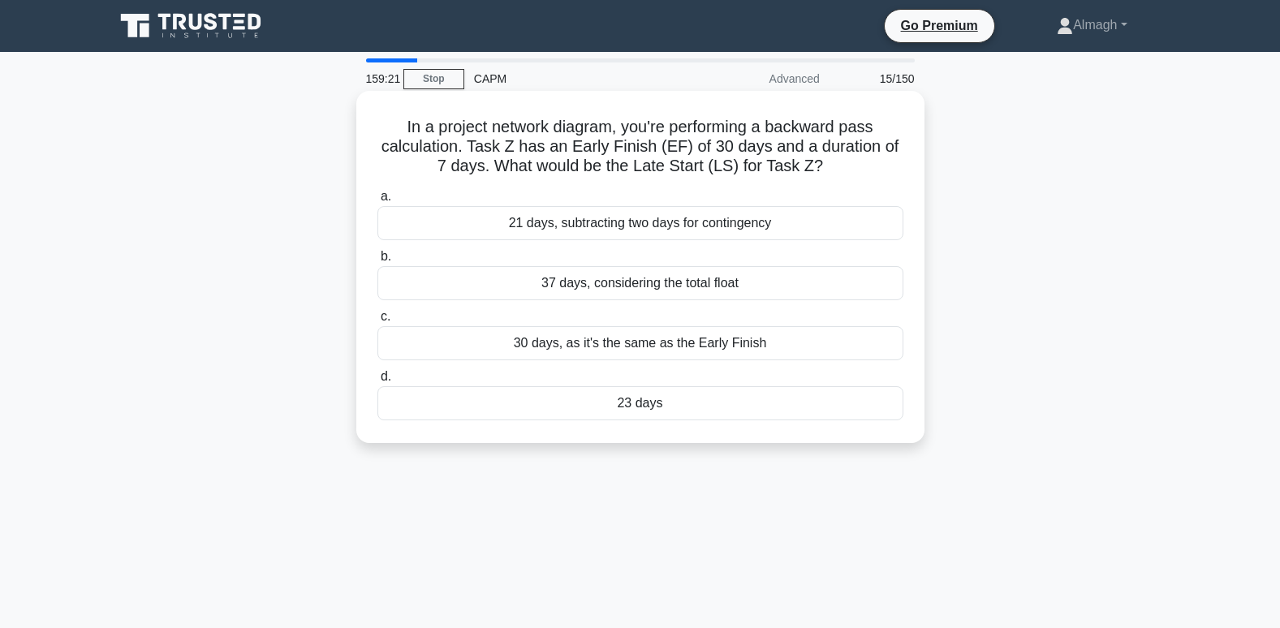
click at [658, 407] on div "23 days" at bounding box center [640, 403] width 526 height 34
click at [377, 382] on input "d. 23 days" at bounding box center [377, 377] width 0 height 11
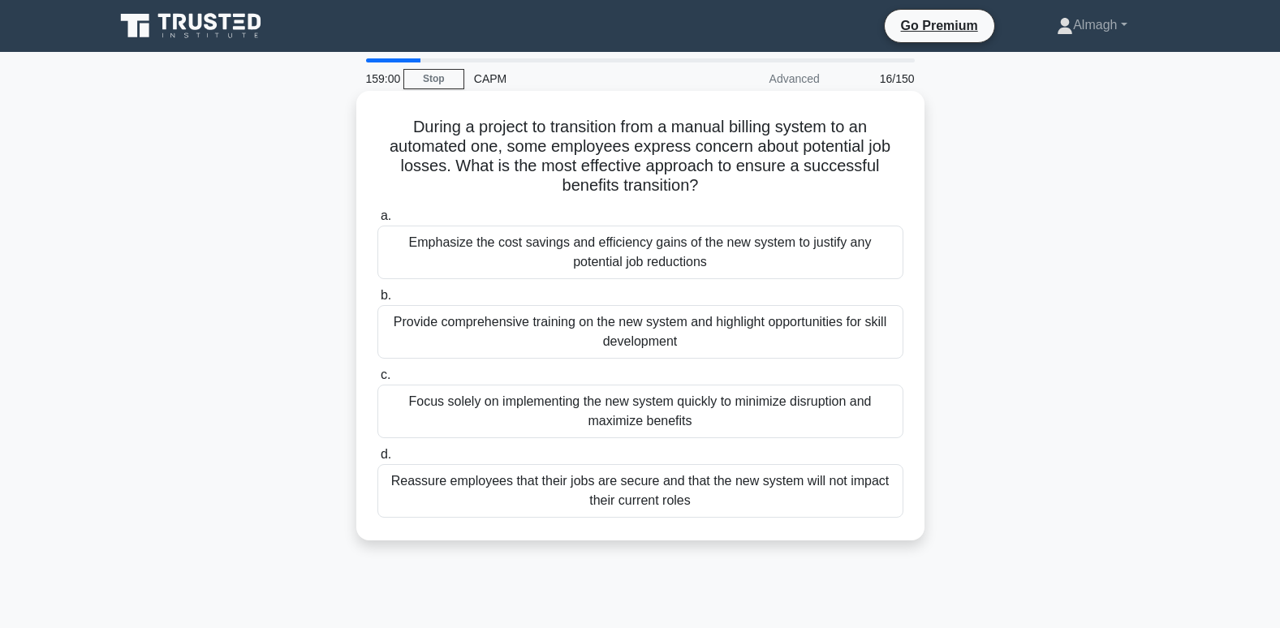
click at [479, 489] on div "Reassure employees that their jobs are secure and that the new system will not …" at bounding box center [640, 491] width 526 height 54
click at [377, 460] on input "d. Reassure employees that their jobs are secure and that the new system will n…" at bounding box center [377, 455] width 0 height 11
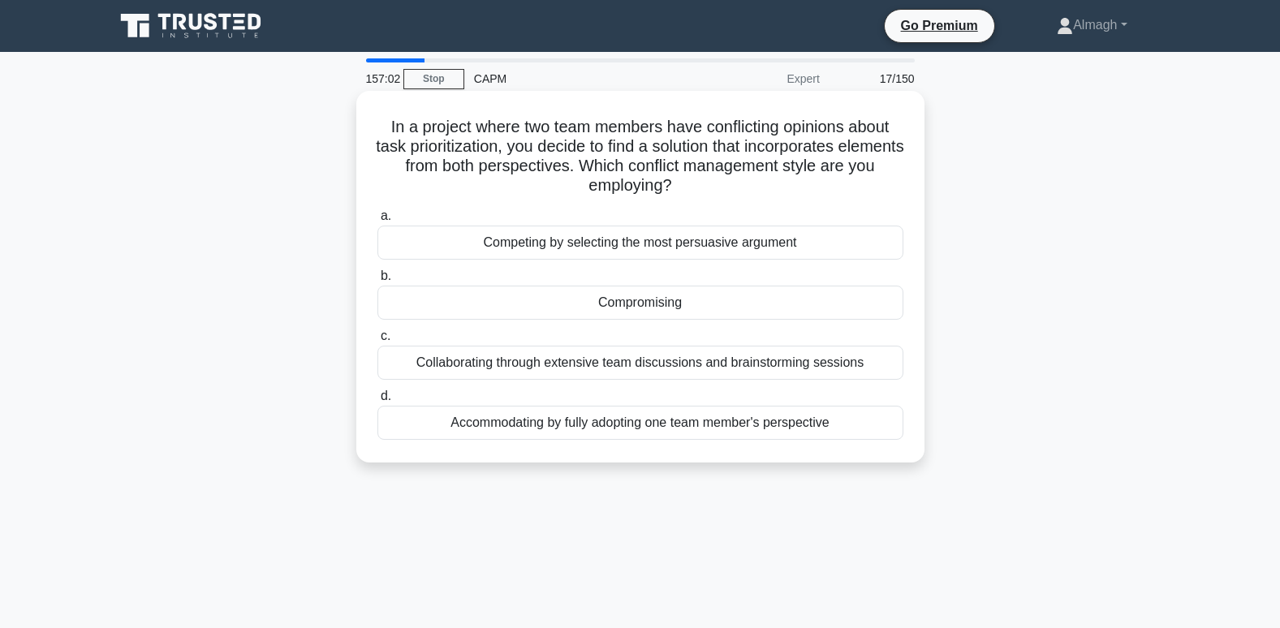
click at [589, 301] on div "Compromising" at bounding box center [640, 303] width 526 height 34
click at [377, 282] on input "b. Compromising" at bounding box center [377, 276] width 0 height 11
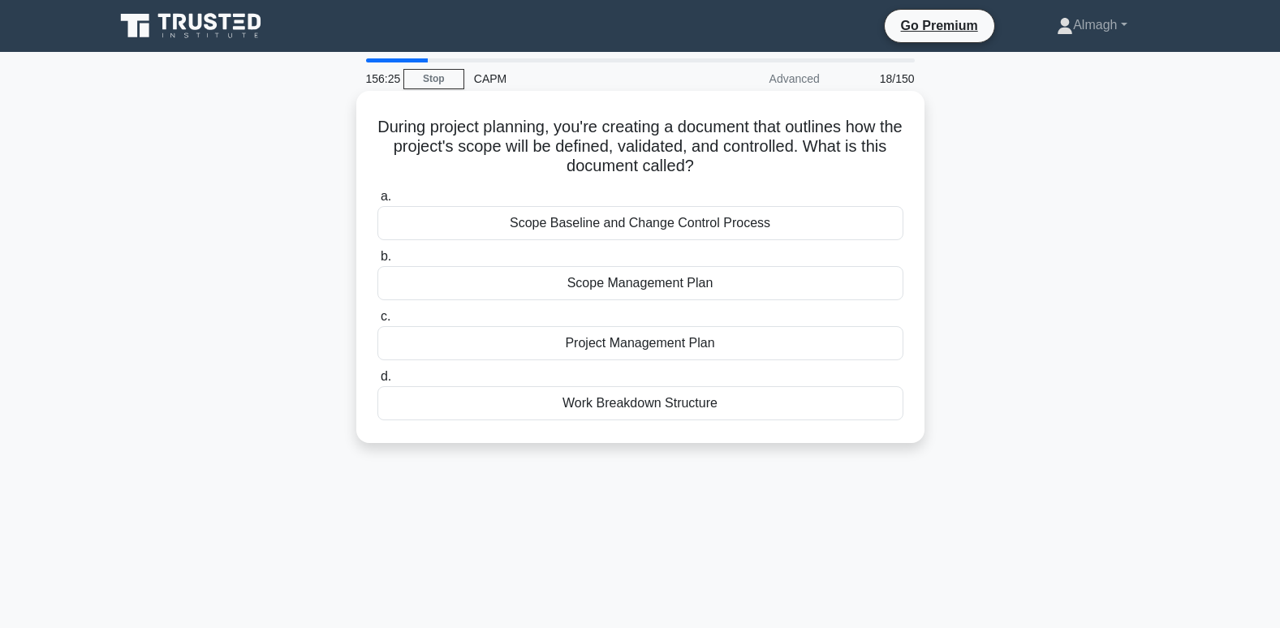
click at [627, 289] on div "Scope Management Plan" at bounding box center [640, 283] width 526 height 34
click at [377, 262] on input "b. Scope Management Plan" at bounding box center [377, 257] width 0 height 11
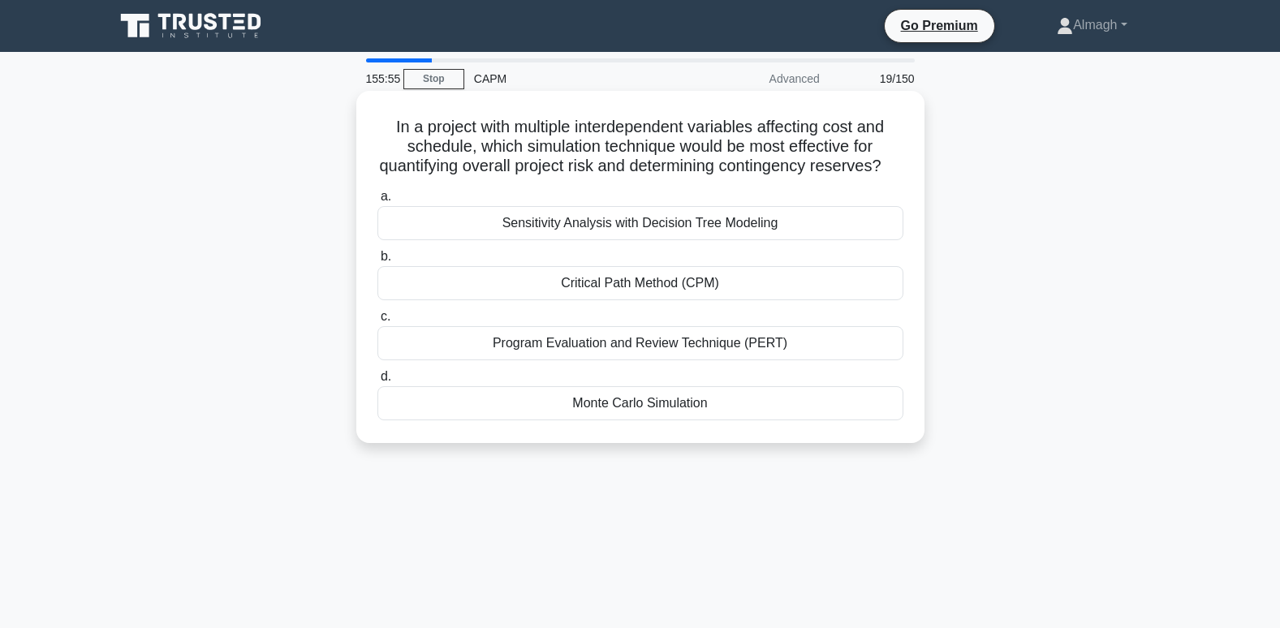
click at [705, 360] on div "Program Evaluation and Review Technique (PERT)" at bounding box center [640, 343] width 526 height 34
click at [377, 322] on input "c. Program Evaluation and Review Technique (PERT)" at bounding box center [377, 317] width 0 height 11
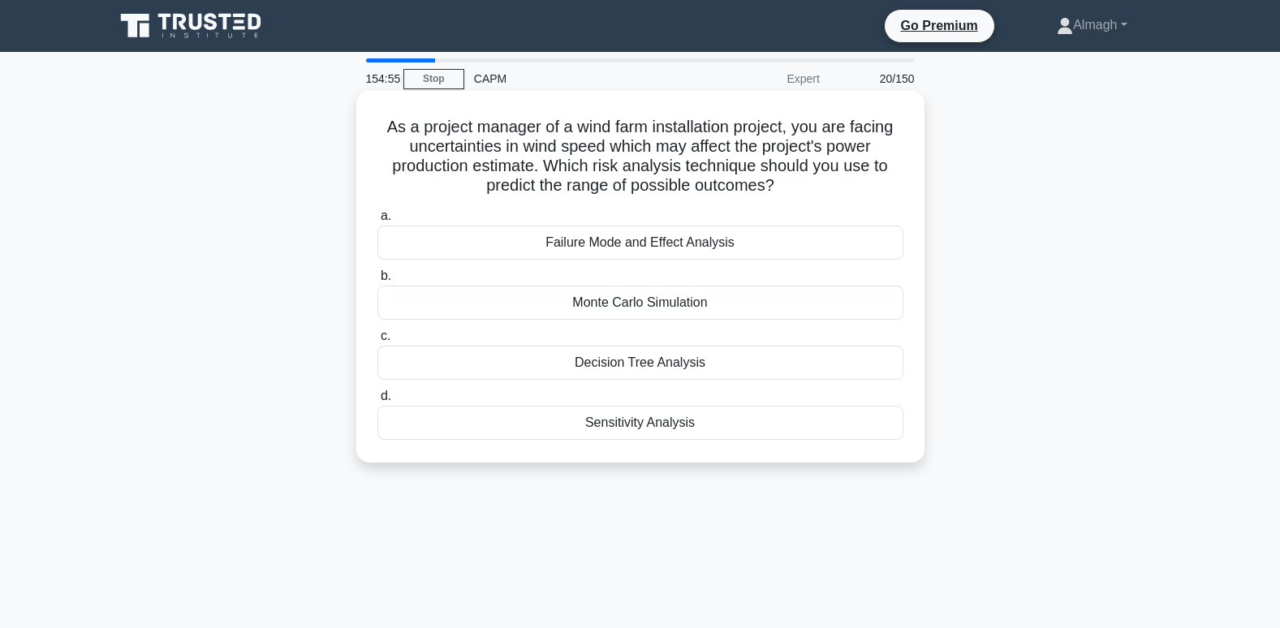
click at [703, 304] on div "Monte Carlo Simulation" at bounding box center [640, 303] width 526 height 34
click at [377, 282] on input "b. Monte Carlo Simulation" at bounding box center [377, 276] width 0 height 11
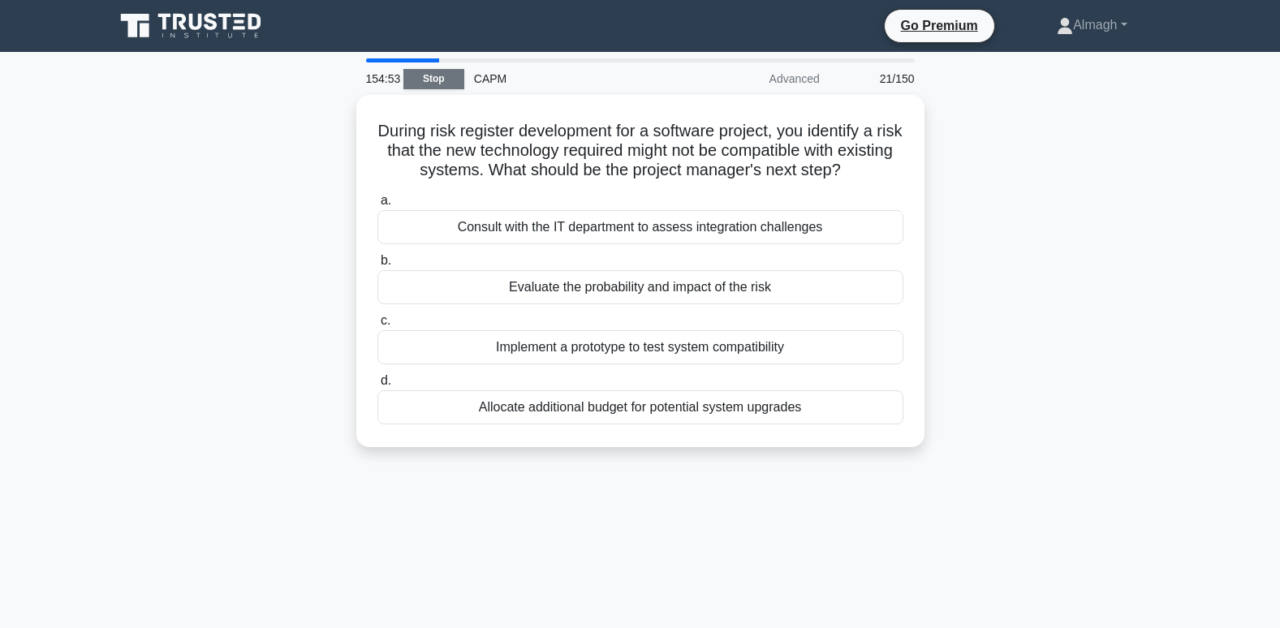
click at [430, 88] on link "Stop" at bounding box center [433, 79] width 61 height 20
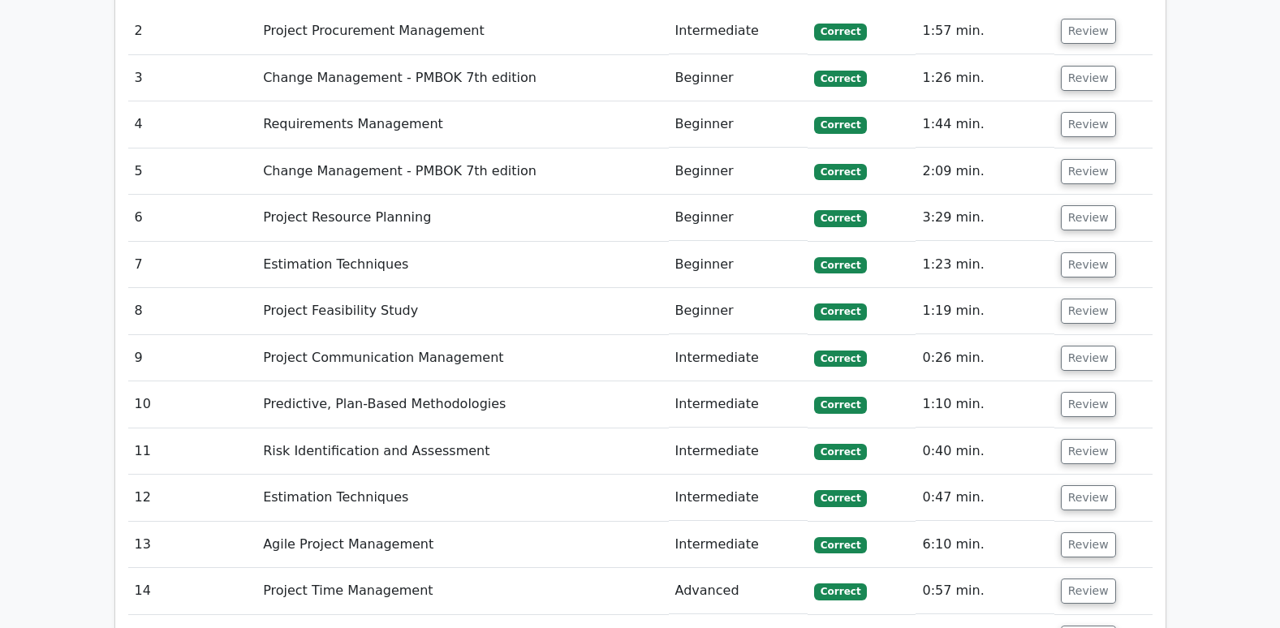
scroll to position [3328, 0]
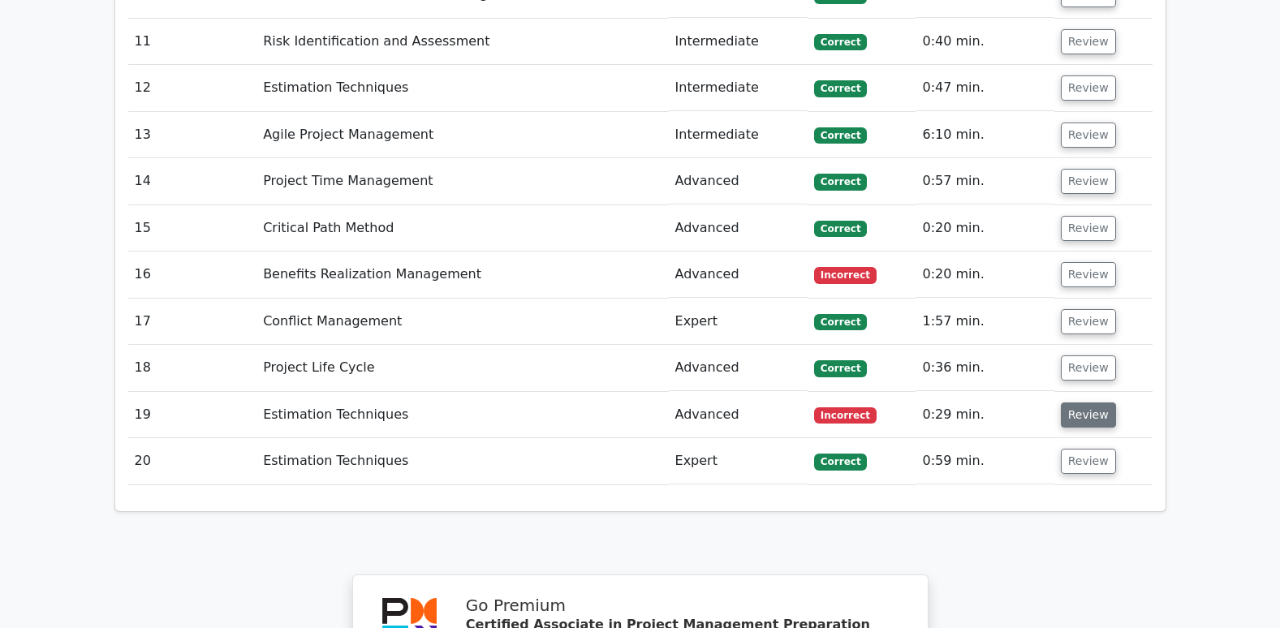
click at [1072, 403] on button "Review" at bounding box center [1088, 415] width 55 height 25
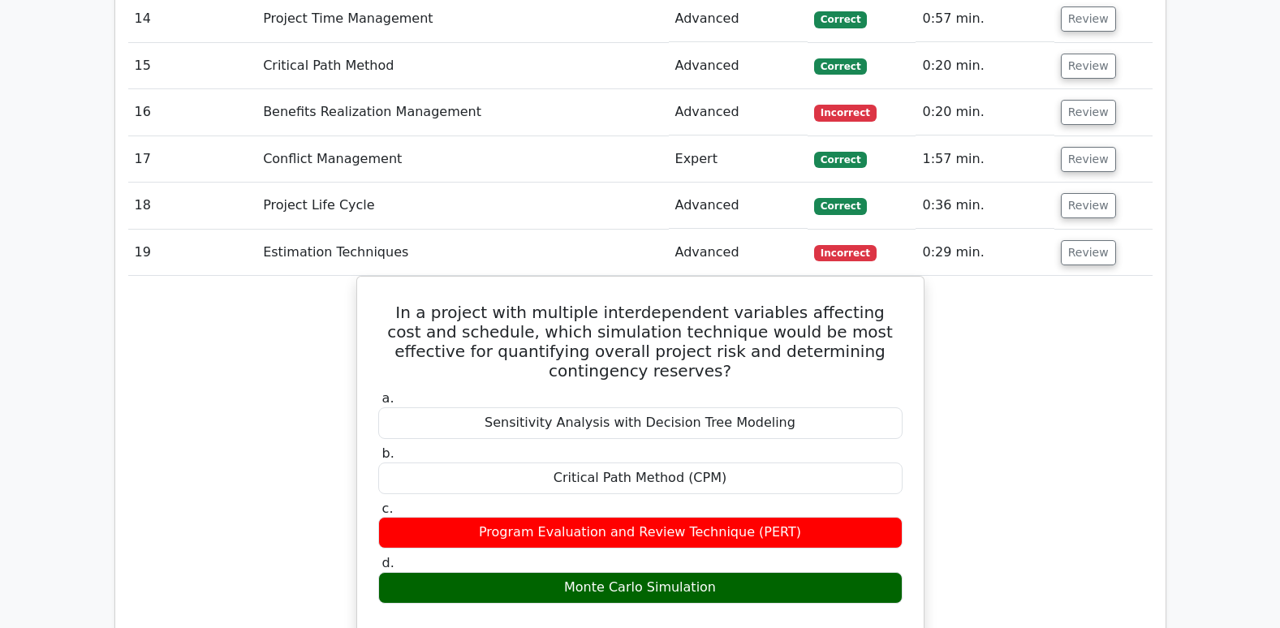
scroll to position [3409, 0]
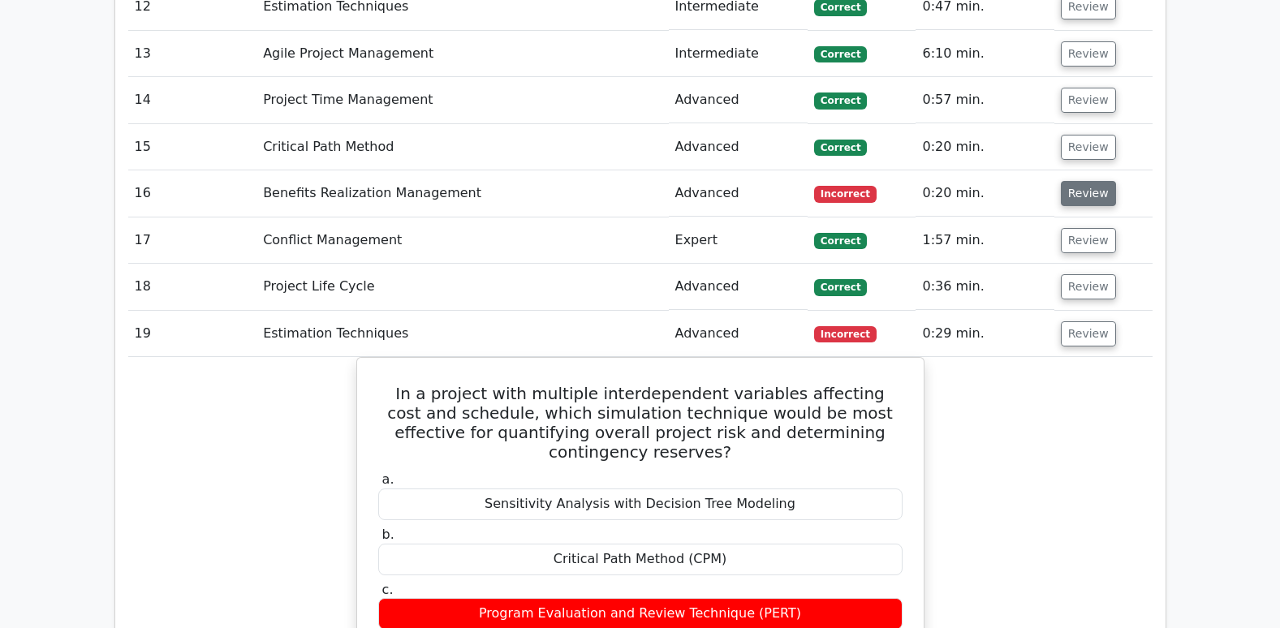
click at [1084, 181] on button "Review" at bounding box center [1088, 193] width 55 height 25
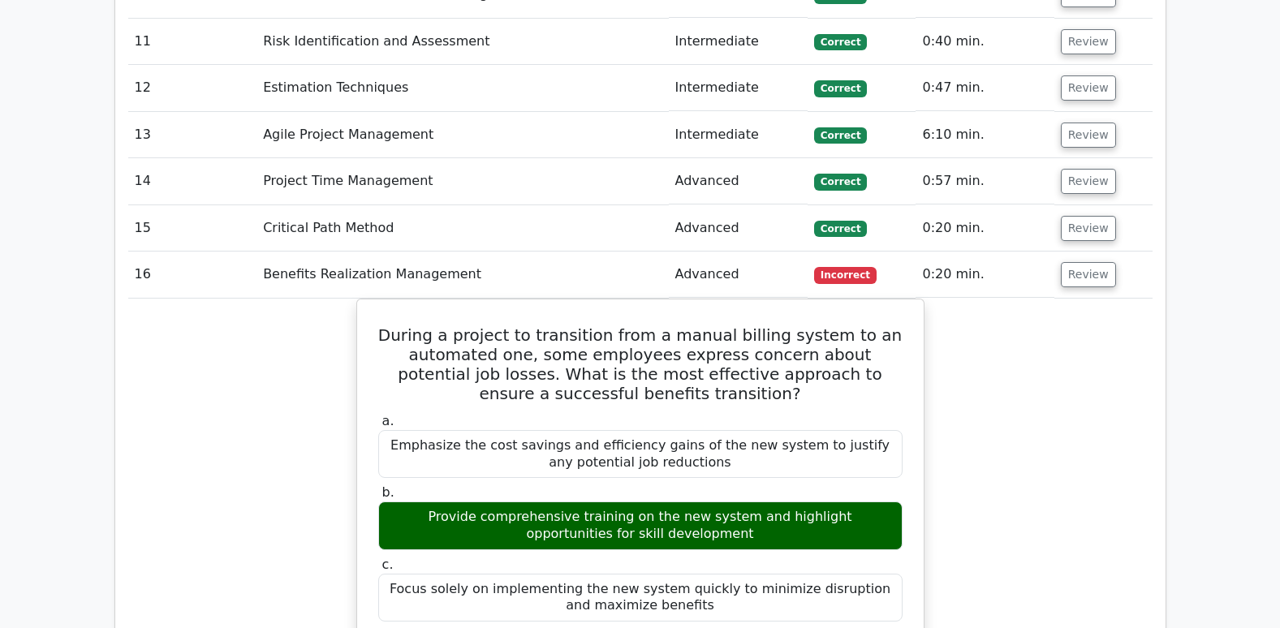
scroll to position [2760, 0]
